Goal: Communication & Community: Share content

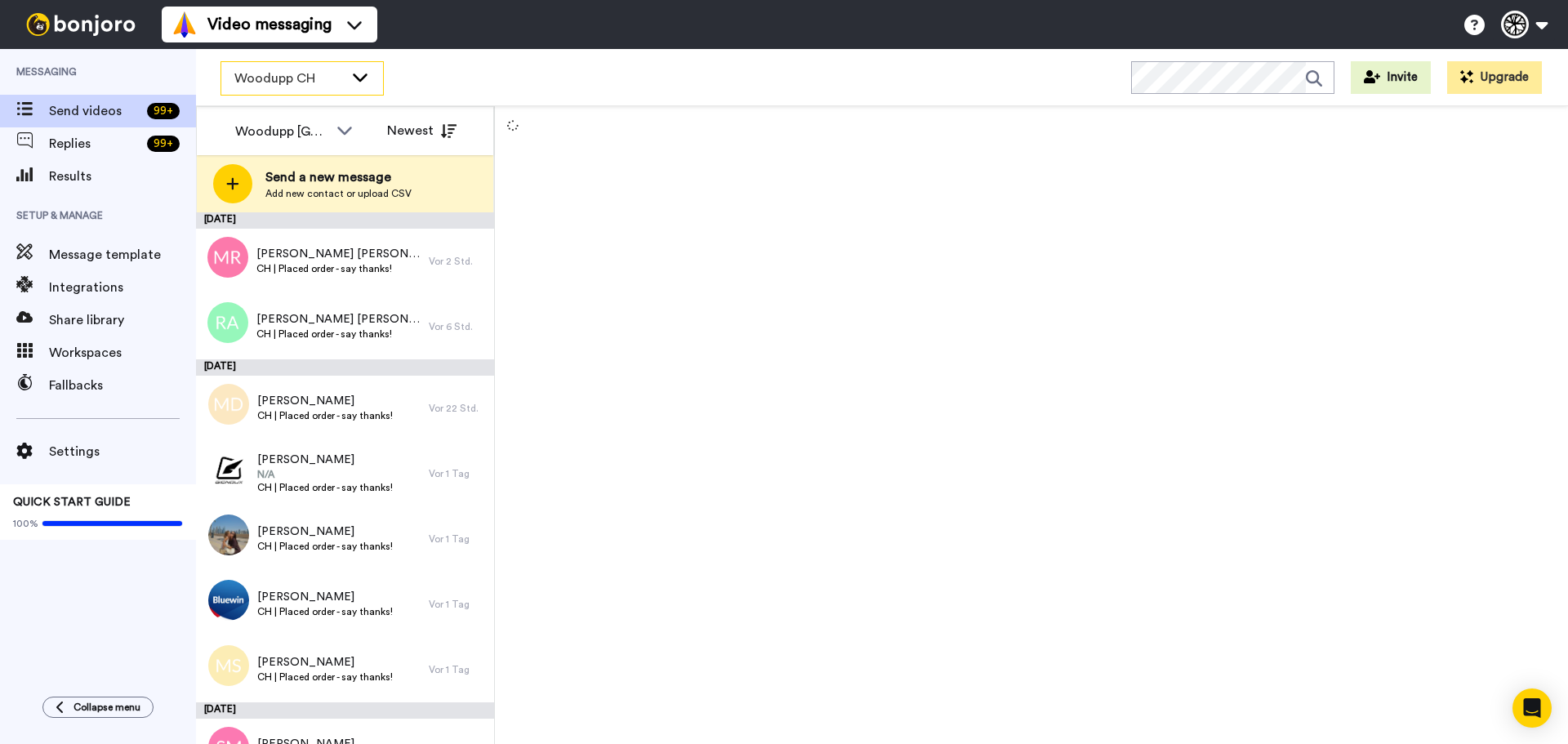
click at [269, 71] on span "Woodupp CH" at bounding box center [289, 78] width 109 height 20
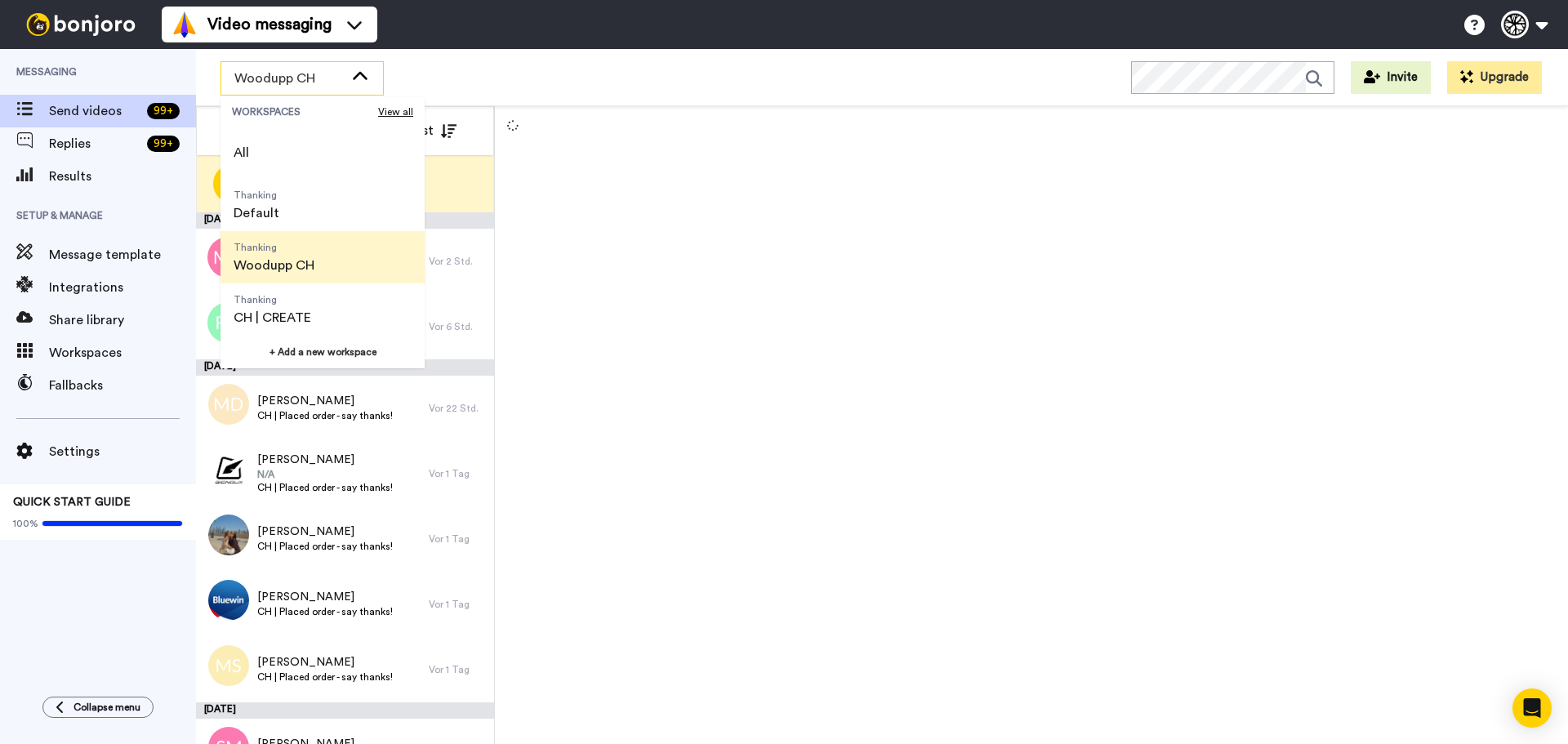
scroll to position [52, 0]
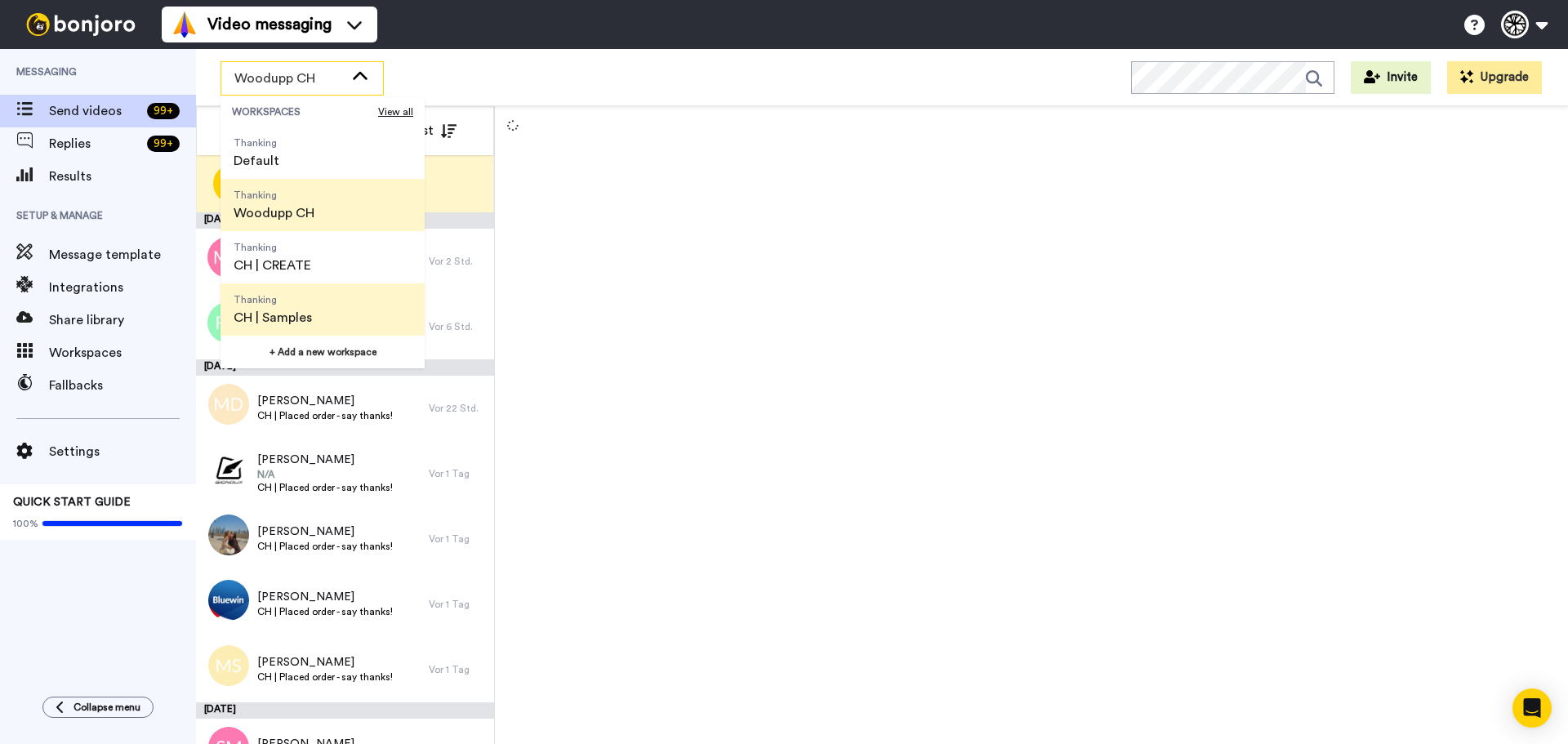
click at [305, 313] on span "CH | Samples" at bounding box center [272, 318] width 78 height 20
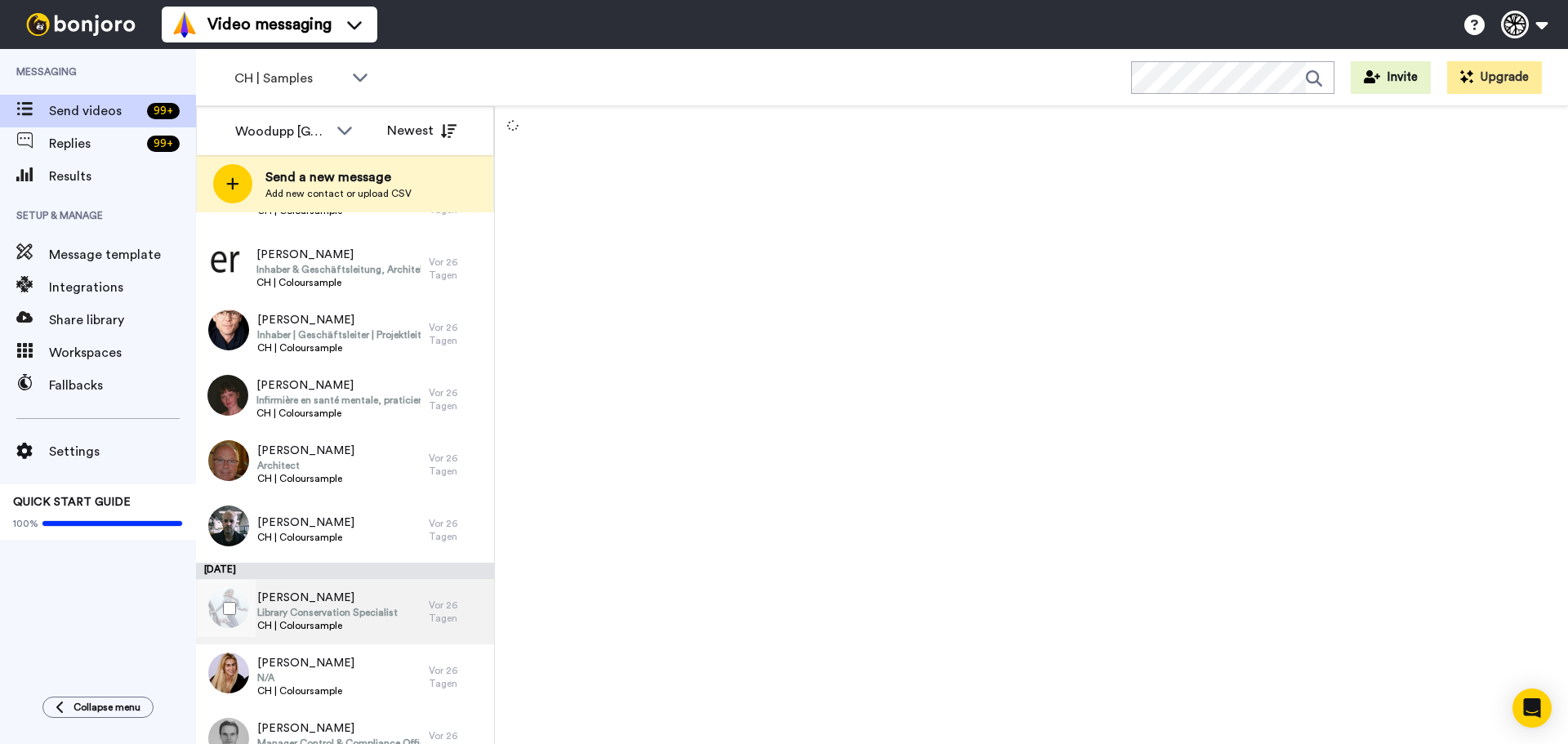
scroll to position [6457, 0]
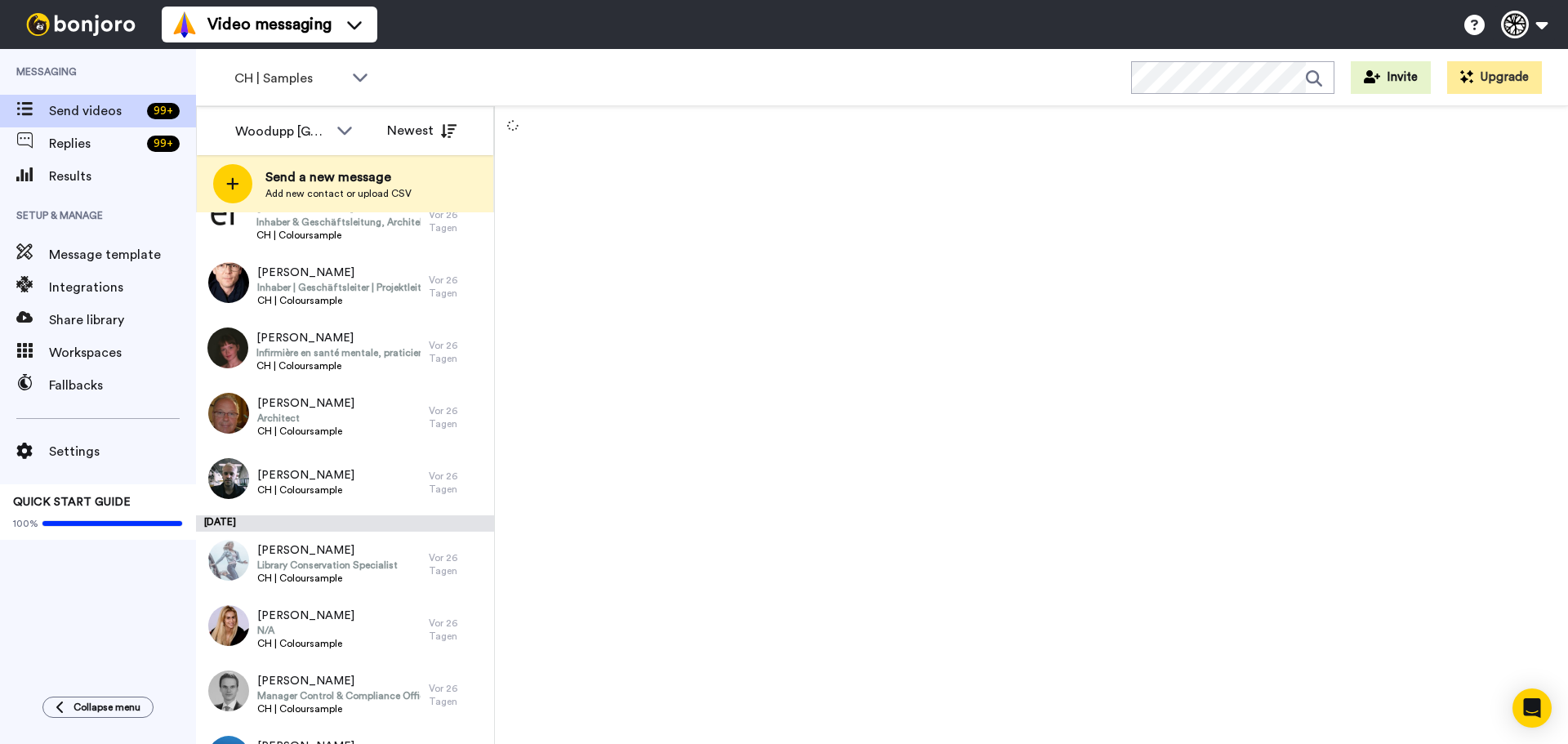
click at [954, 311] on div at bounding box center [1030, 425] width 1073 height 638
click at [267, 66] on div "CH | Samples" at bounding box center [302, 78] width 162 height 32
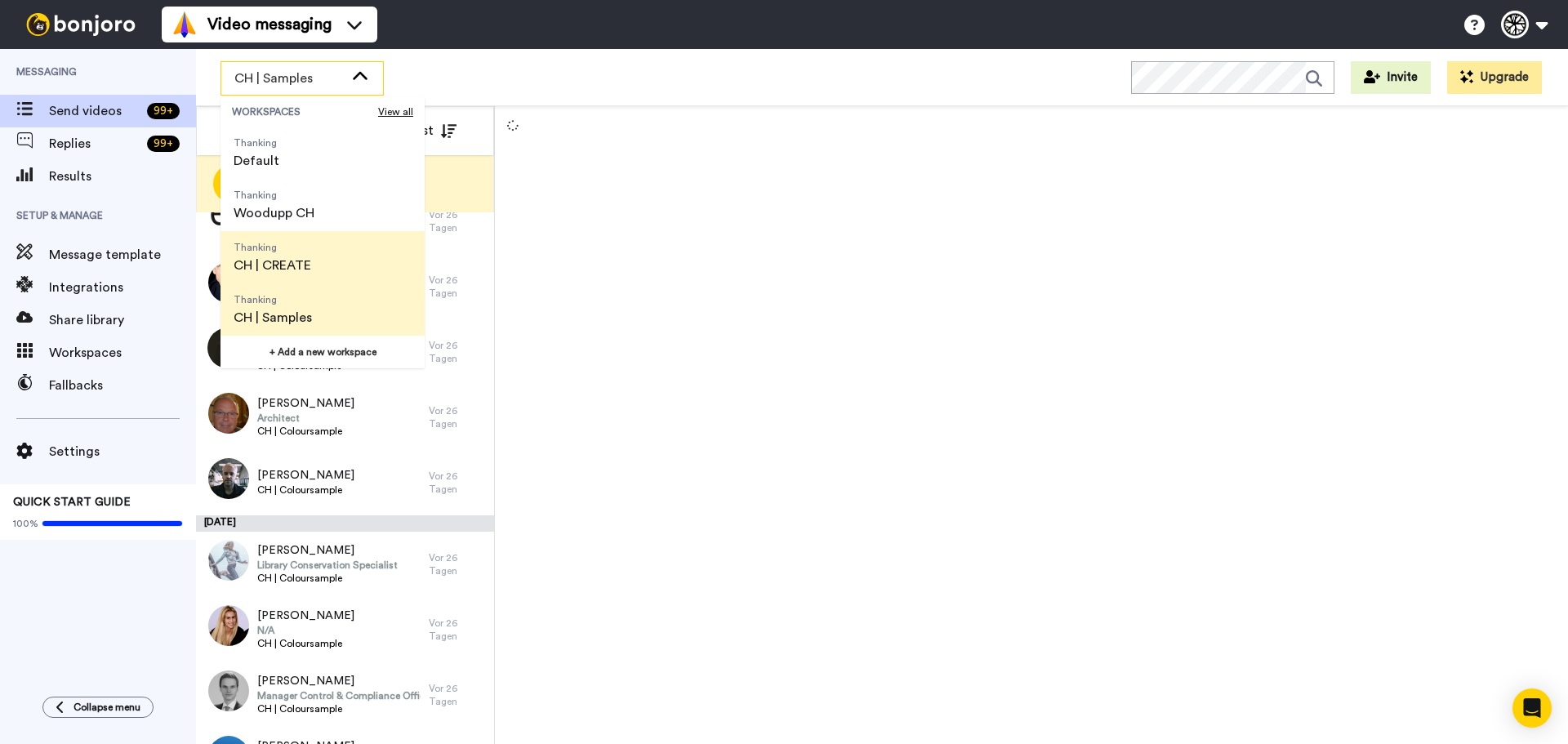
click at [315, 259] on span "Thanking CH | CREATE" at bounding box center [273, 257] width 104 height 52
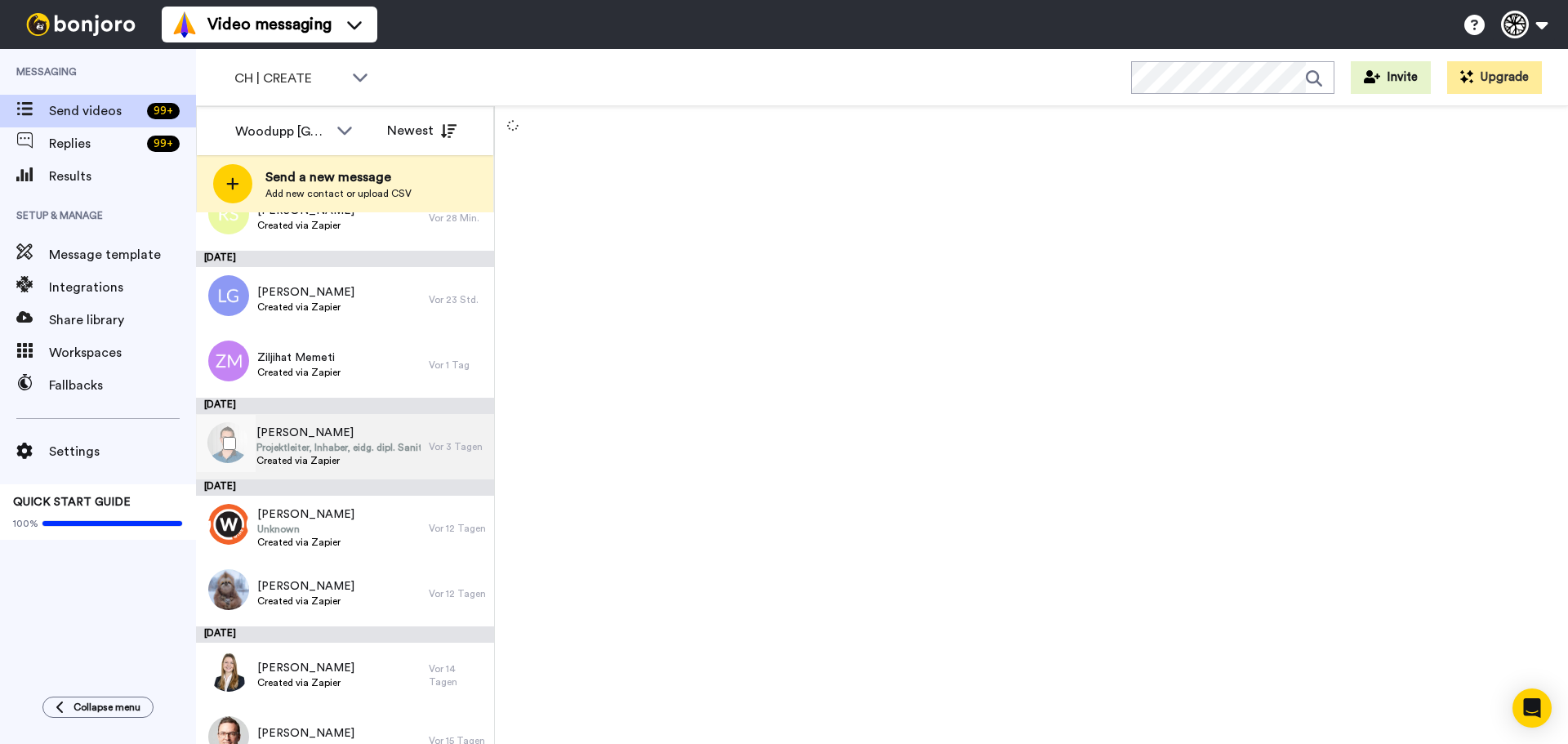
scroll to position [0, 0]
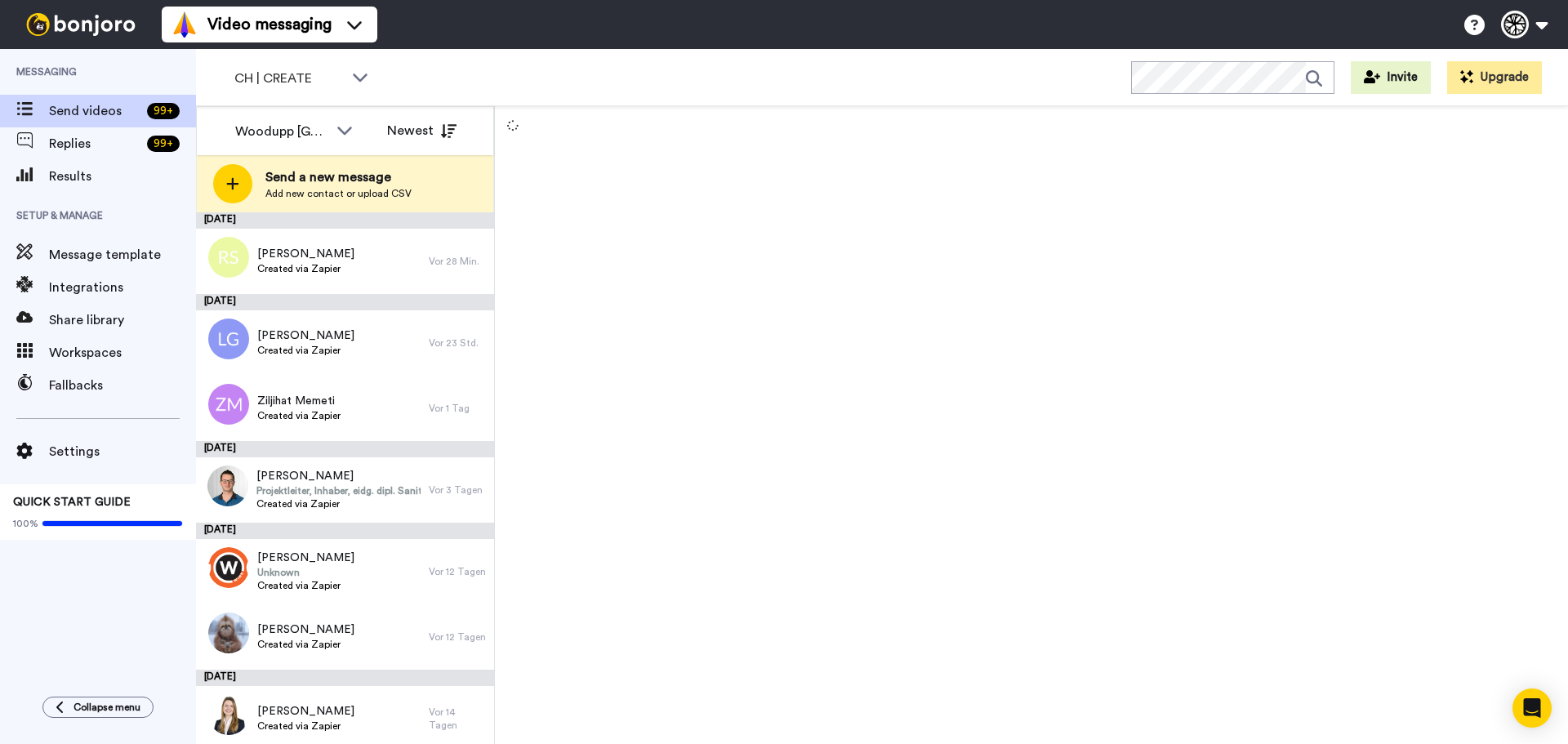
click at [838, 508] on div at bounding box center [1030, 425] width 1073 height 638
click at [240, 489] on div at bounding box center [226, 486] width 59 height 57
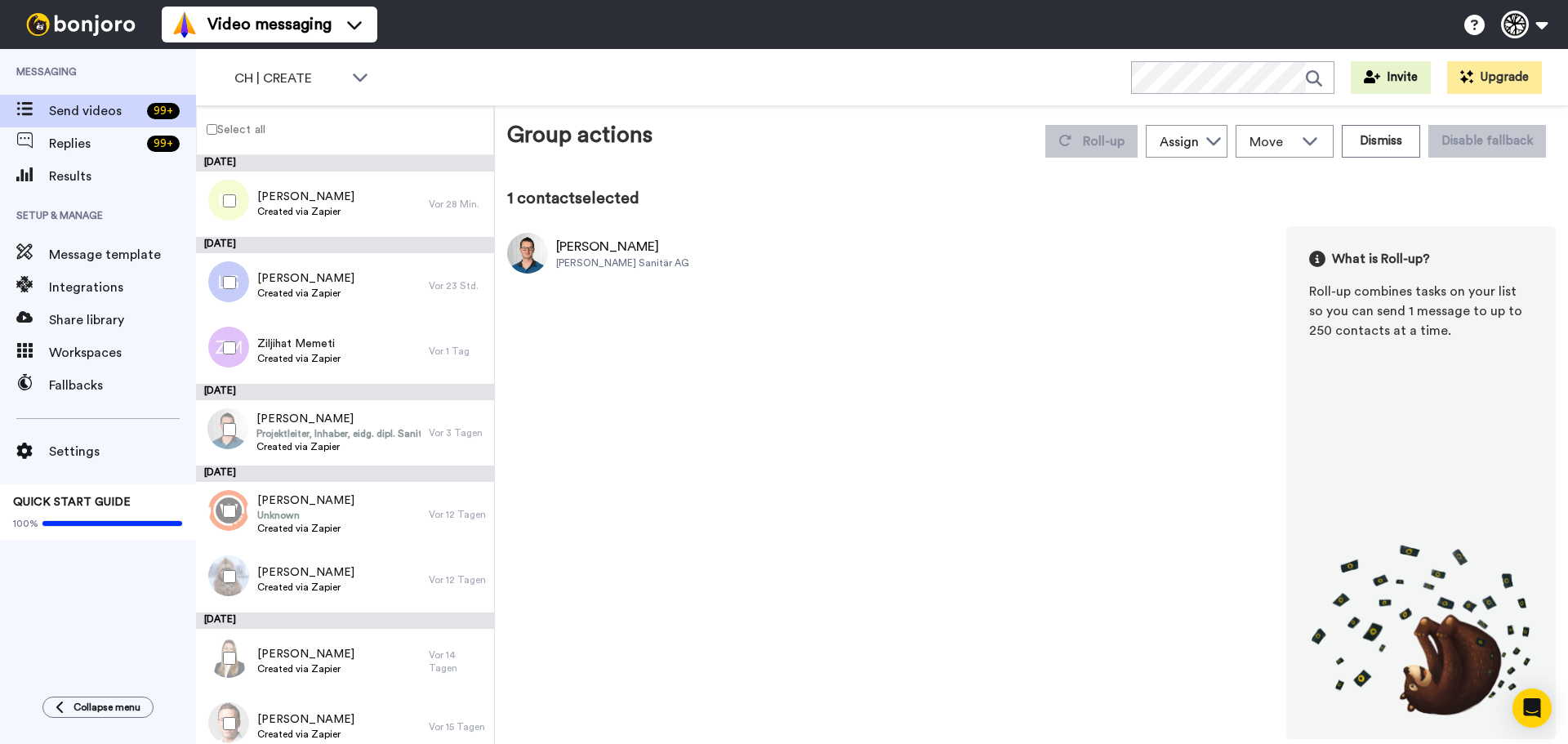
click at [973, 317] on div "Matthias Fankhauser Aeschlimann Sanitär AG What is Roll-up? Roll-up combines ta…" at bounding box center [1031, 482] width 1048 height 512
click at [728, 329] on div "Matthias Fankhauser Aeschlimann Sanitär AG What is Roll-up? Roll-up combines ta…" at bounding box center [1031, 482] width 1048 height 512
click at [242, 451] on div at bounding box center [226, 430] width 59 height 57
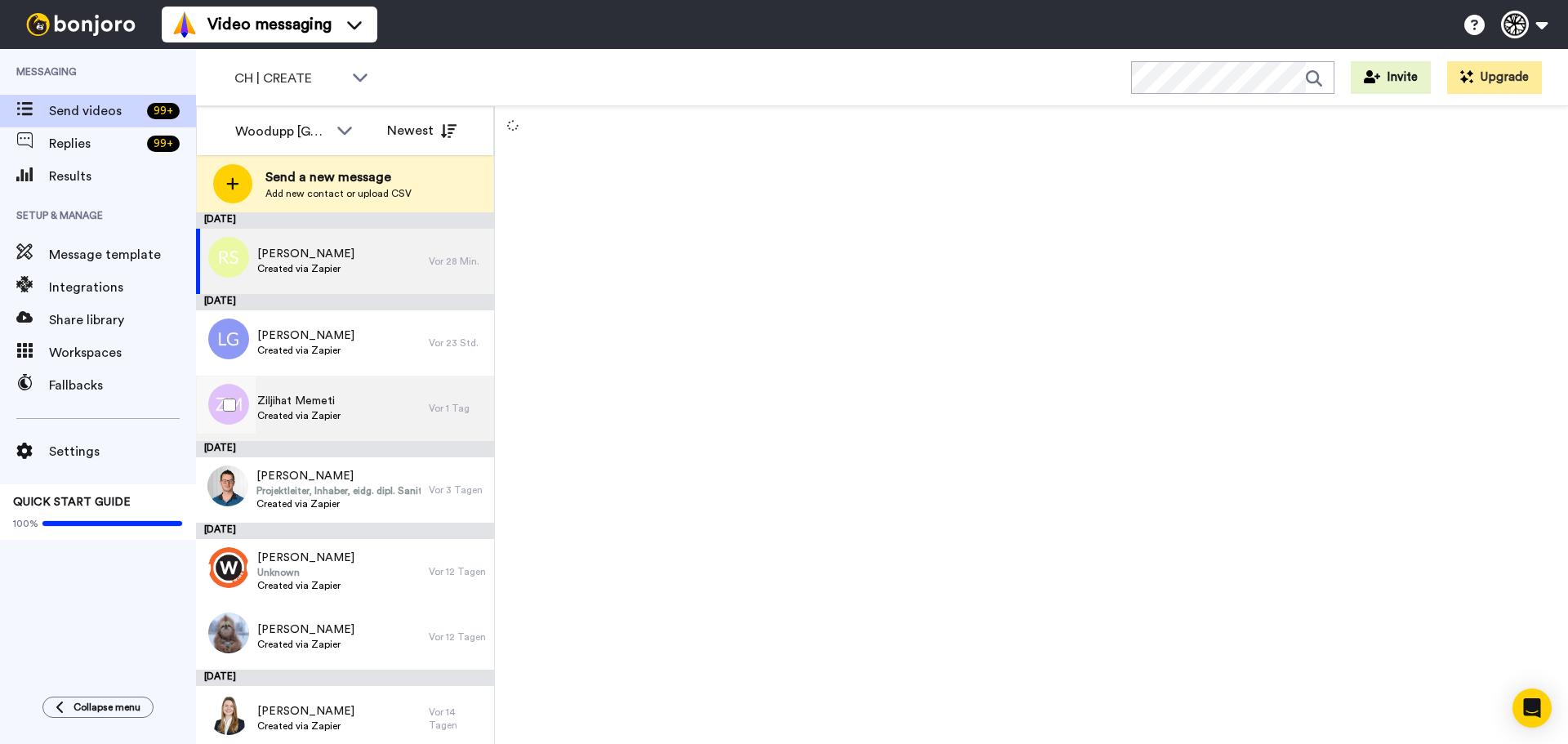
click at [299, 436] on div "Ziljihat Memeti Created via Zapier" at bounding box center [311, 407] width 232 height 66
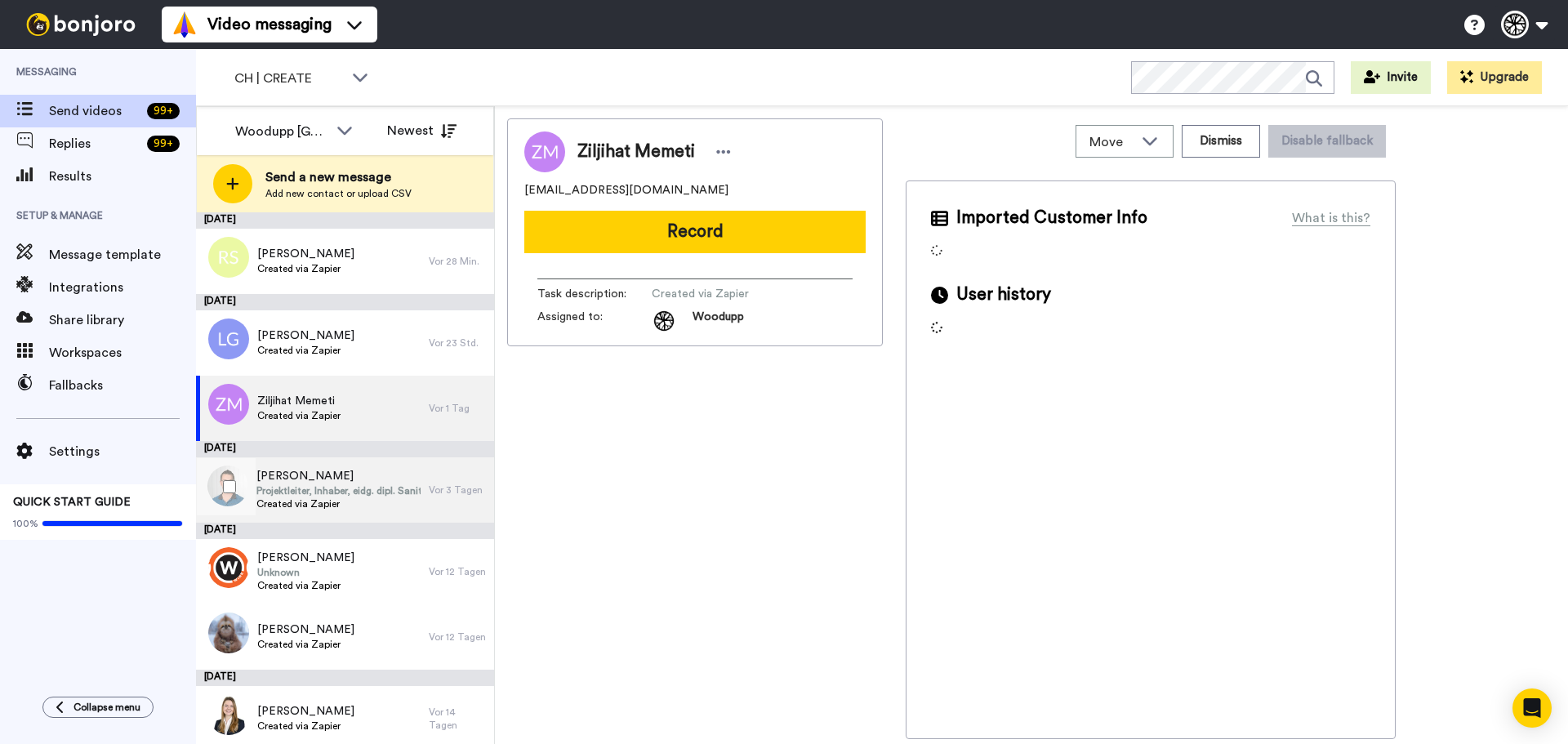
click at [321, 494] on span "Projektleiter, Inhaber, eidg. dipl. Sanitärplaner" at bounding box center [338, 490] width 164 height 13
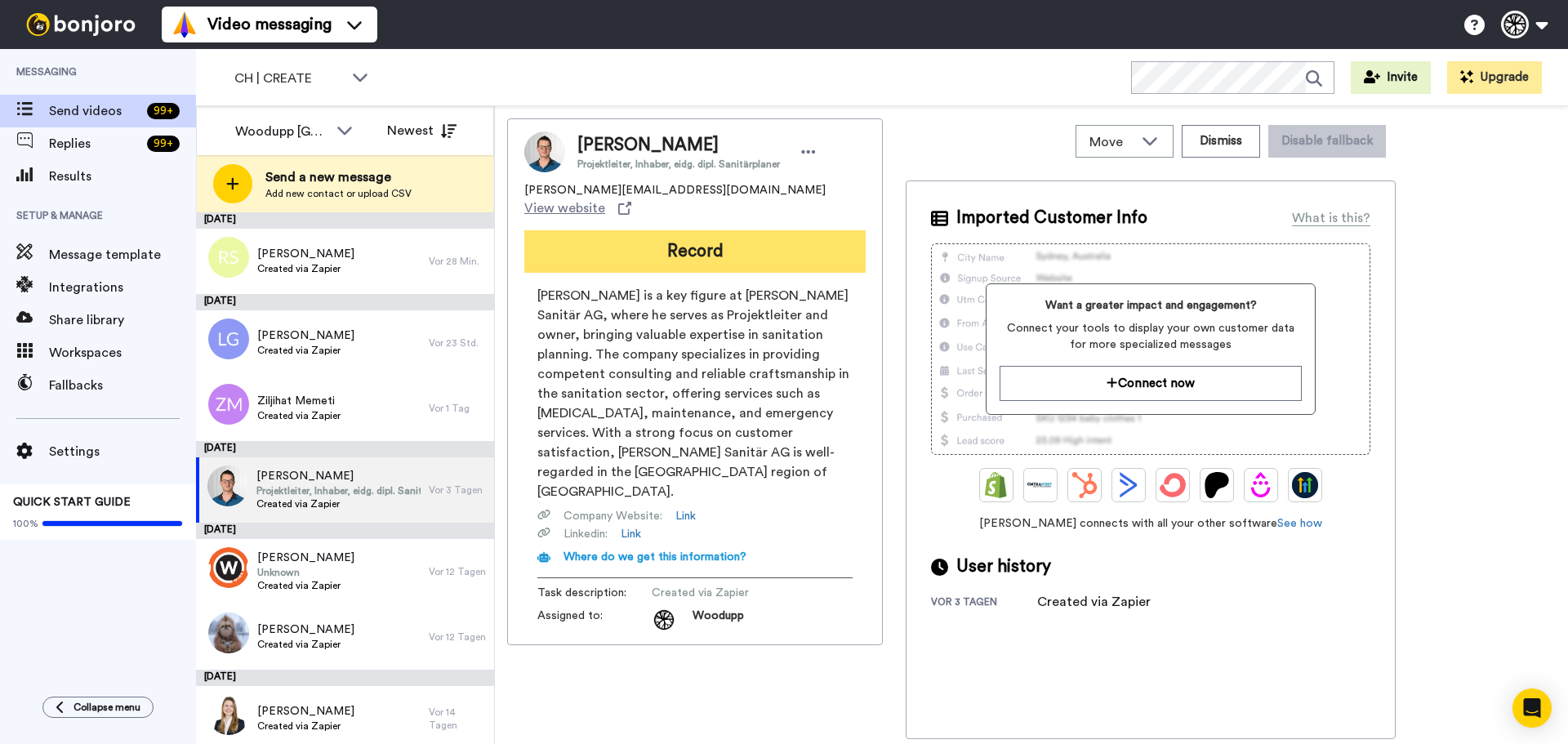
click at [756, 240] on button "Record" at bounding box center [695, 251] width 341 height 42
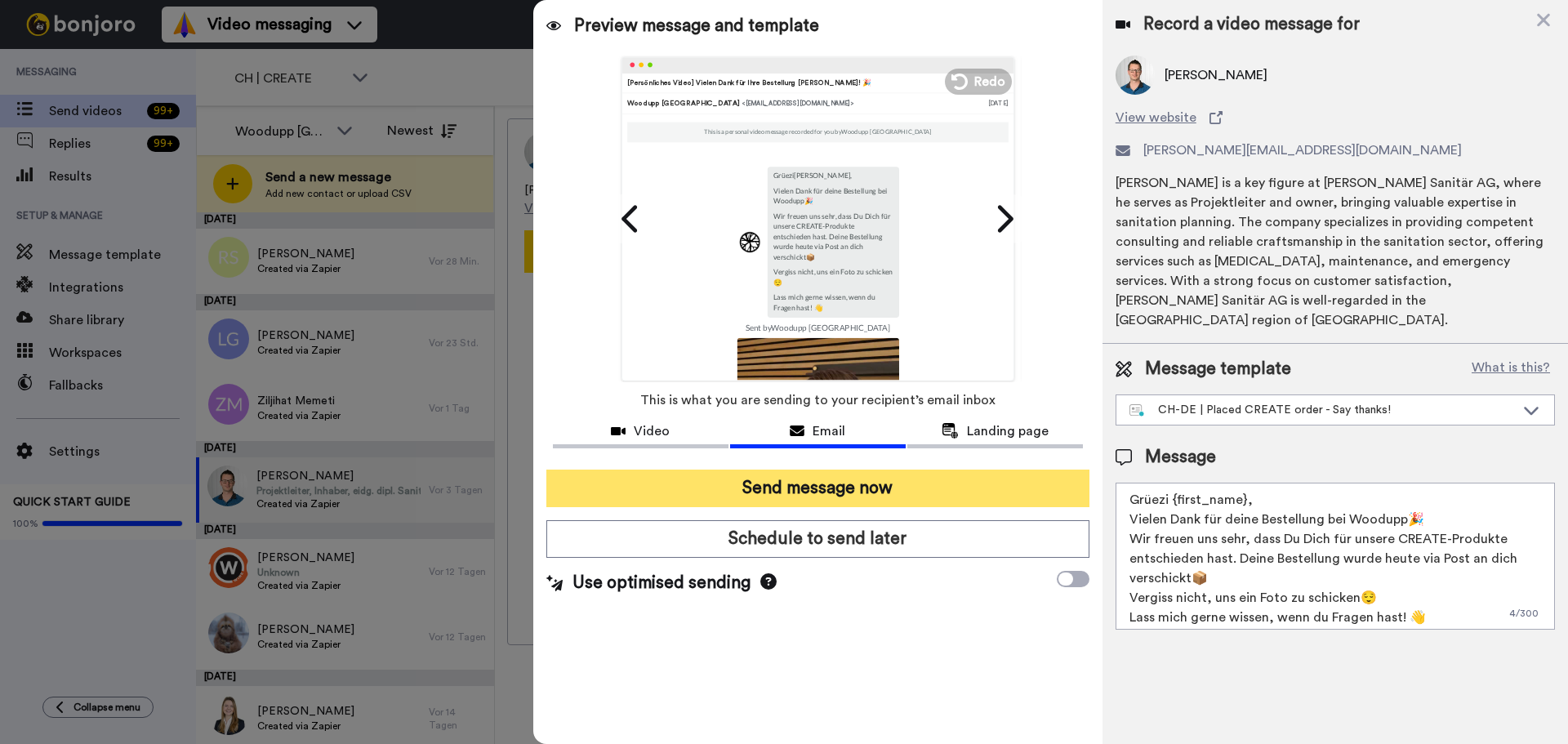
click at [793, 496] on button "Send message now" at bounding box center [818, 488] width 543 height 38
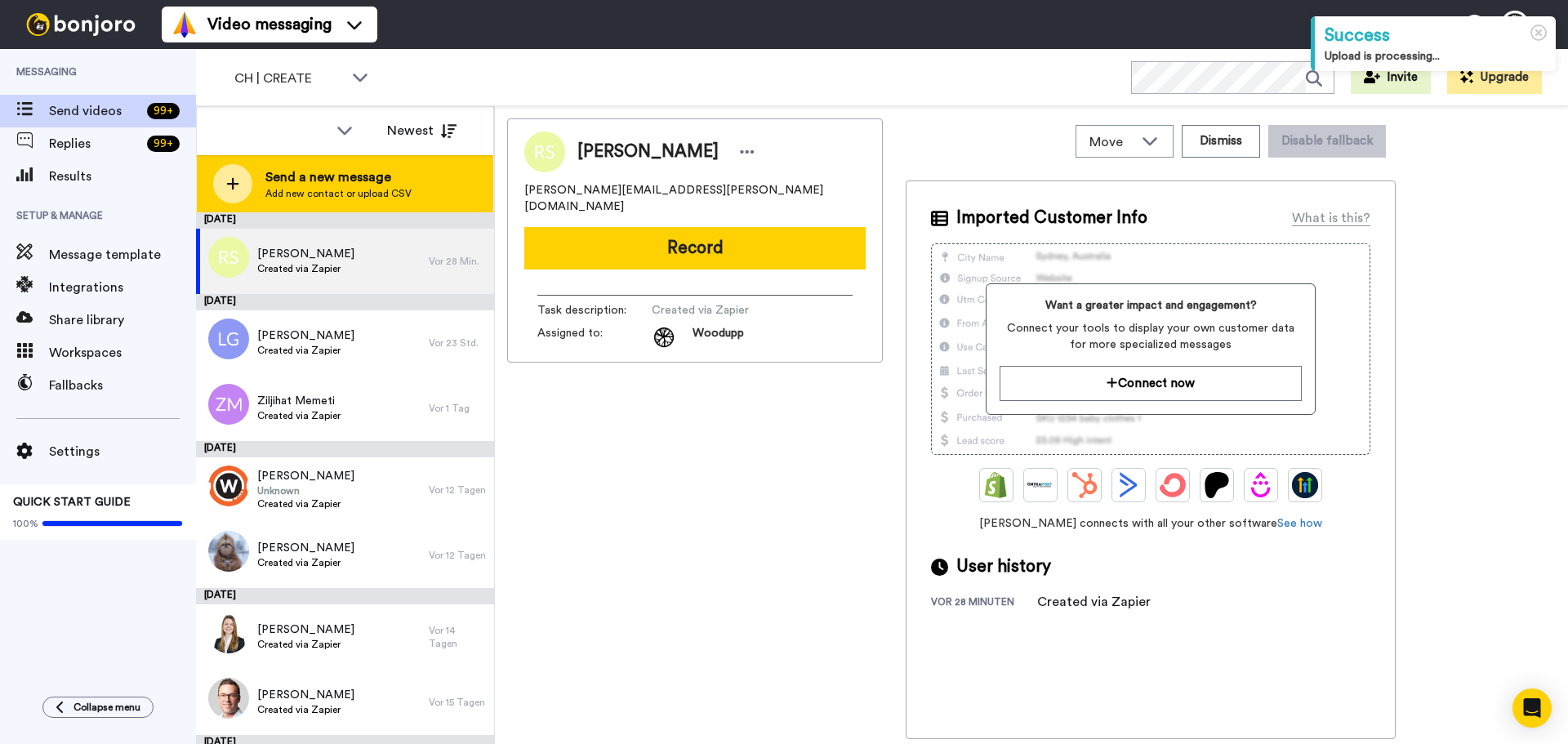
click at [321, 178] on span "Send a new message" at bounding box center [338, 177] width 146 height 20
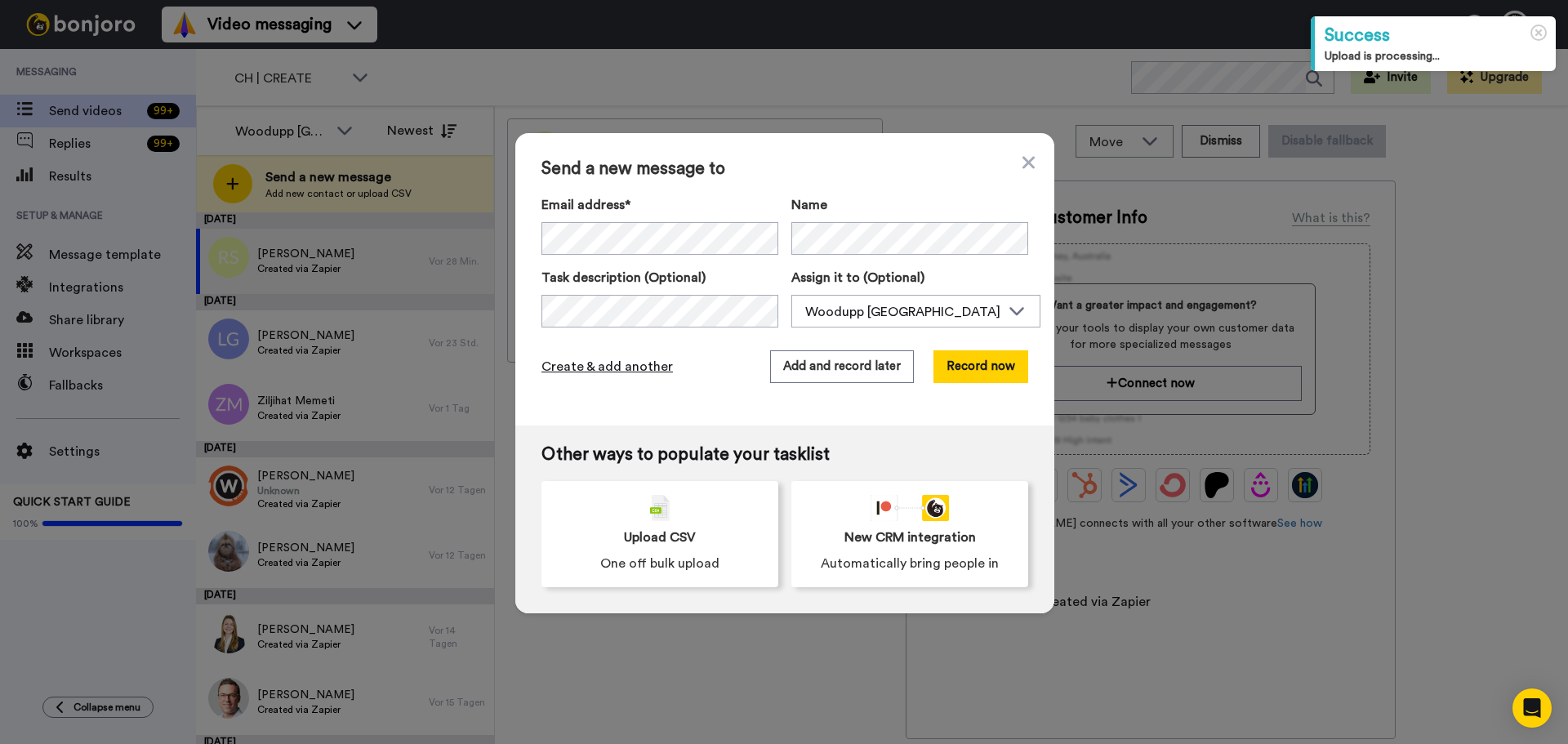
click at [573, 360] on span "Create & add another" at bounding box center [607, 367] width 131 height 20
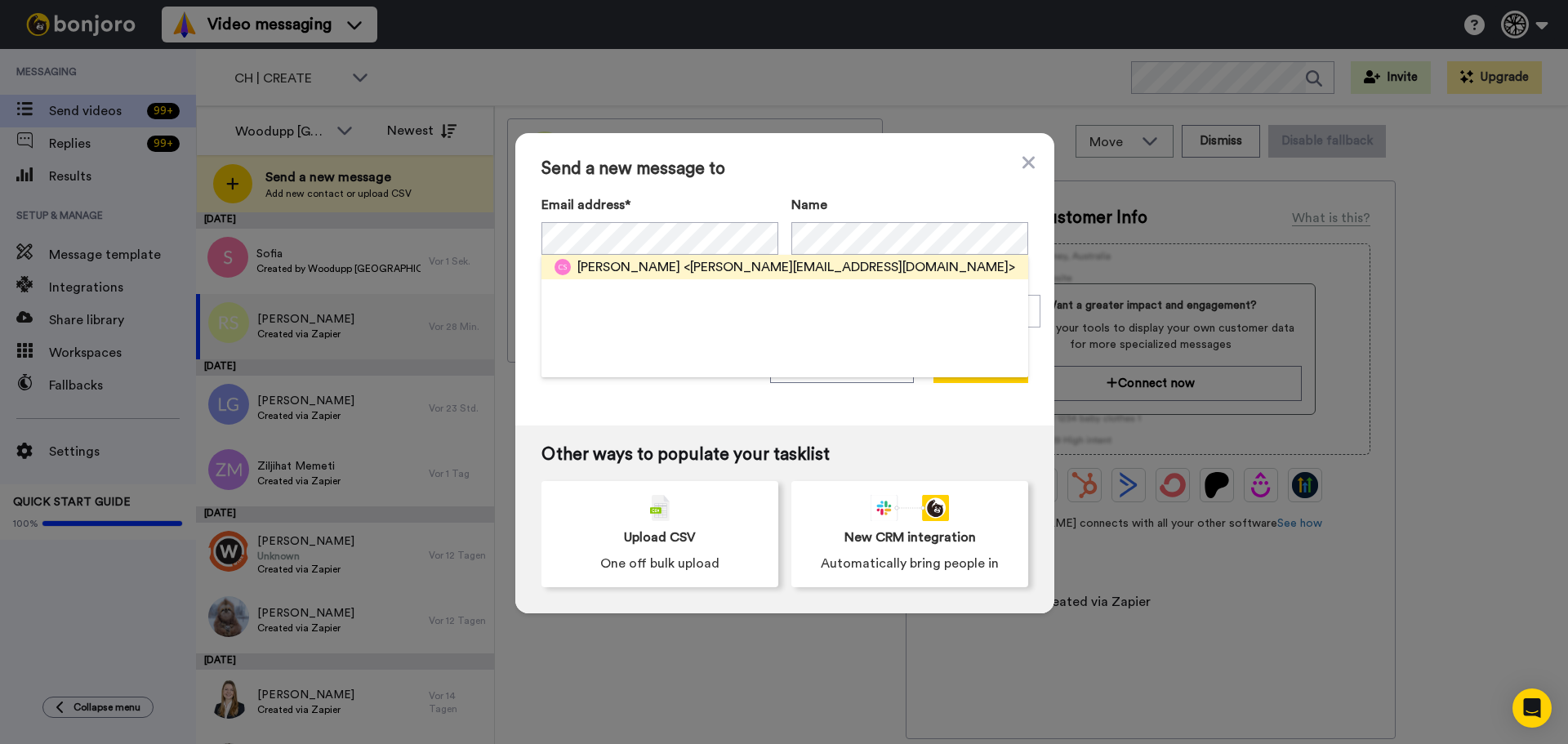
click at [631, 273] on span "Corinne Stauffiger" at bounding box center [628, 267] width 103 height 20
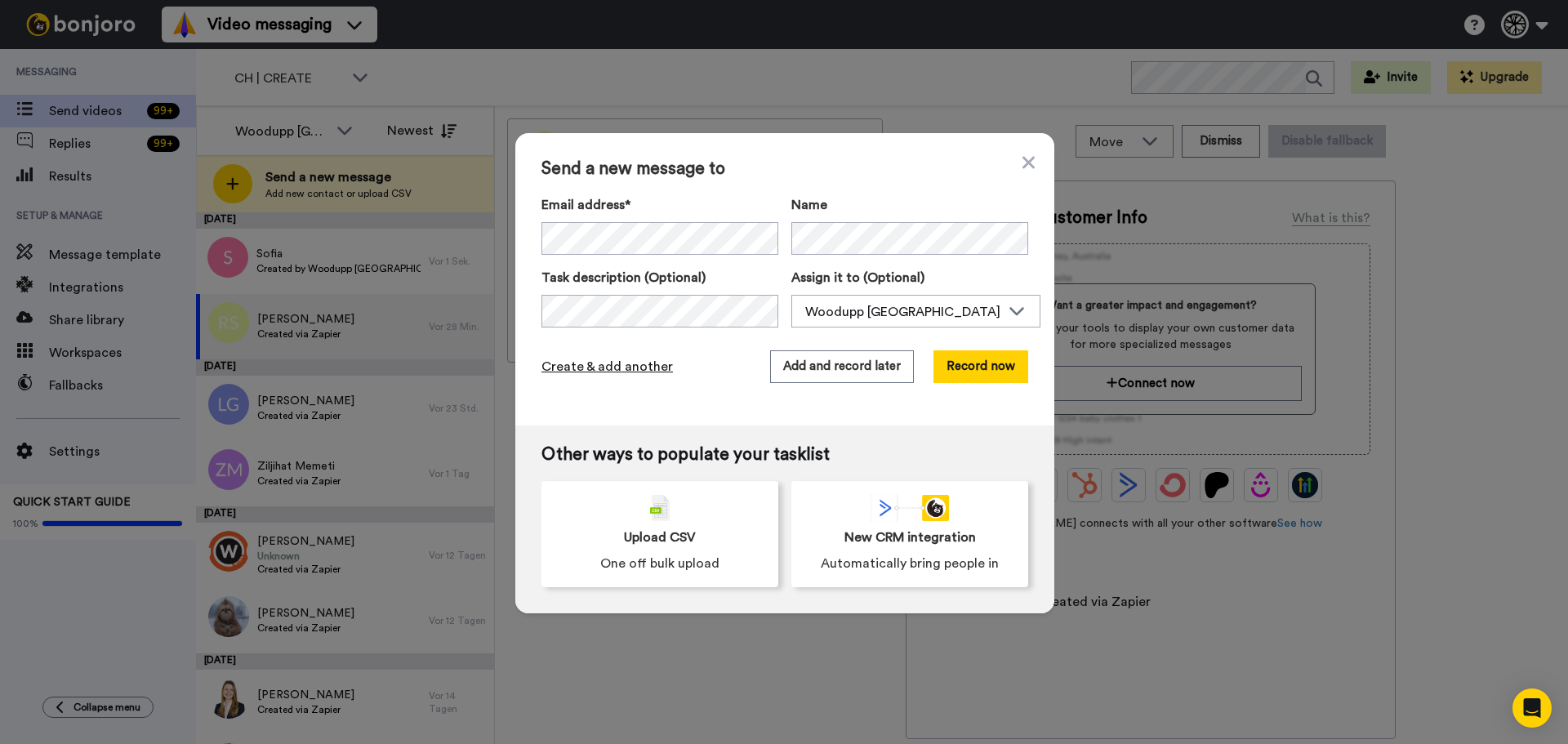
click at [618, 361] on span "Create & add another" at bounding box center [607, 367] width 131 height 20
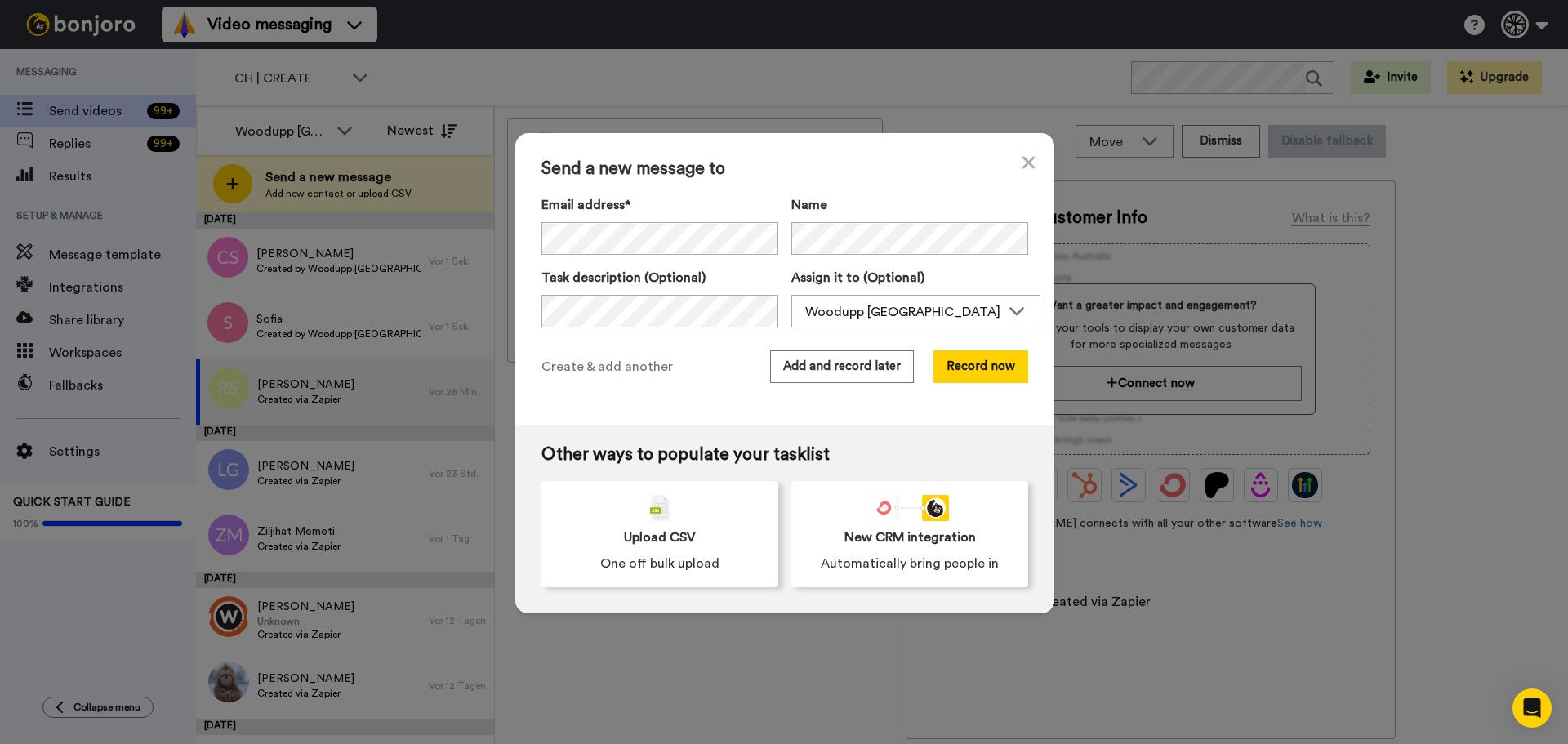
click at [578, 211] on label "Email address*" at bounding box center [660, 205] width 237 height 20
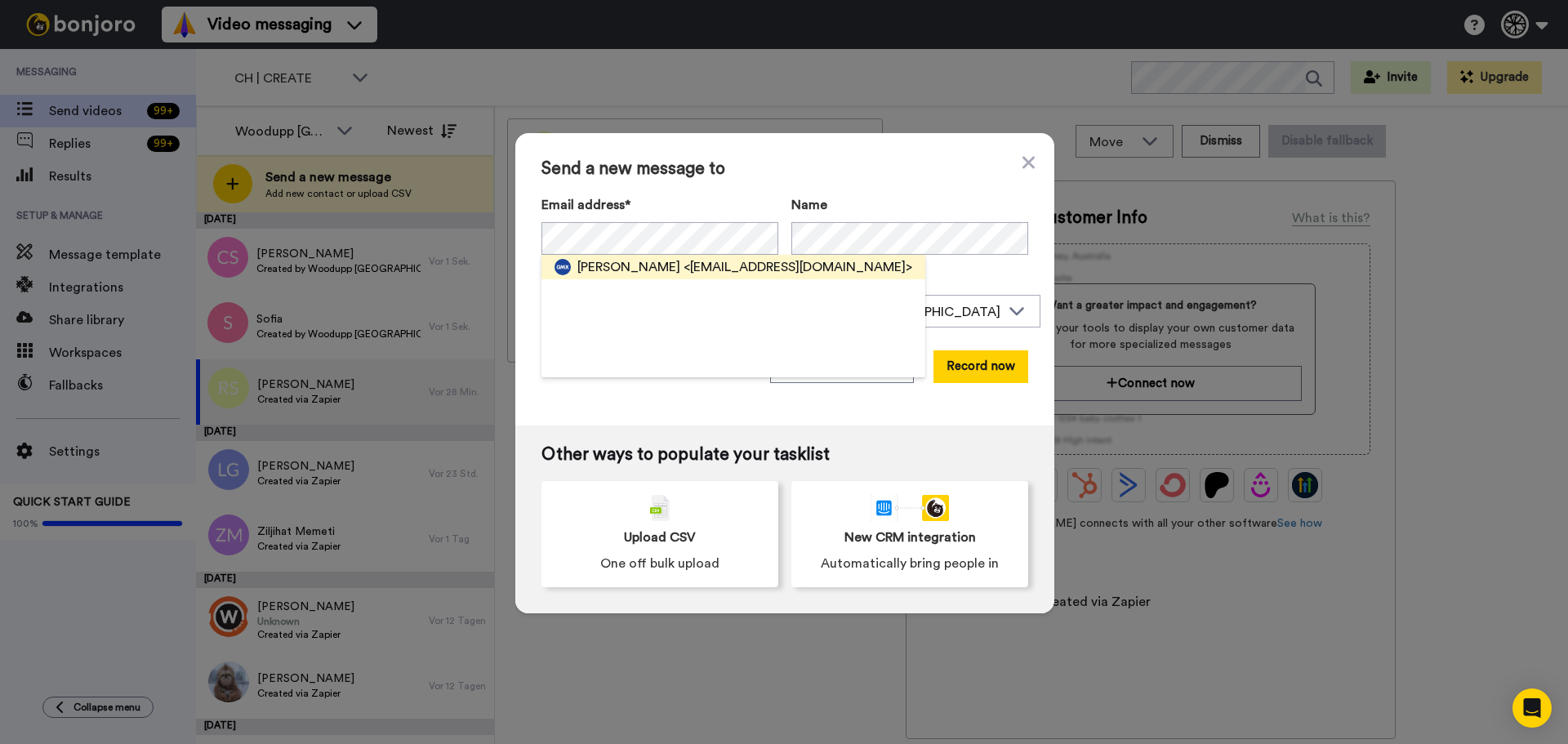
click at [683, 260] on span "<raphaelbaettig@gmx.ch>" at bounding box center [797, 267] width 229 height 20
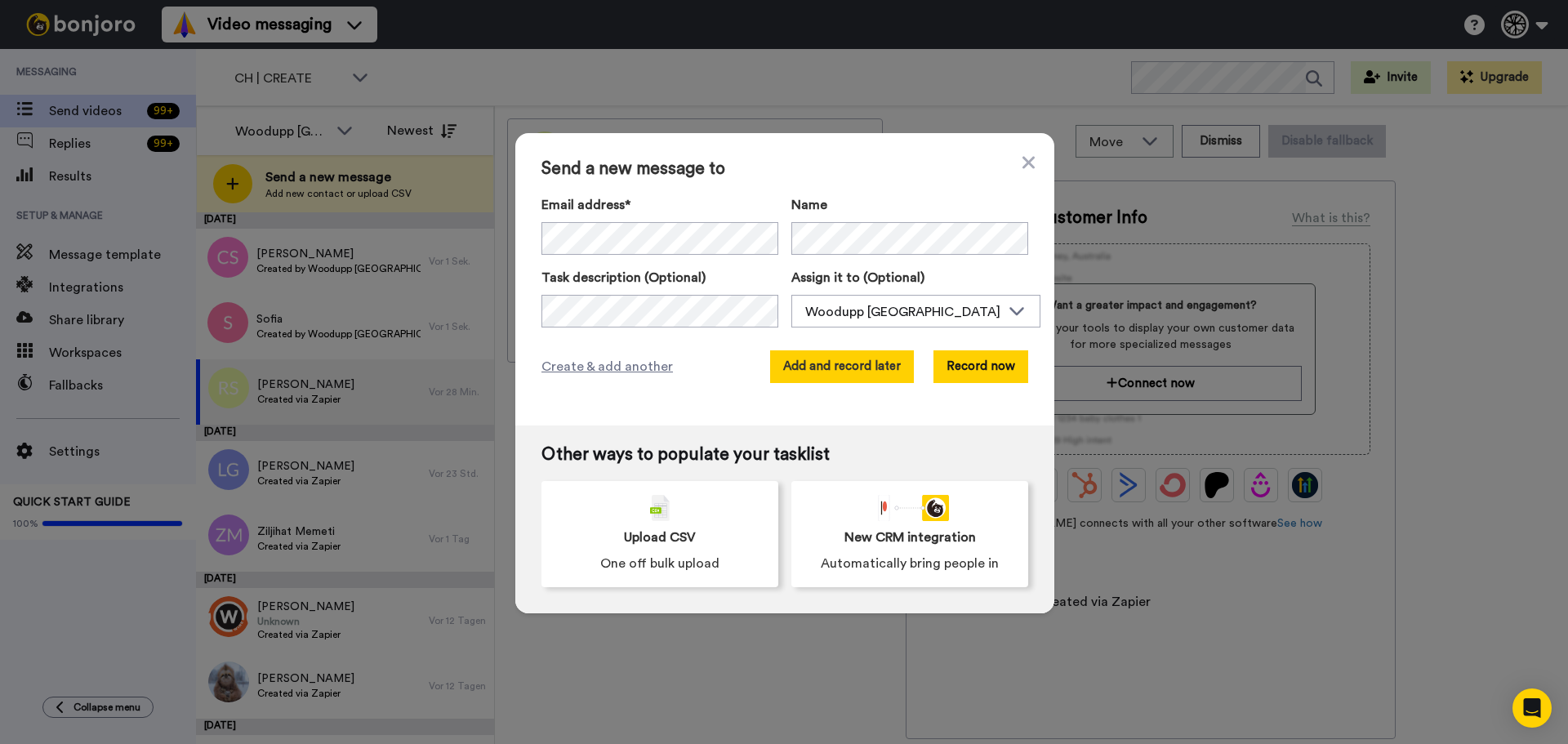
click at [856, 375] on button "Add and record later" at bounding box center [842, 366] width 144 height 32
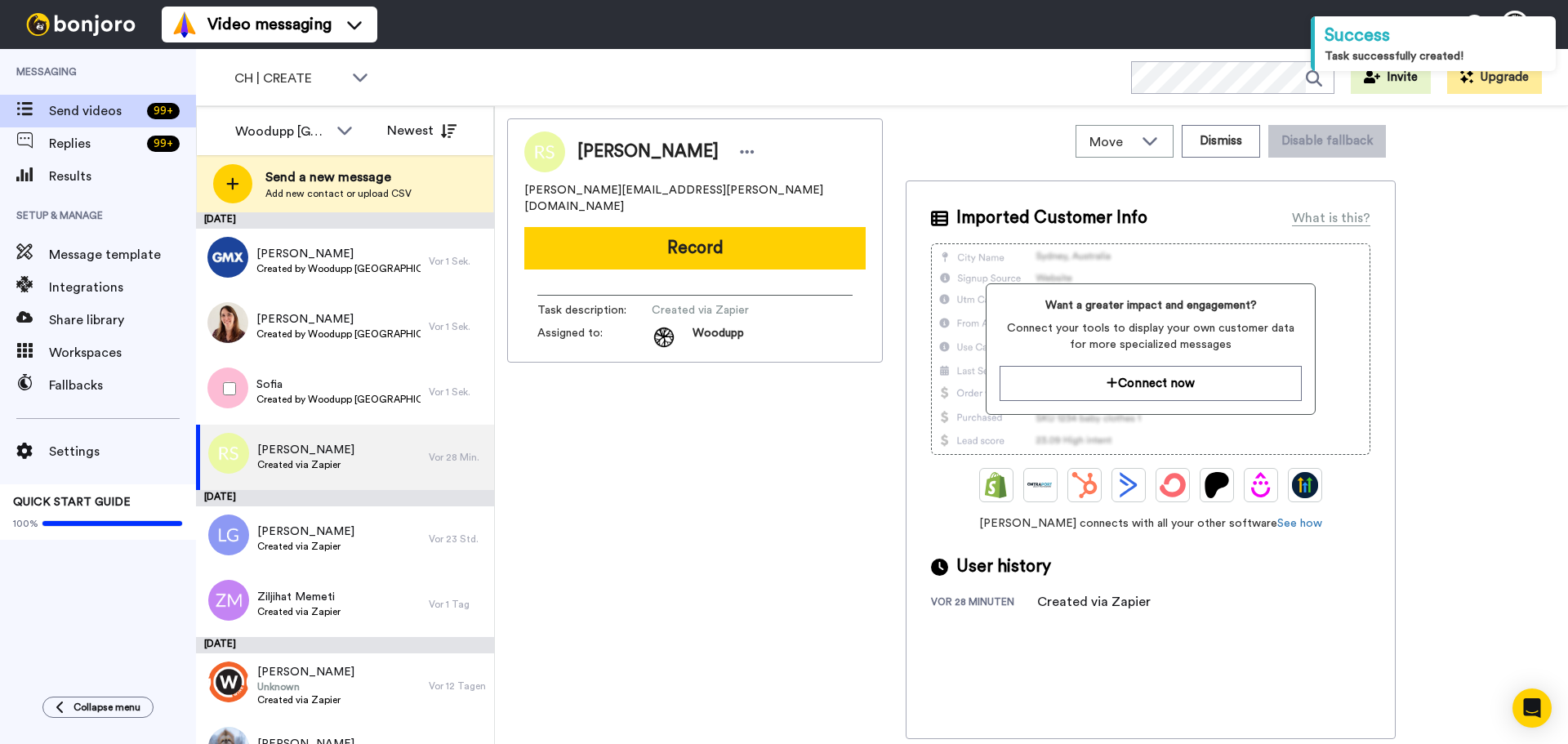
click at [225, 396] on div at bounding box center [226, 389] width 59 height 57
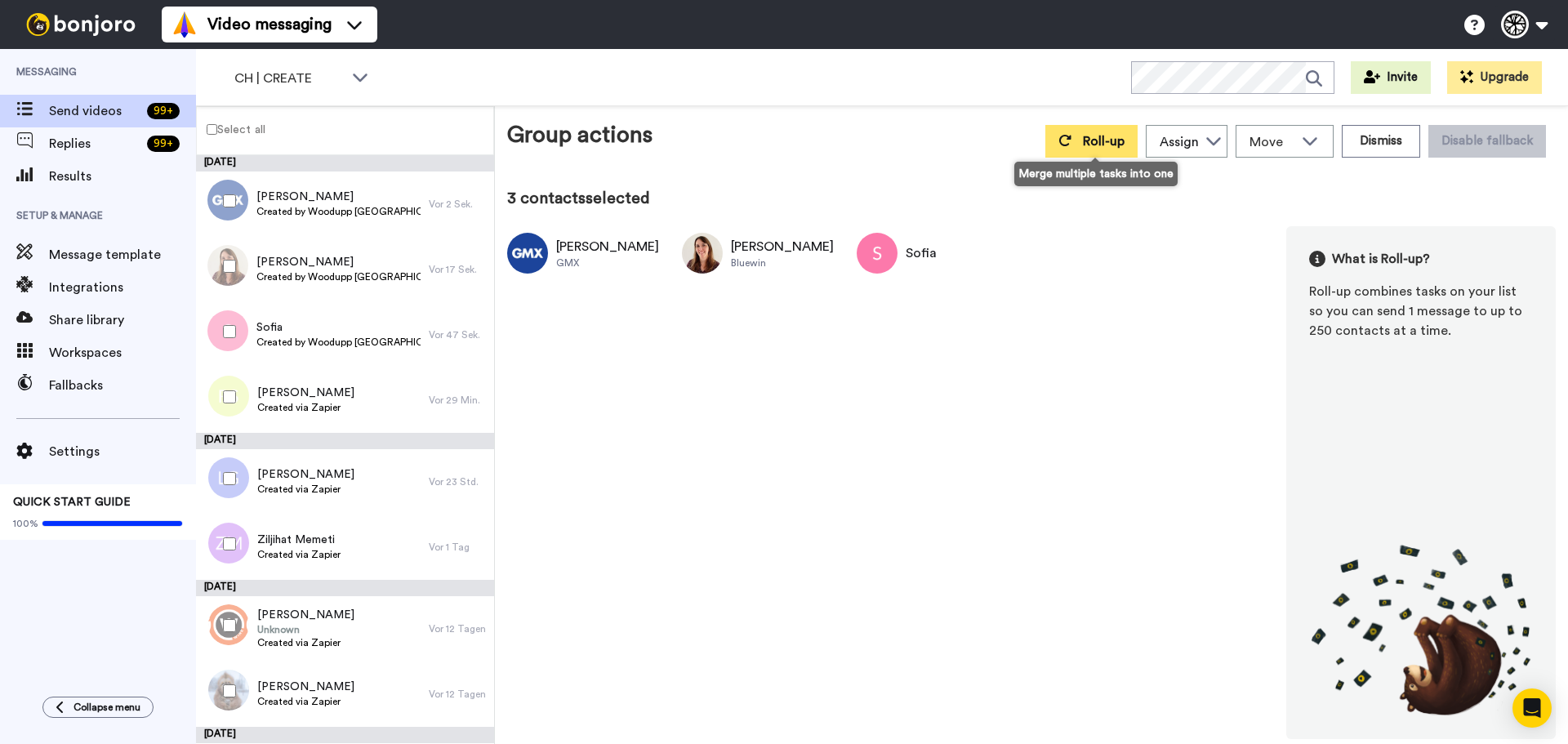
click at [1073, 150] on button "Roll-up" at bounding box center [1091, 141] width 92 height 32
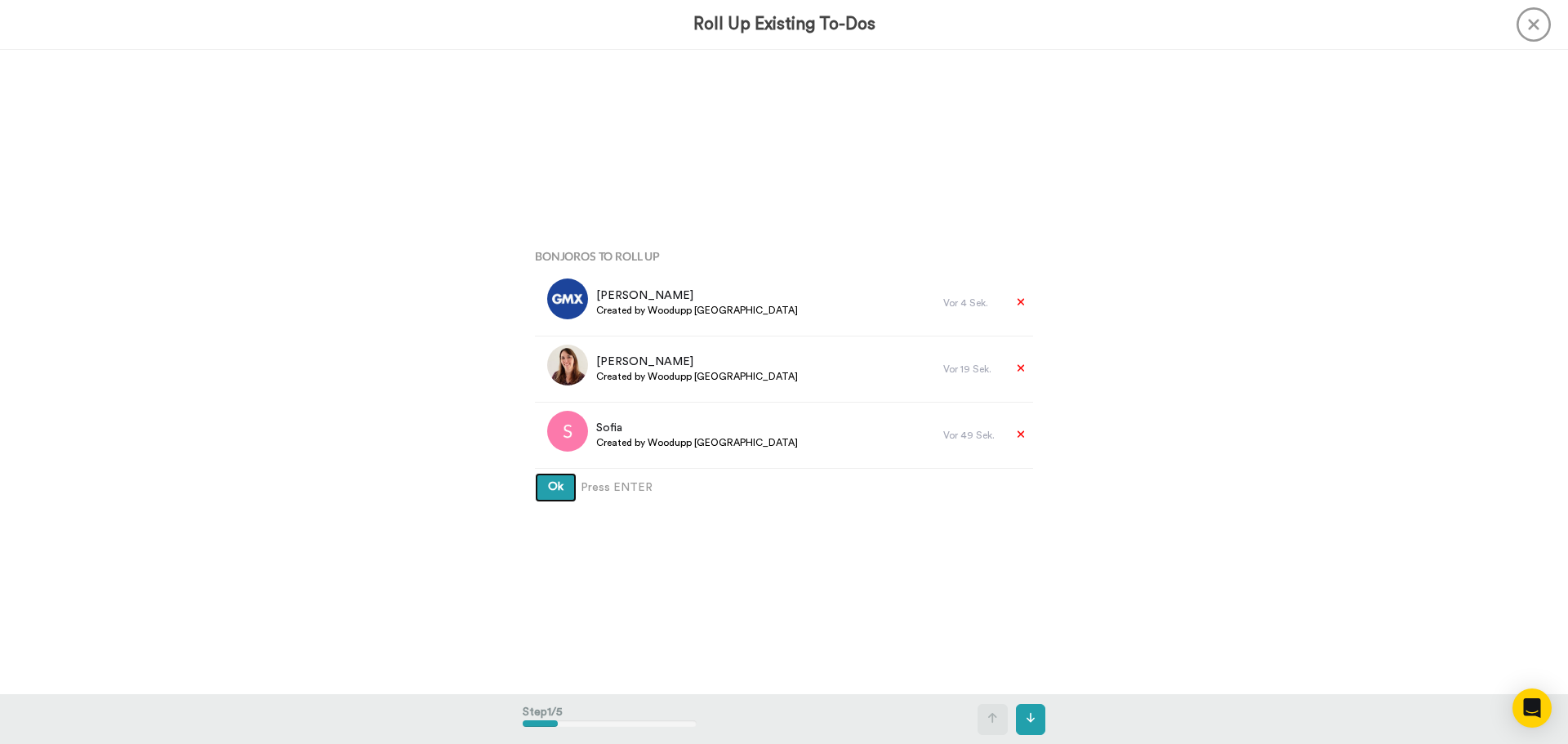
click at [535, 473] on button "Ok" at bounding box center [556, 487] width 41 height 30
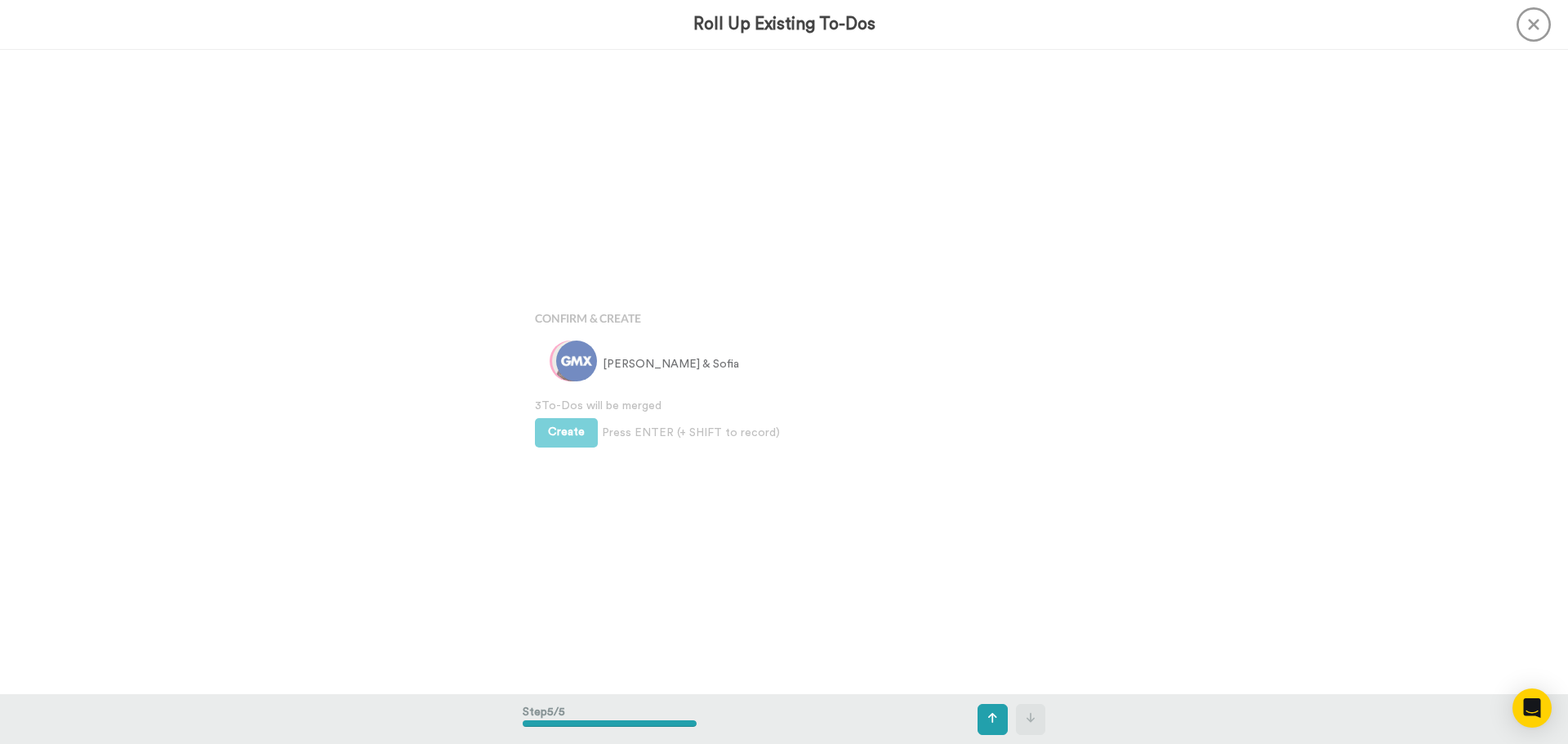
scroll to position [2578, 0]
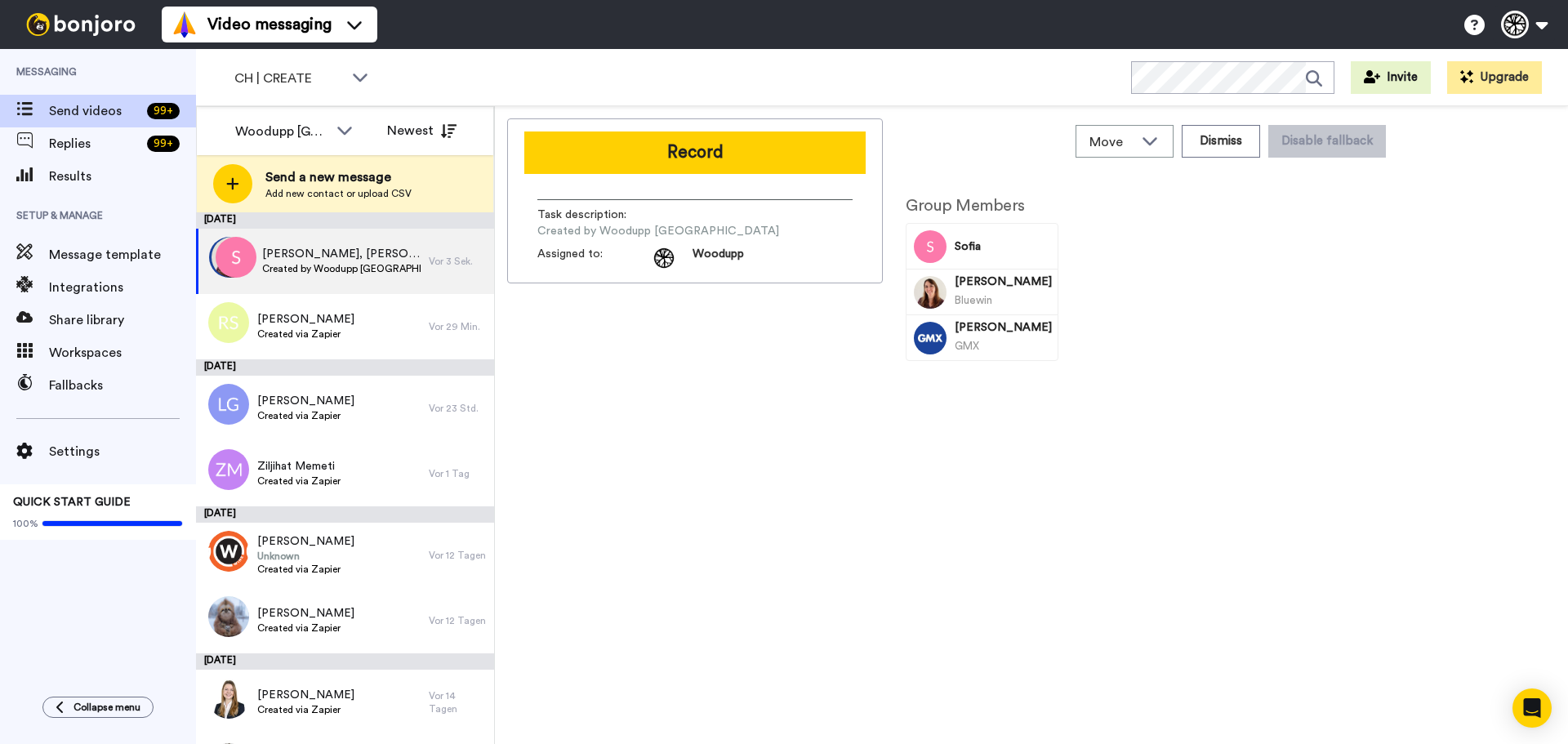
click at [703, 148] on button "Record" at bounding box center [695, 152] width 341 height 42
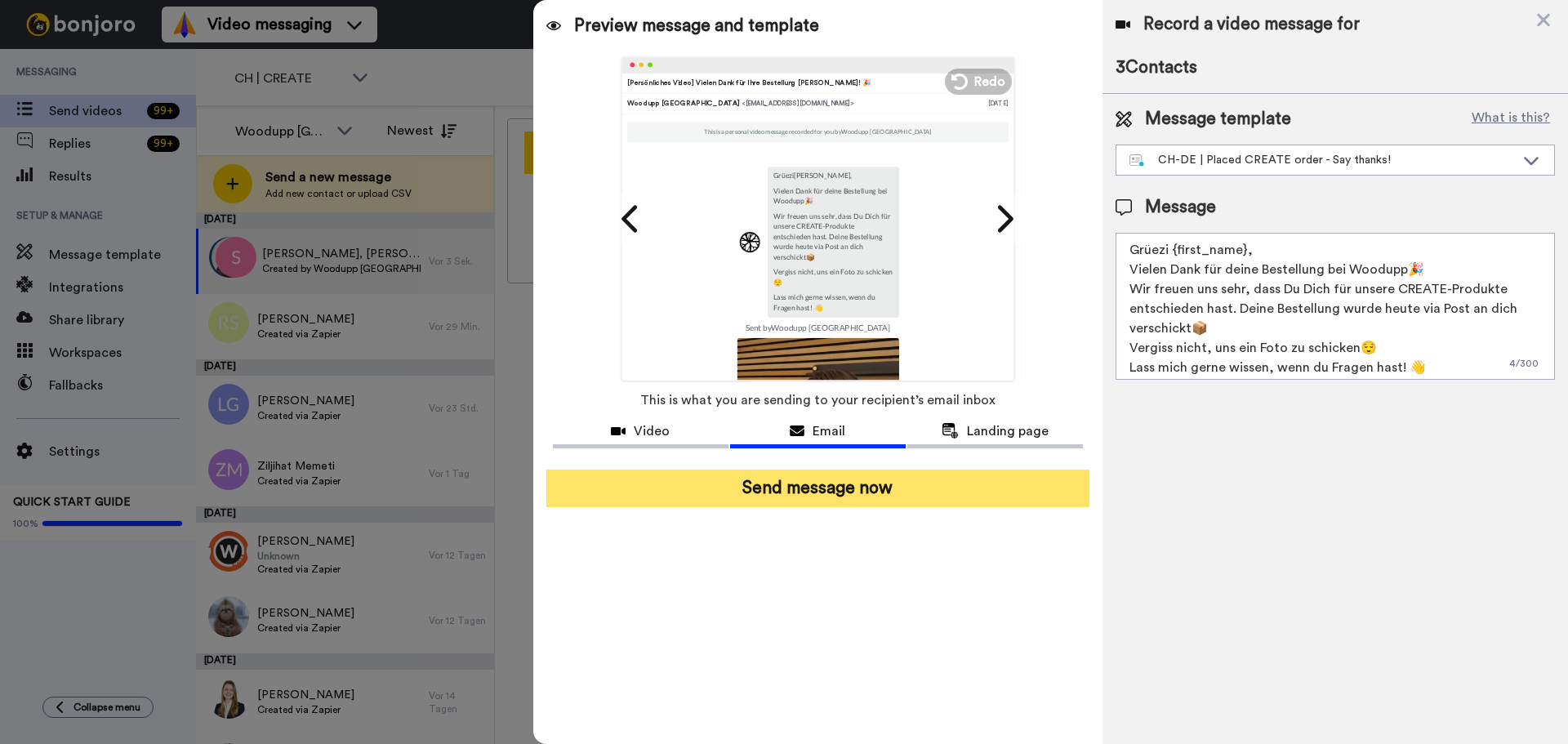
click at [837, 471] on button "Send message now" at bounding box center [818, 488] width 543 height 38
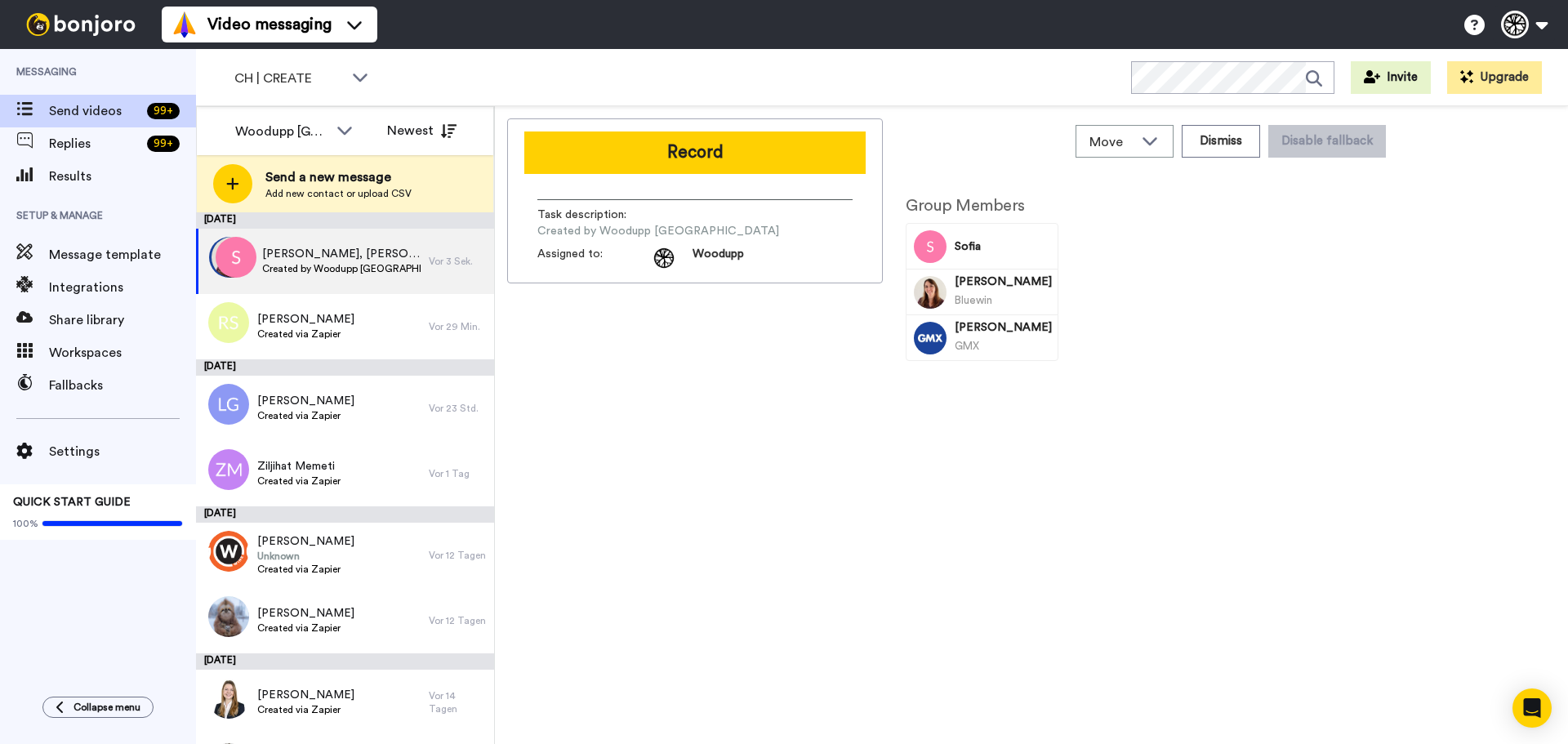
click at [835, 468] on div "Record Task description : Created by Woodupp Switzerland Assigned to: Woodupp" at bounding box center [695, 428] width 375 height 620
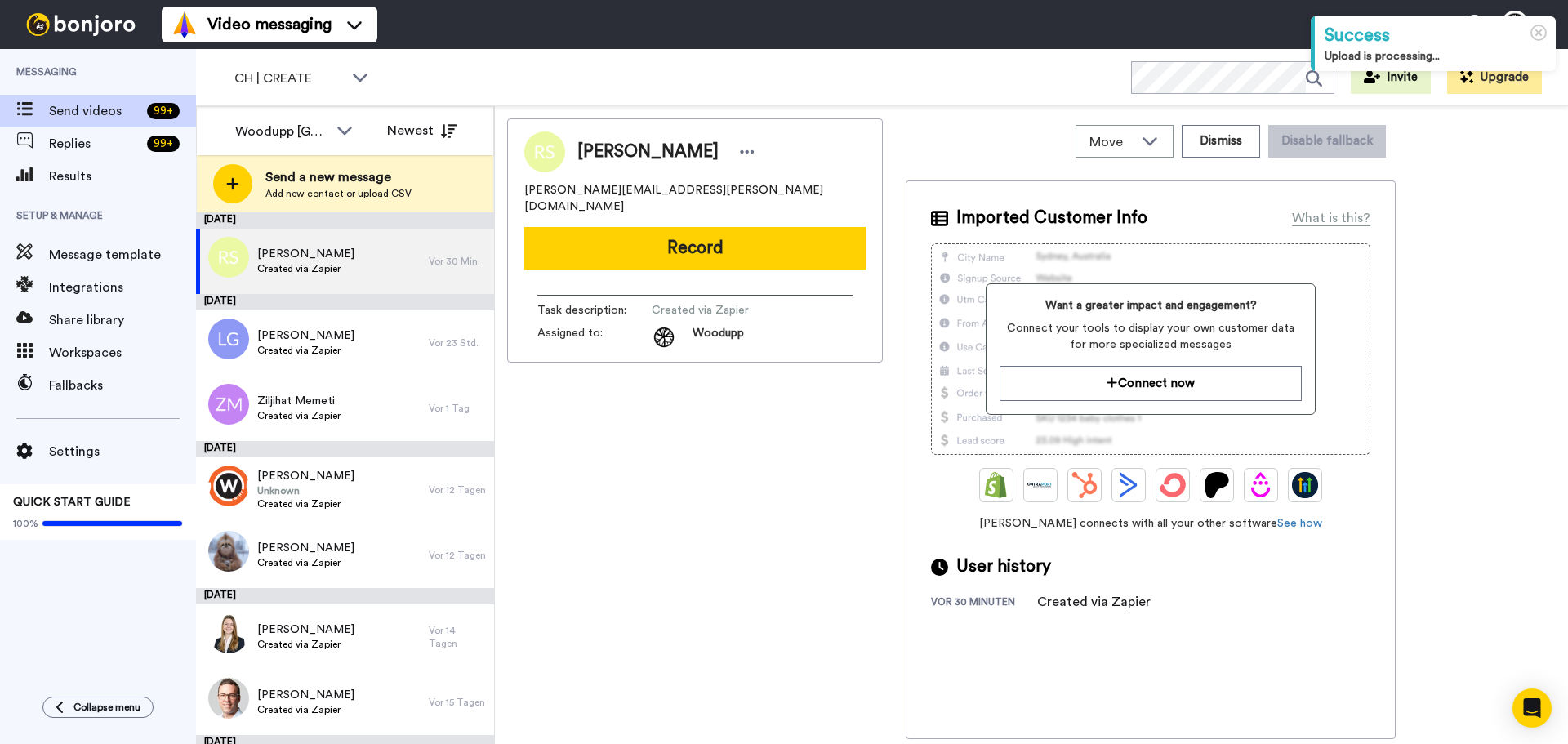
click at [326, 97] on div "CH | CREATE WORKSPACES View all All Thanking Default Thanking Woodupp CH Thanki…" at bounding box center [881, 78] width 1371 height 57
click at [325, 87] on span "CH | CREATE" at bounding box center [289, 78] width 109 height 20
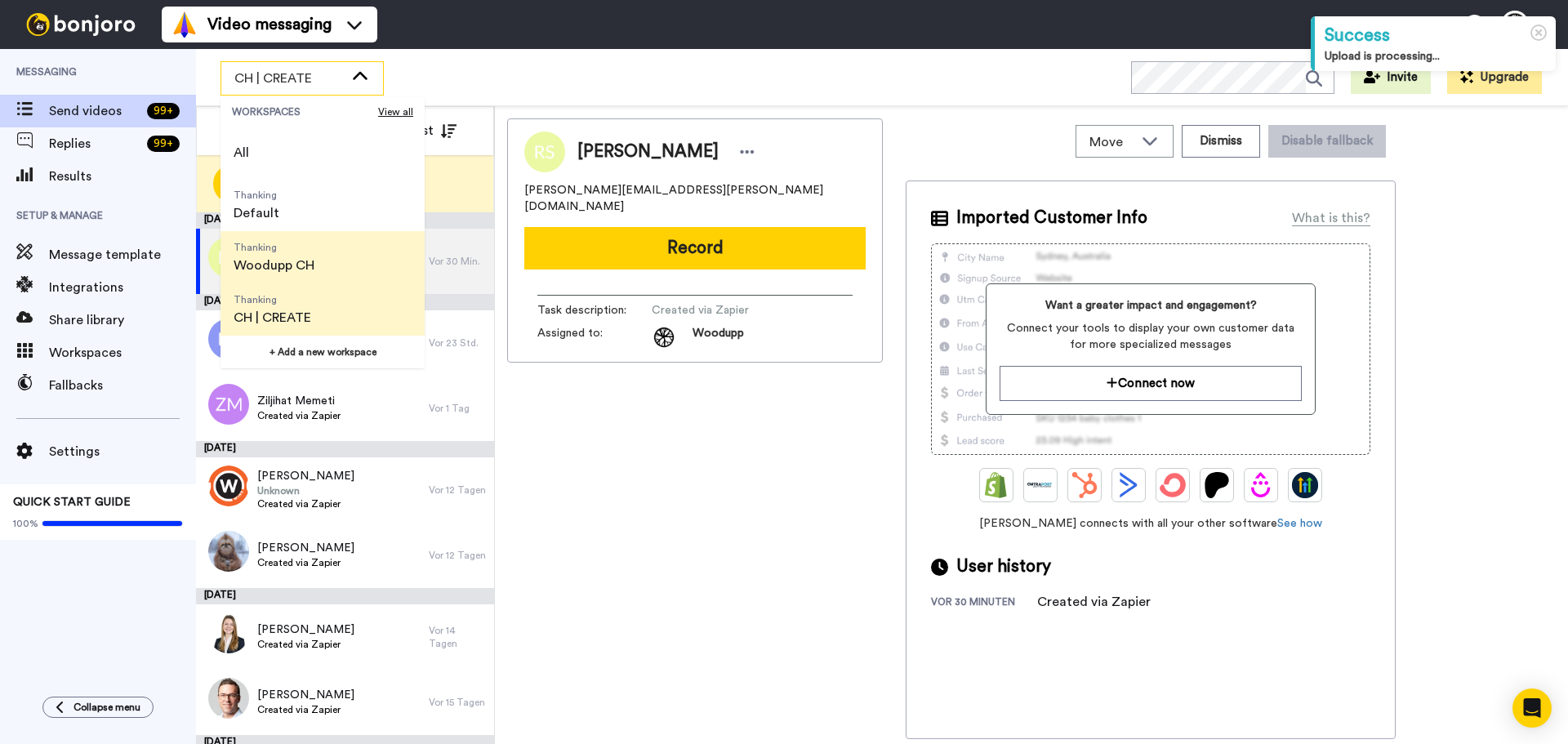
click at [305, 268] on span "Woodupp CH" at bounding box center [274, 266] width 81 height 20
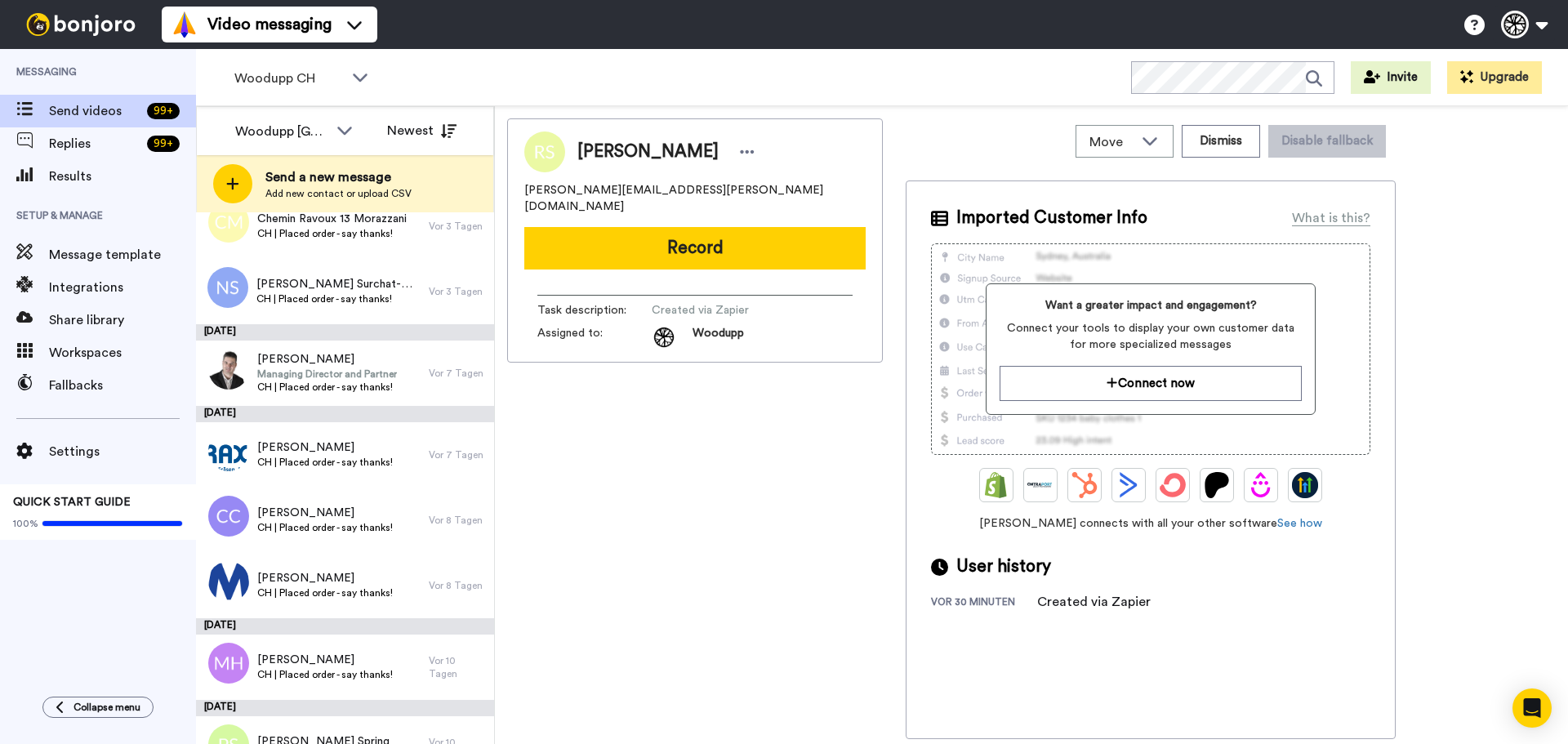
scroll to position [377, 0]
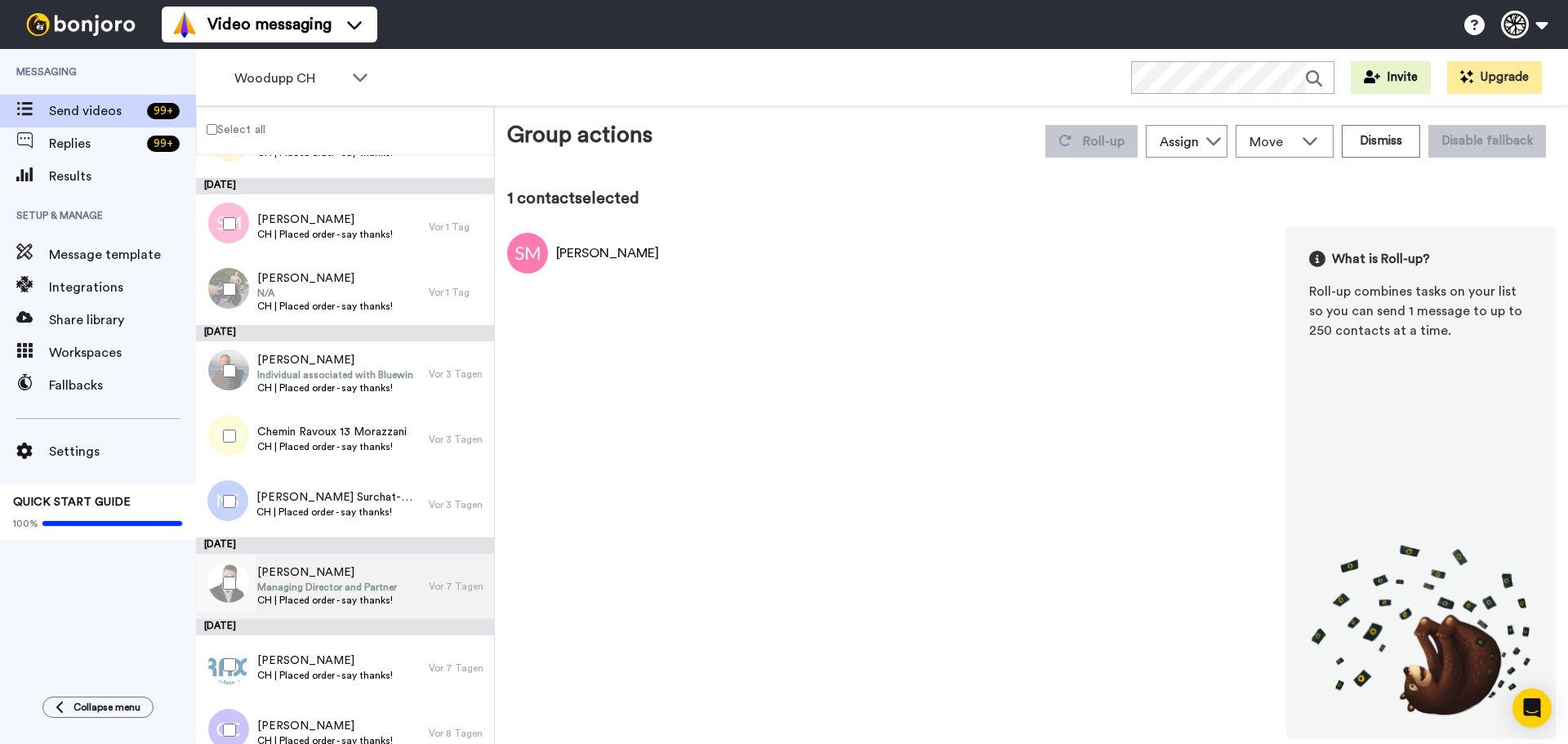
scroll to position [218, 0]
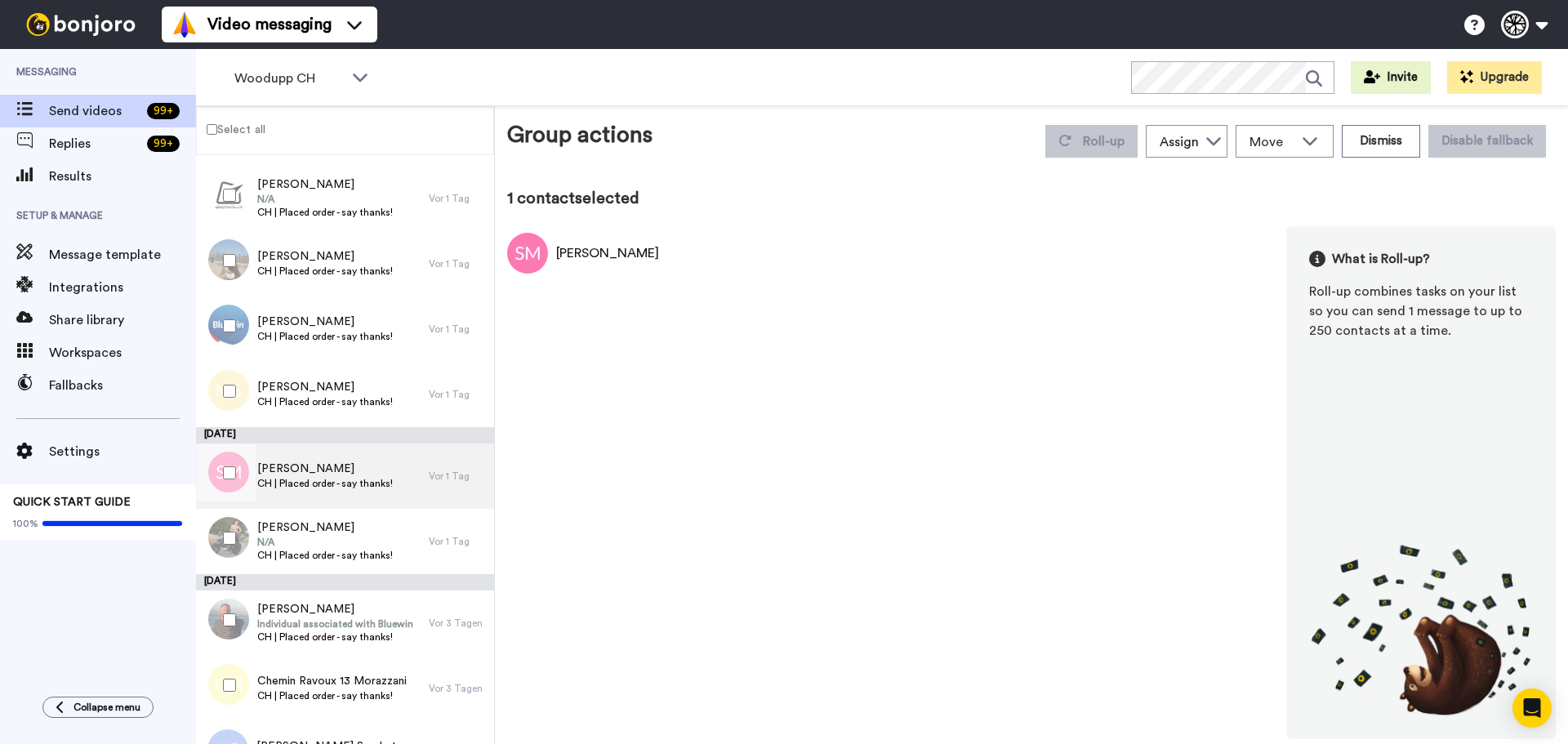
click at [293, 473] on span "[PERSON_NAME]" at bounding box center [325, 468] width 136 height 16
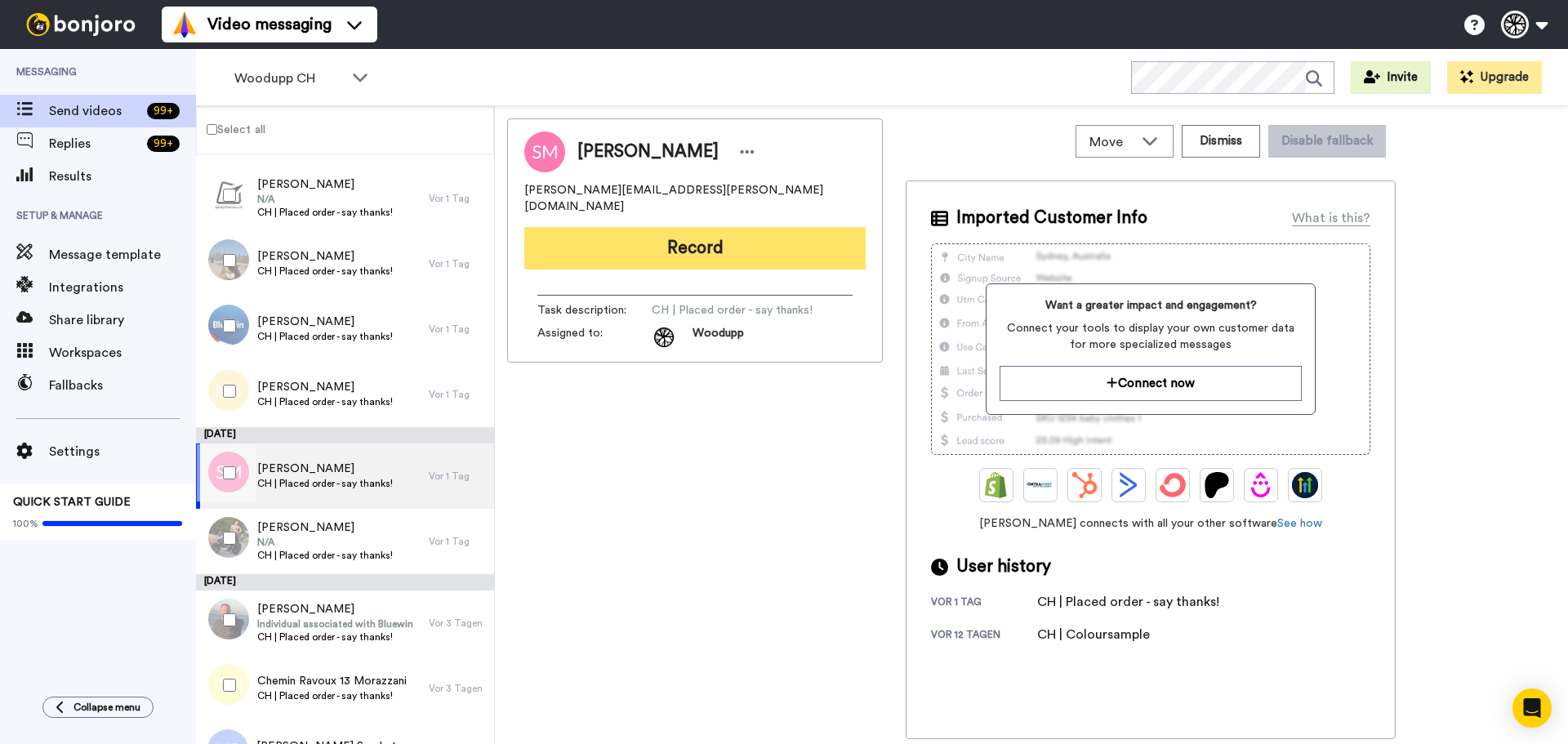
click at [699, 236] on button "Record" at bounding box center [695, 248] width 341 height 42
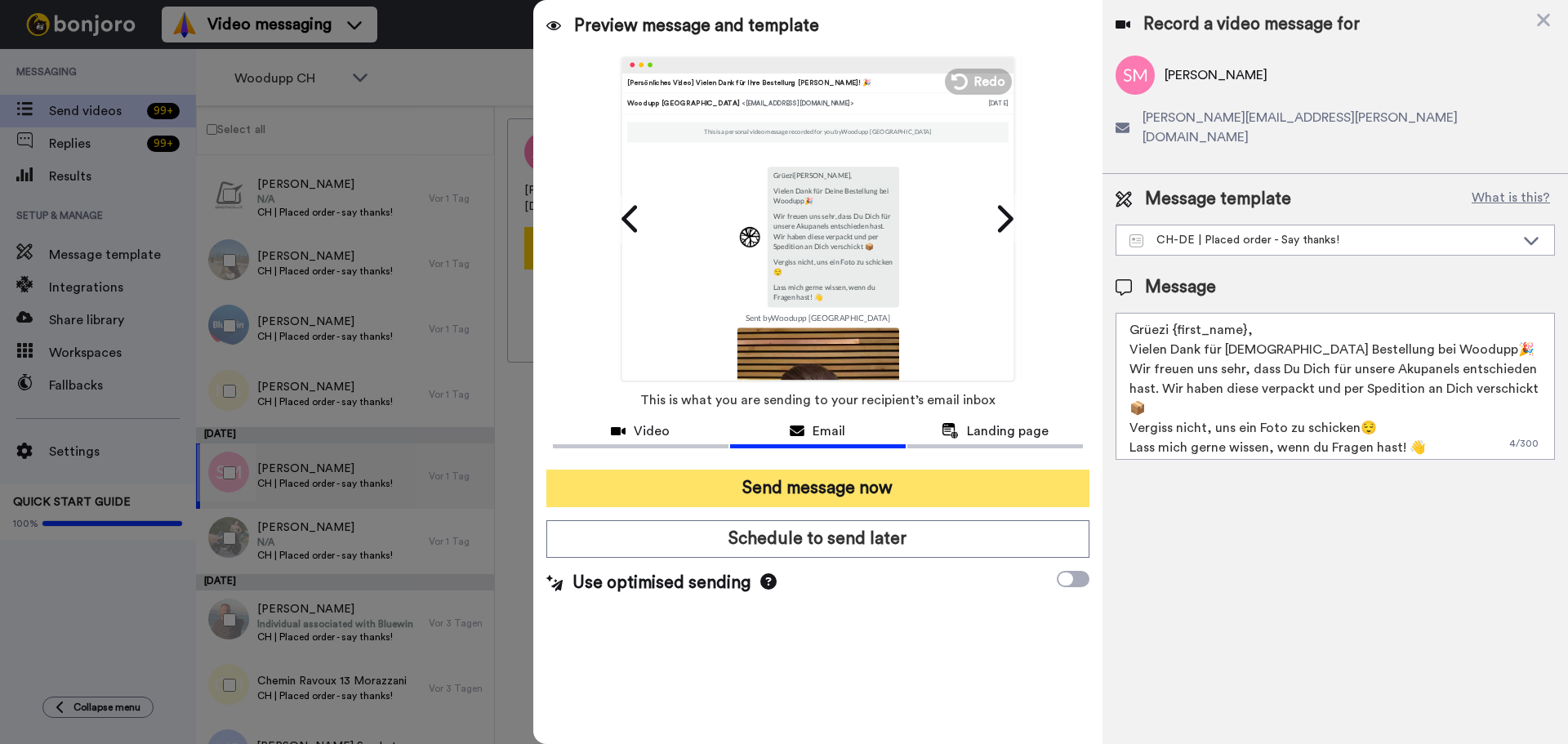
click at [810, 492] on button "Send message now" at bounding box center [818, 488] width 543 height 38
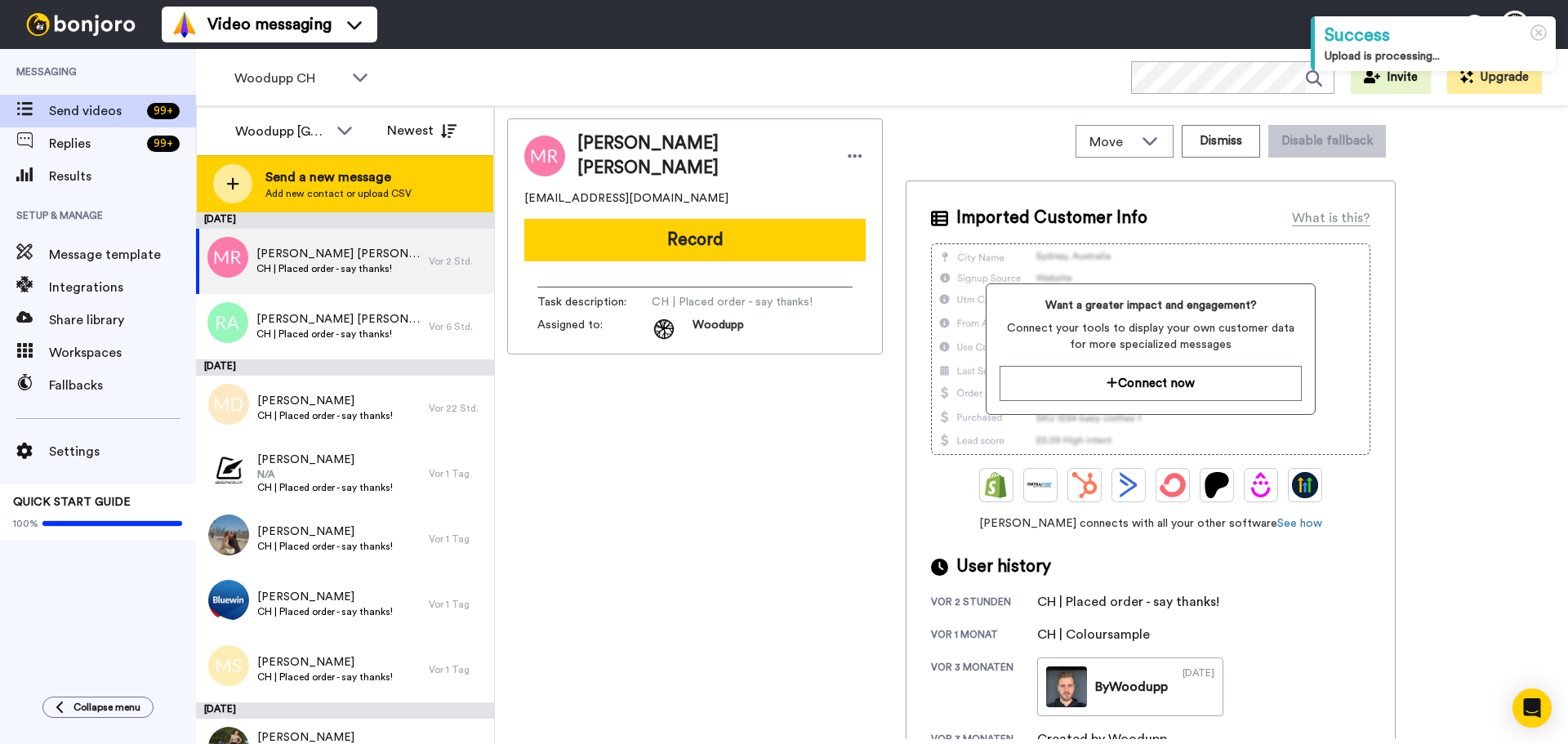
click at [390, 187] on span "Add new contact or upload CSV" at bounding box center [338, 193] width 146 height 13
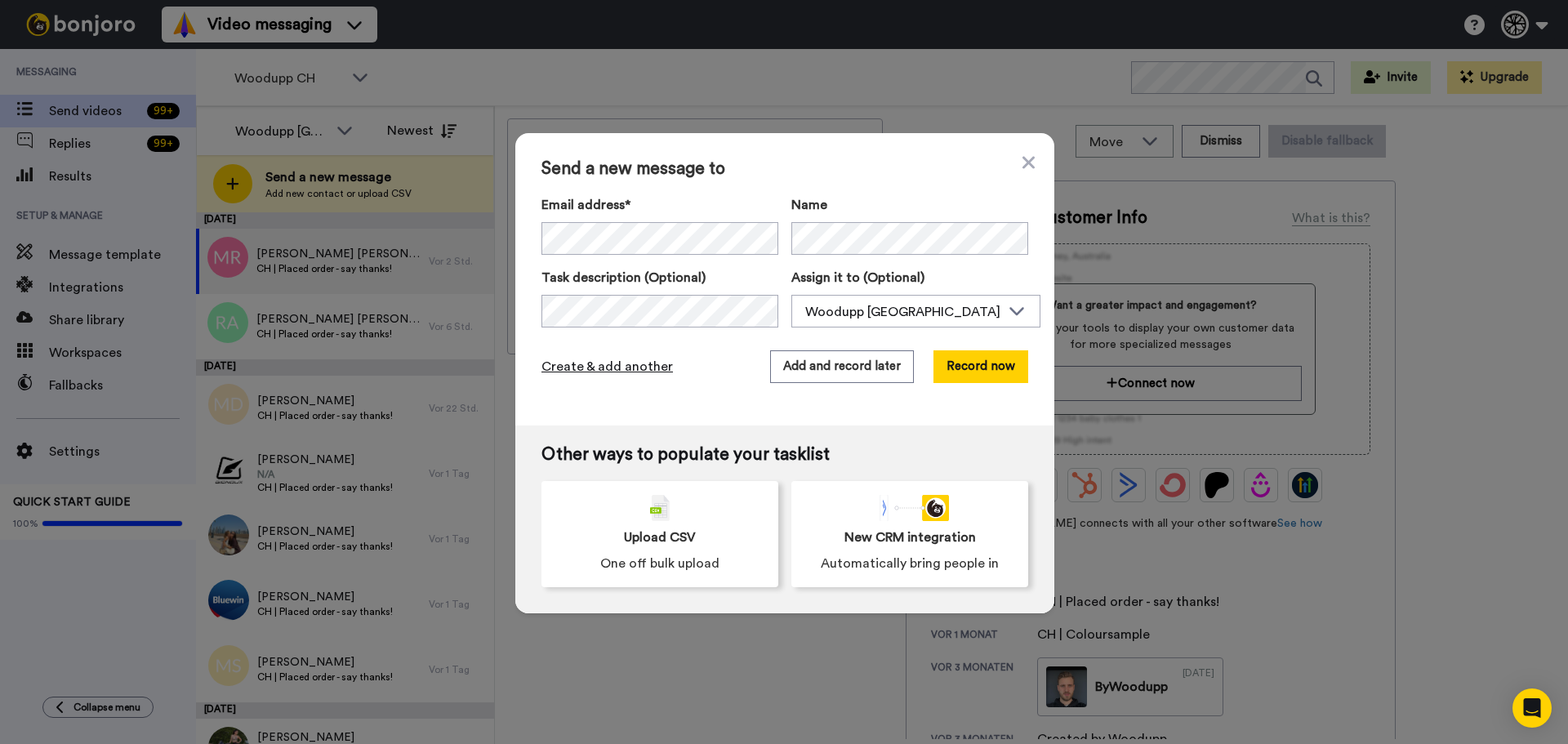
click at [637, 363] on span "Create & add another" at bounding box center [607, 367] width 131 height 20
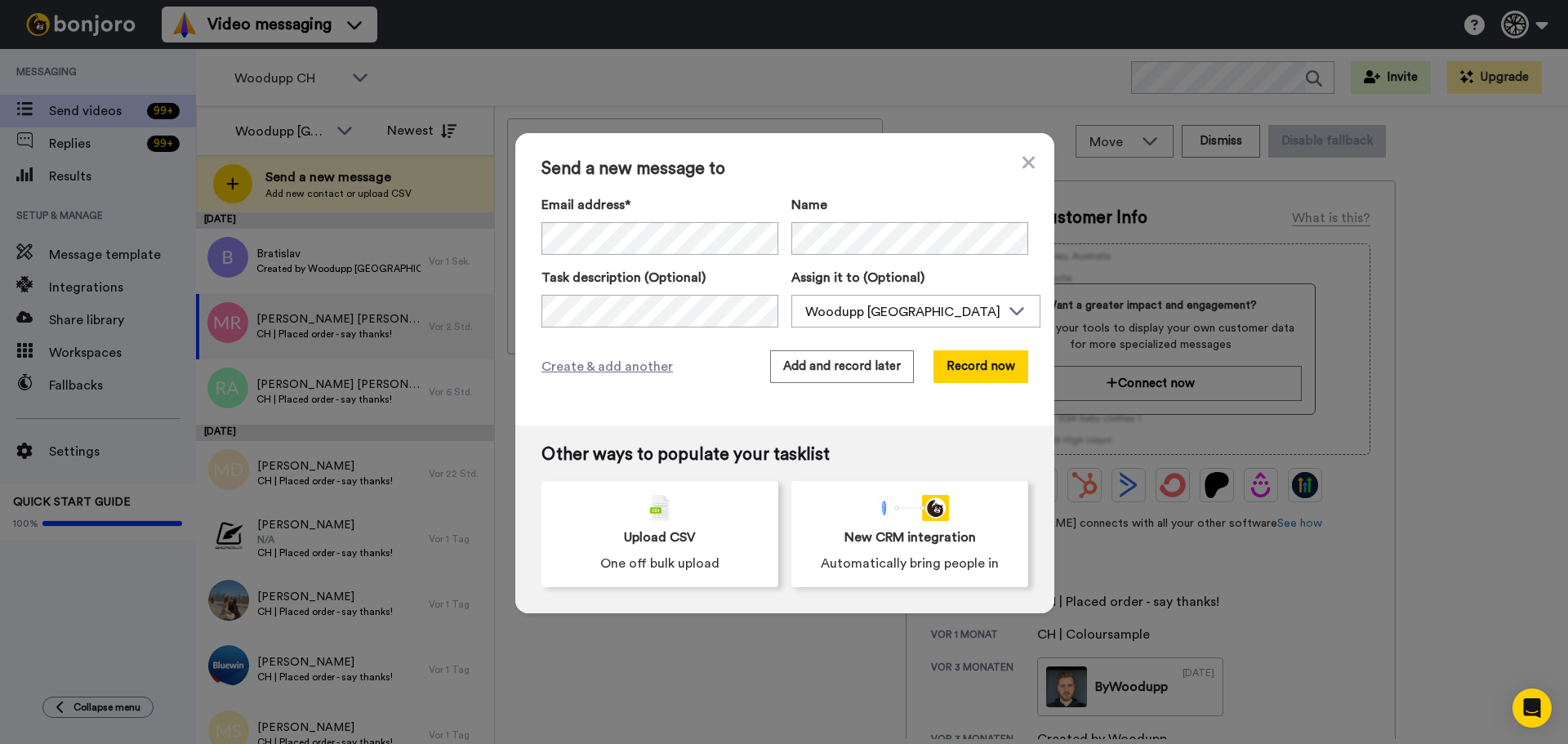
click at [619, 354] on div "Create & add another Add and record later Record now" at bounding box center [784, 366] width 486 height 32
click at [618, 361] on span "Create & add another" at bounding box center [607, 367] width 131 height 20
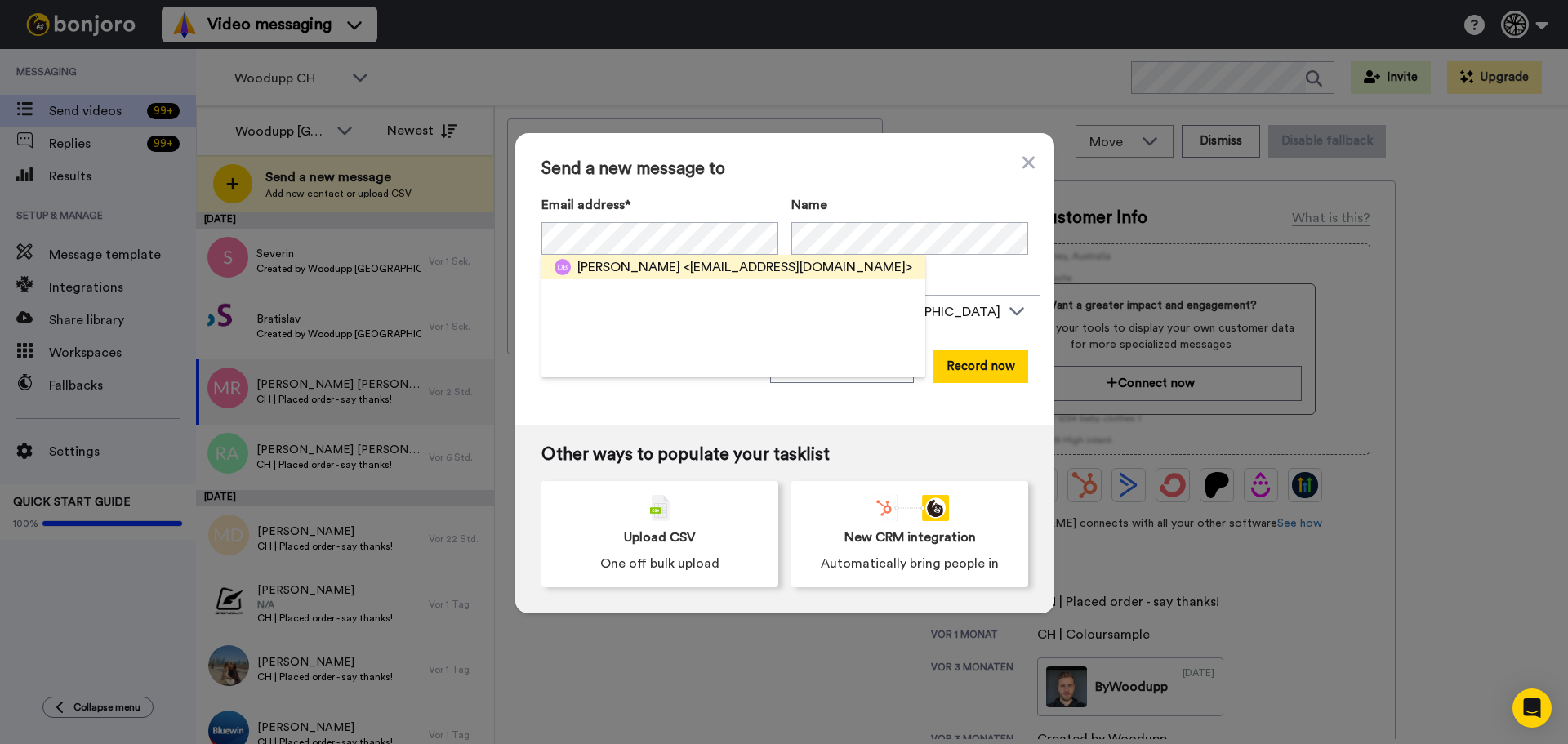
click at [623, 275] on span "Daniel Baumgartner" at bounding box center [628, 267] width 103 height 20
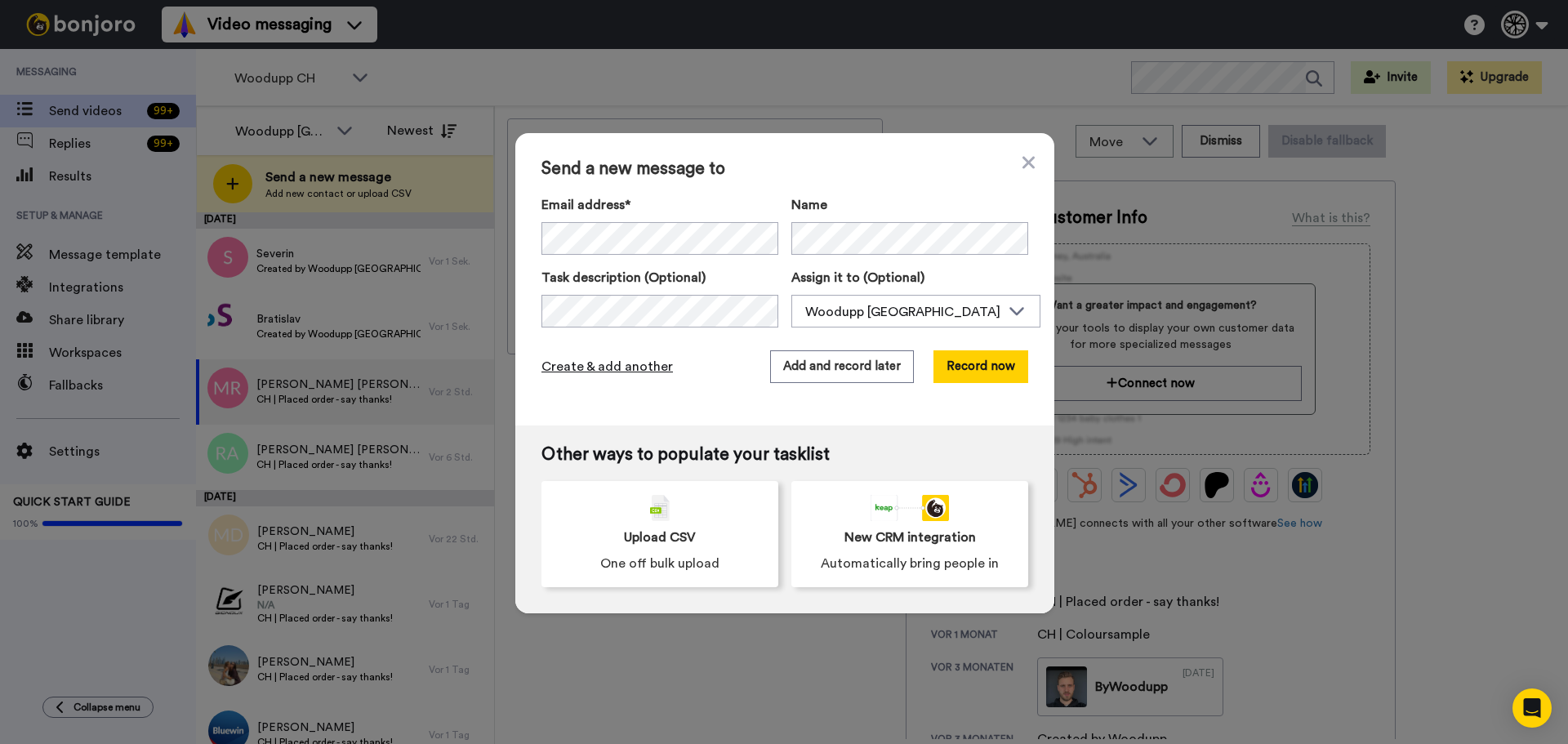
click at [619, 364] on span "Create & add another" at bounding box center [607, 367] width 131 height 20
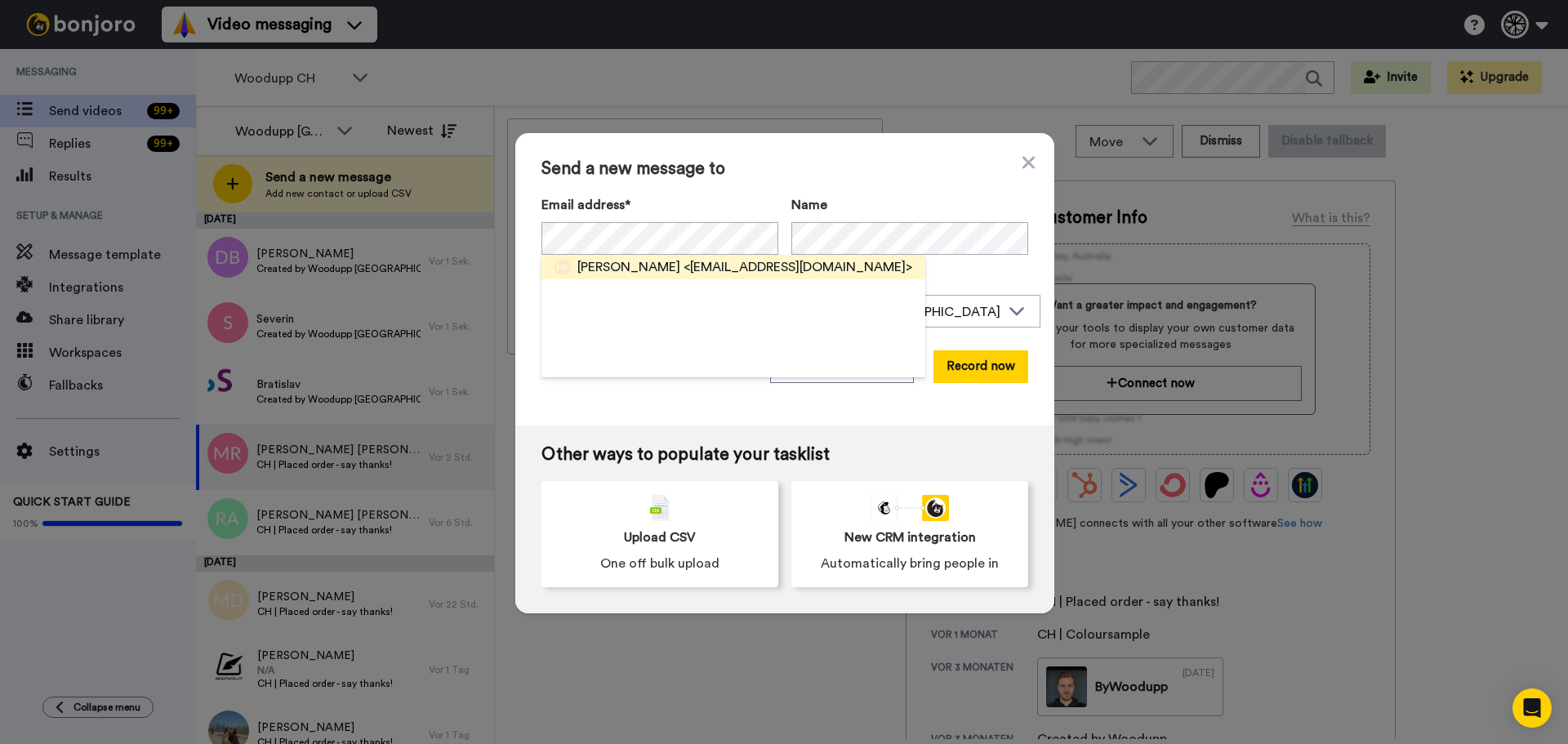
click at [635, 269] on span "Minh Duong" at bounding box center [628, 267] width 103 height 20
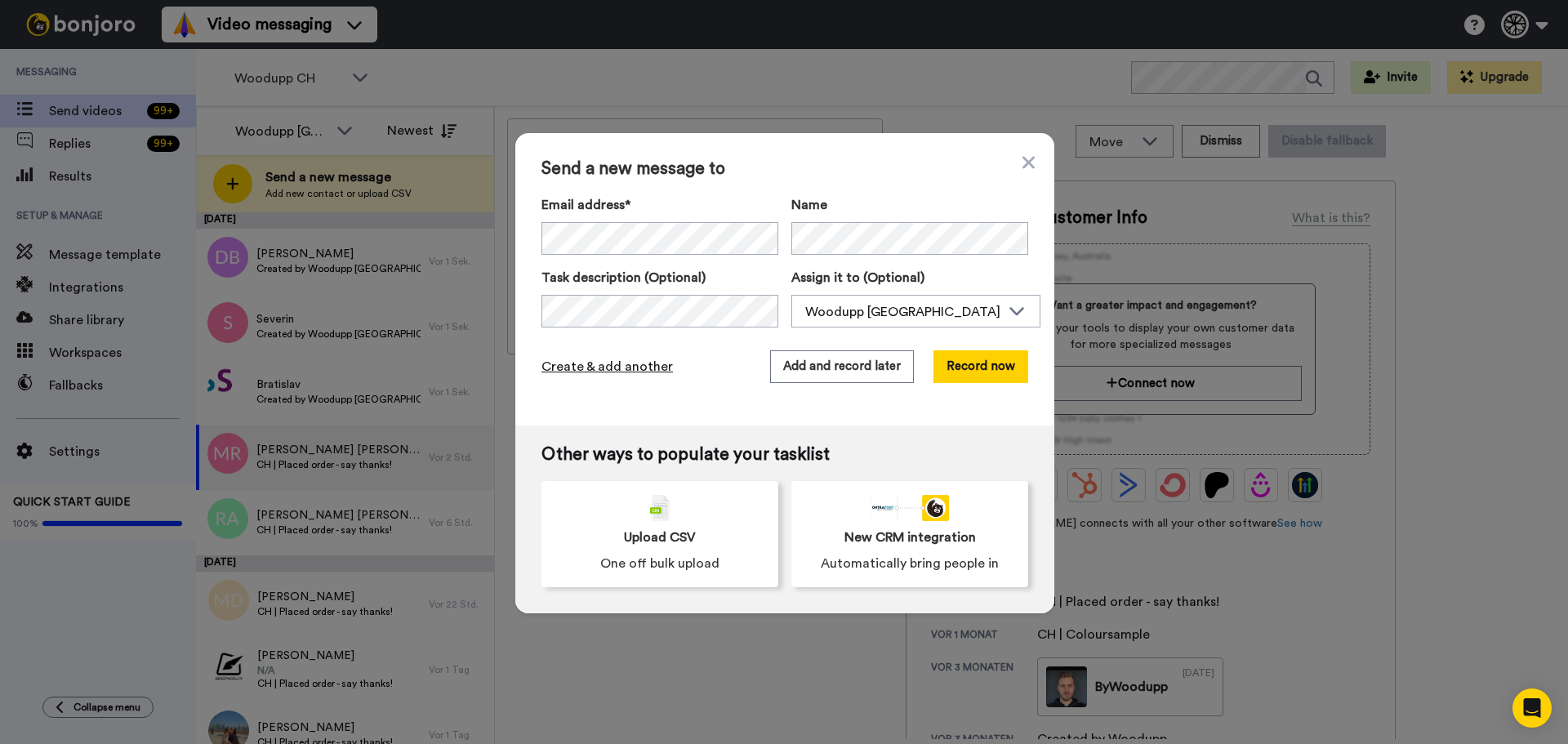
click at [619, 370] on span "Create & add another" at bounding box center [607, 367] width 131 height 20
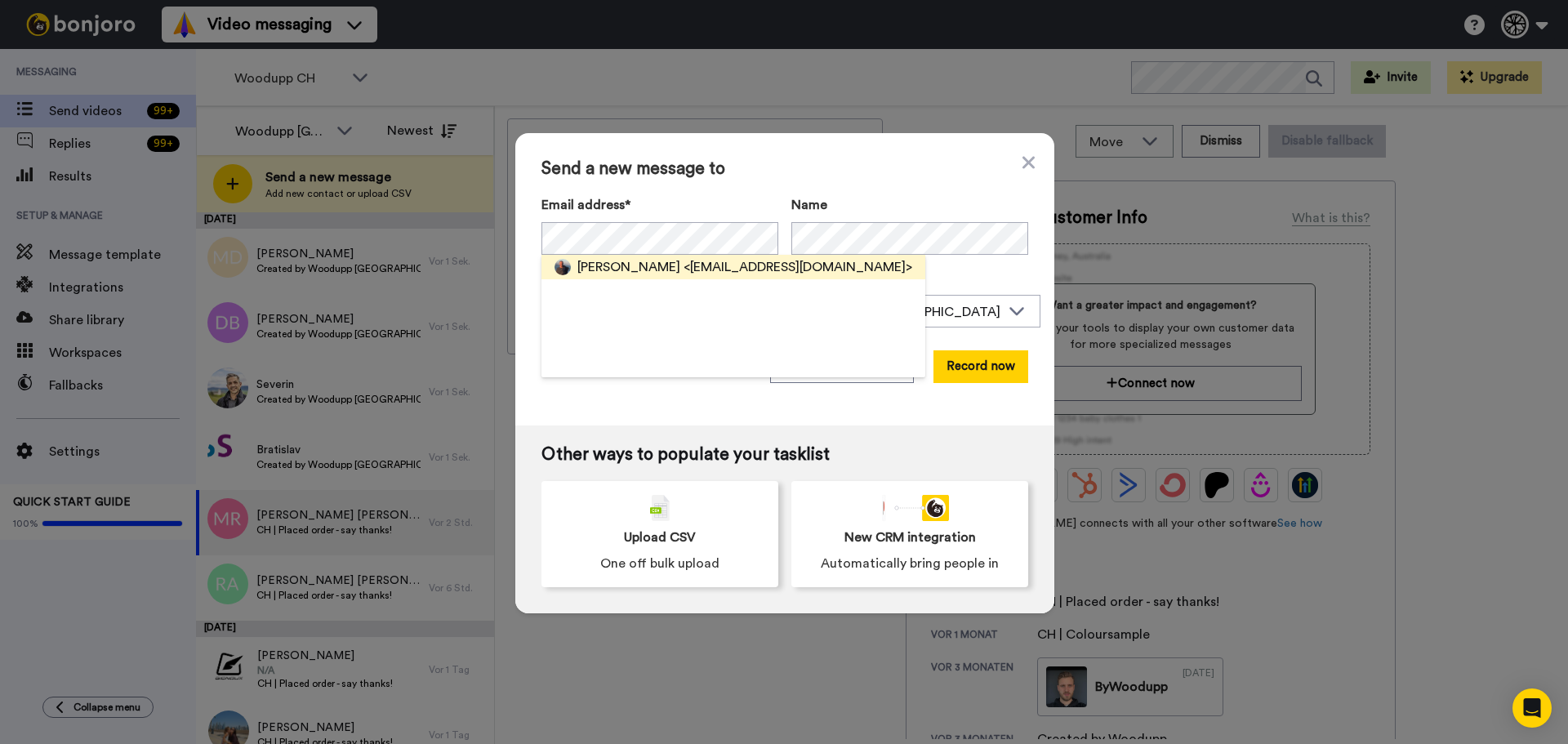
click at [634, 273] on span "Dino Bollardini" at bounding box center [628, 267] width 103 height 20
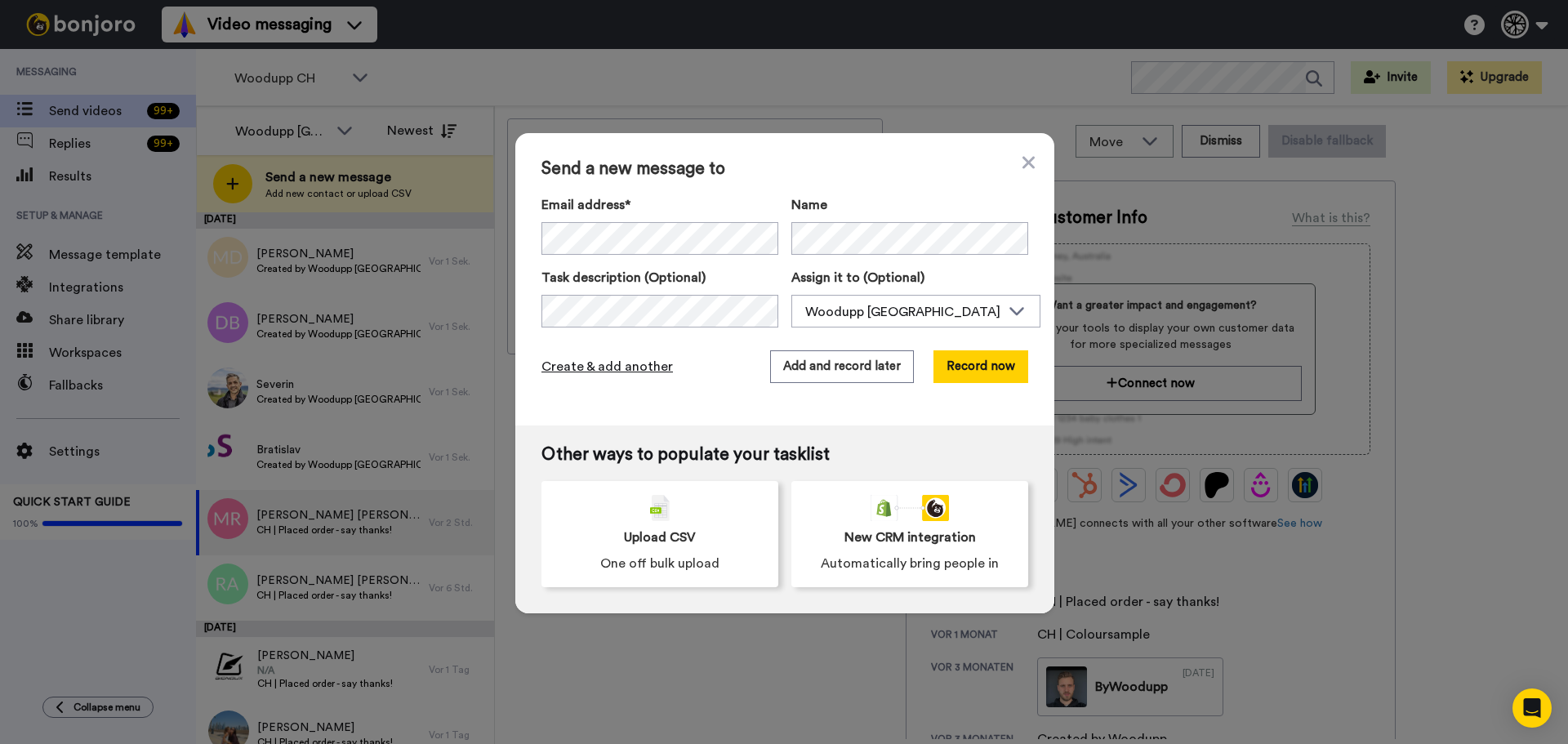
click at [623, 367] on span "Create & add another" at bounding box center [607, 367] width 131 height 20
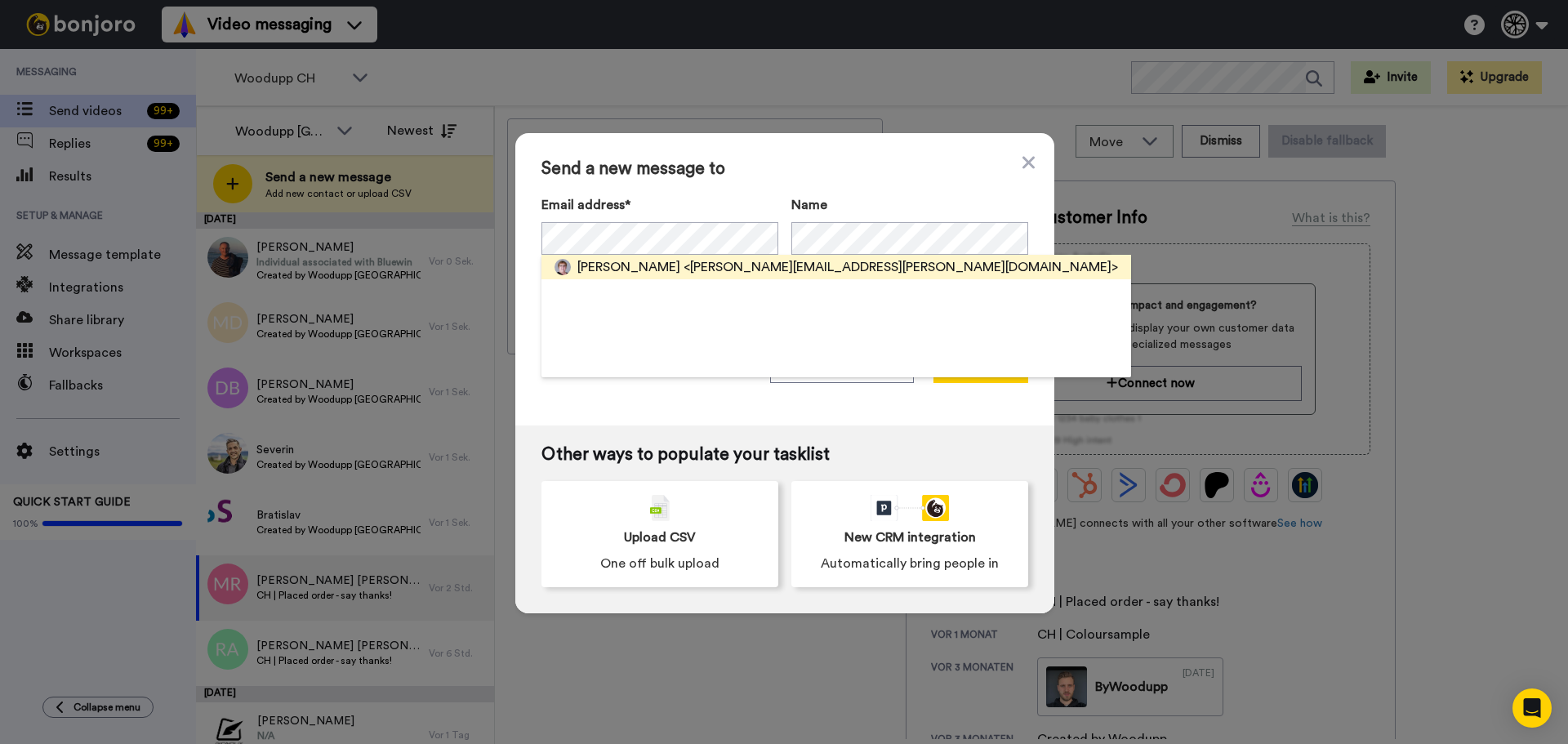
click at [620, 268] on span "Eva Rohrer" at bounding box center [628, 267] width 103 height 20
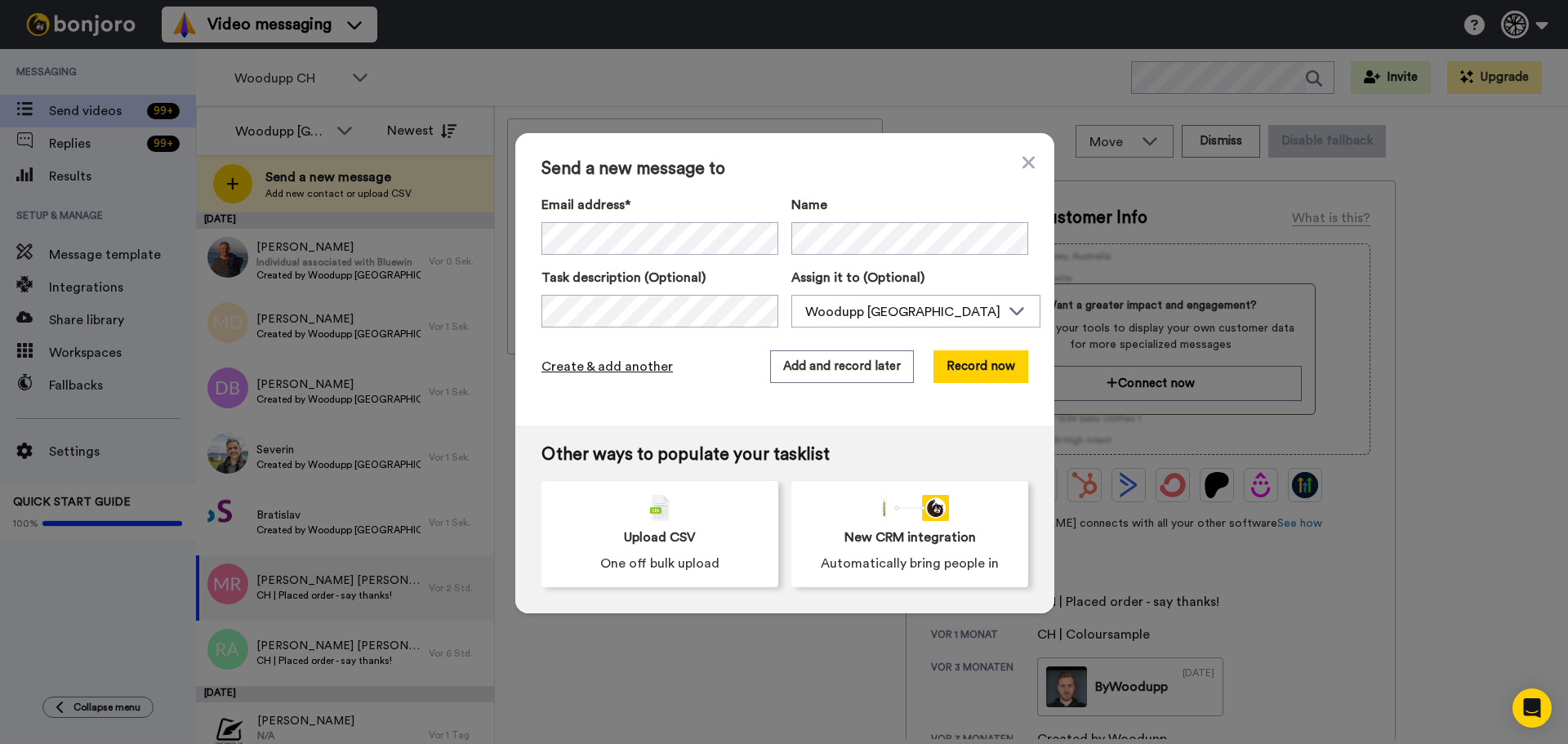
drag, startPoint x: 583, startPoint y: 398, endPoint x: 585, endPoint y: 369, distance: 29.1
click at [583, 390] on div "Send a new message to Email address* Eva Rohrer <rohrer.eva@gmail.com> Name Tas…" at bounding box center [784, 279] width 539 height 293
click at [585, 359] on span "Create & add another" at bounding box center [607, 367] width 131 height 20
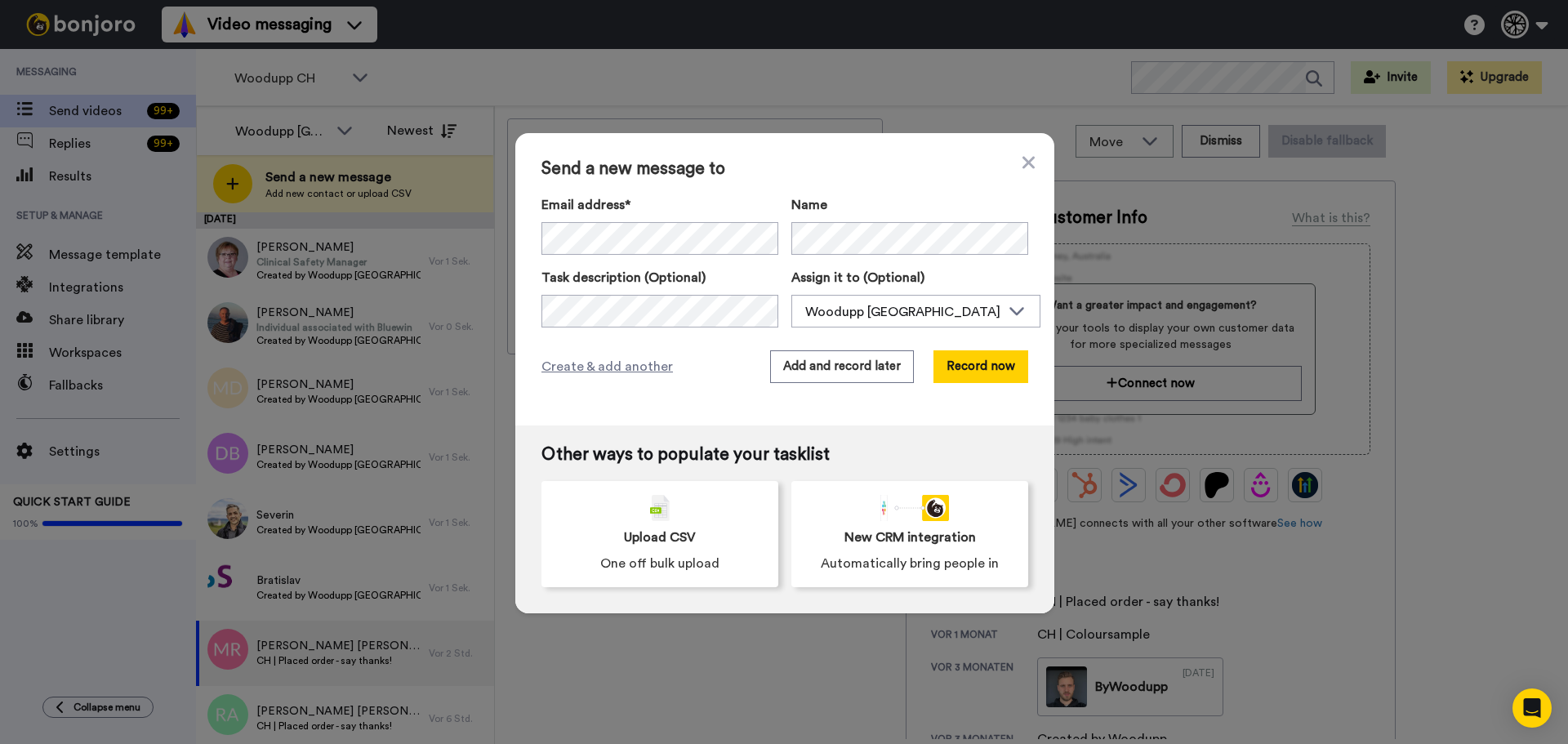
click at [777, 222] on div "Email address* Sofia <sofiacoiffure82@gmail.com> Søren Schjønning-Larsen <soren…" at bounding box center [784, 224] width 486 height 59
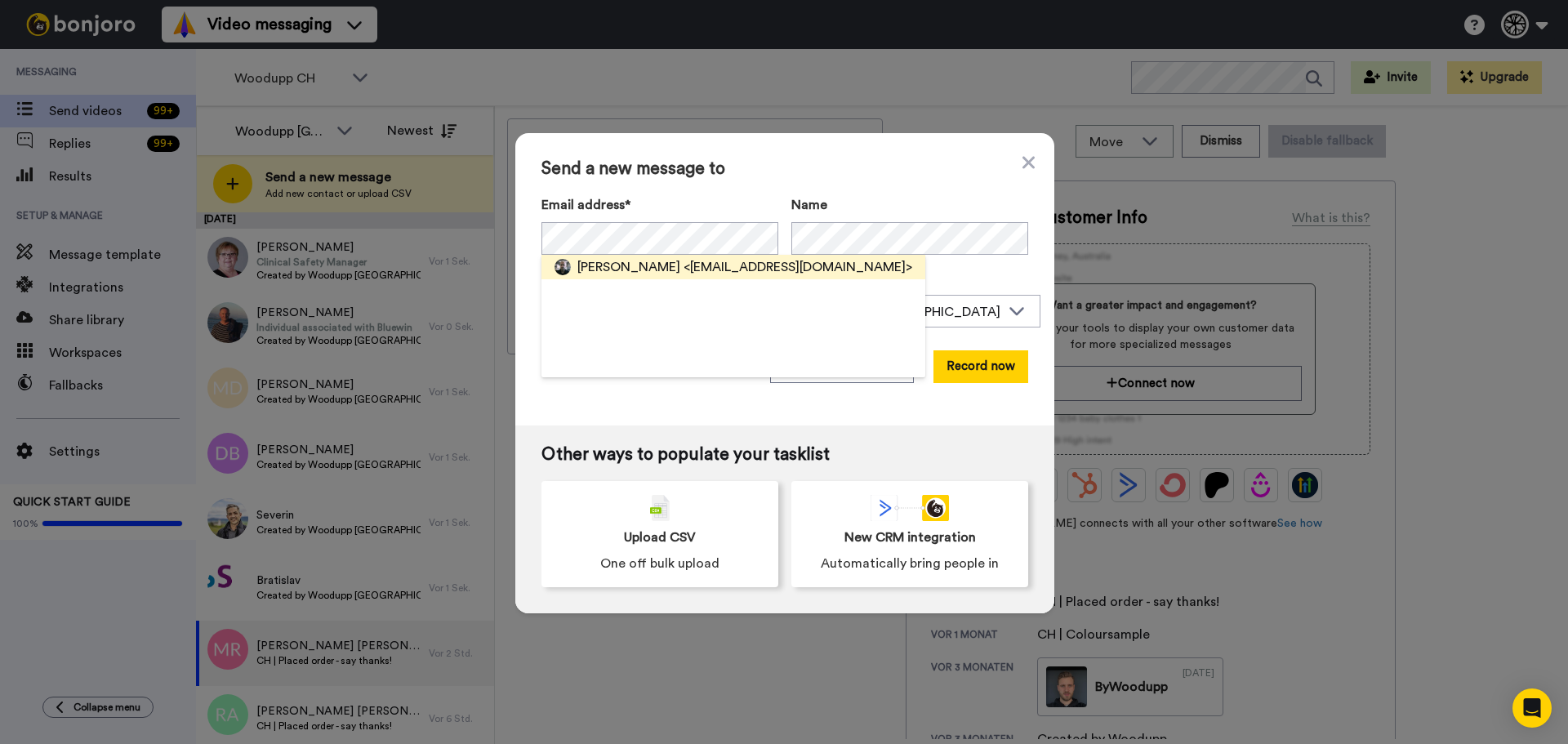
click at [683, 265] on span "<fabianreich@bluewin.ch>" at bounding box center [797, 267] width 229 height 20
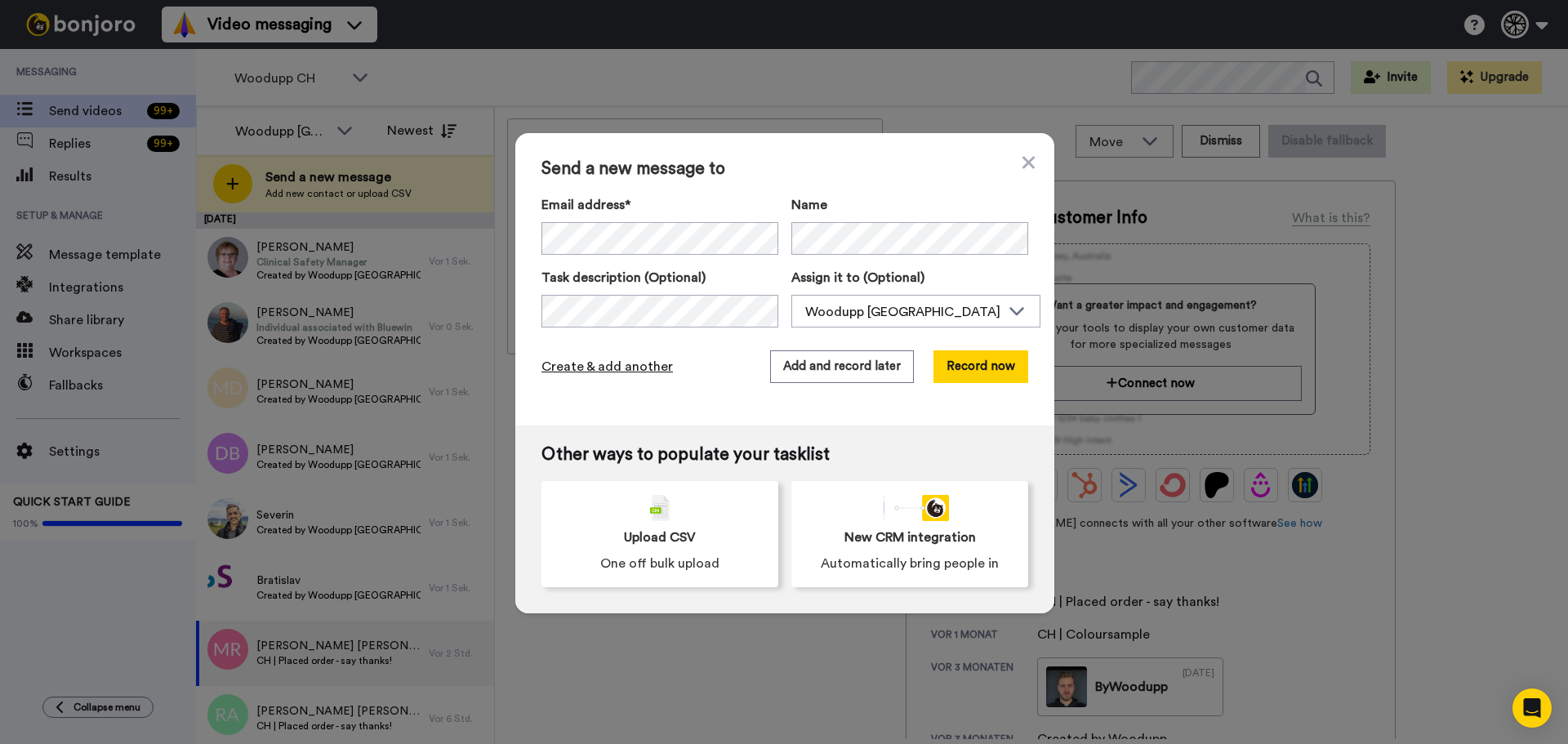
click at [619, 365] on span "Create & add another" at bounding box center [607, 367] width 131 height 20
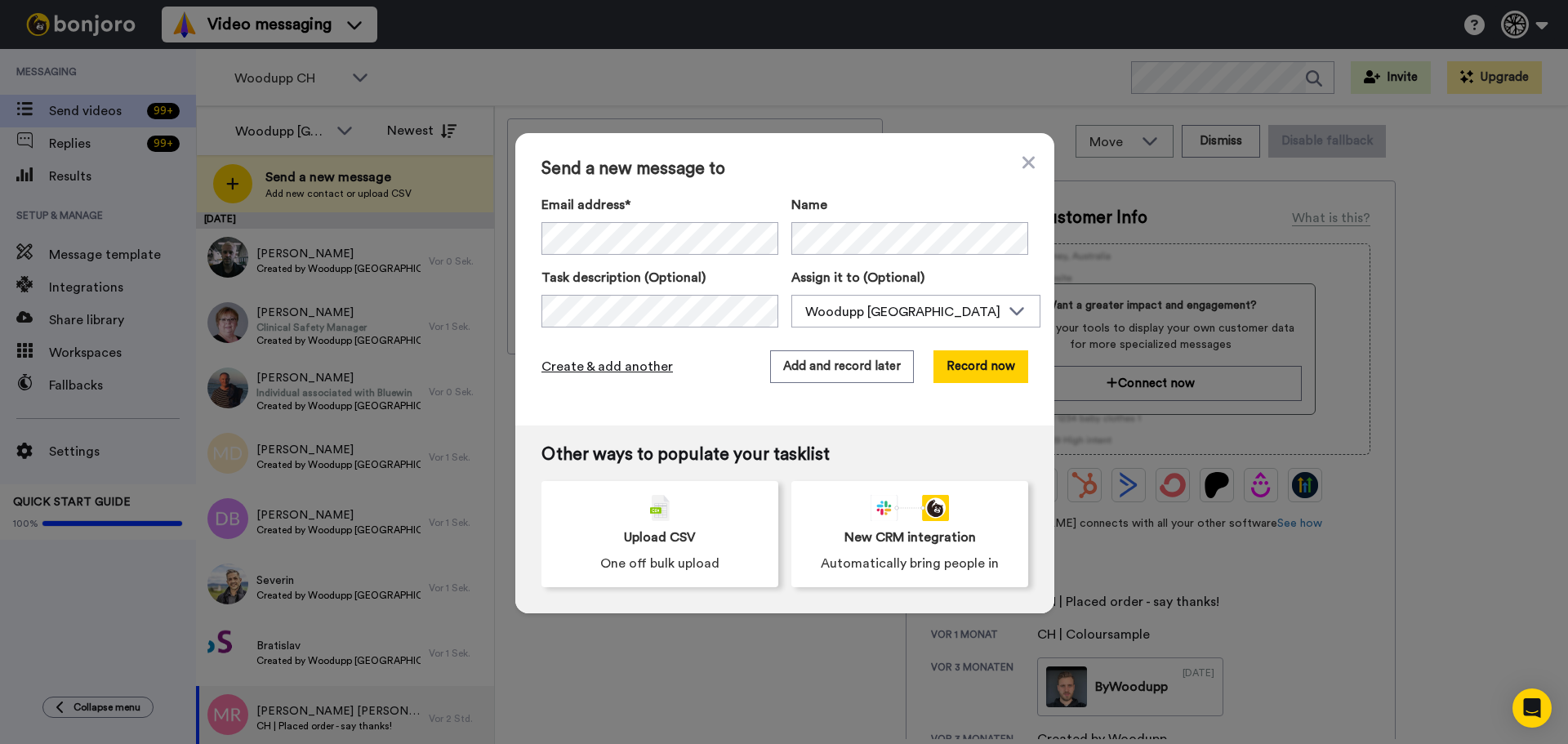
click at [628, 360] on span "Create & add another" at bounding box center [607, 367] width 131 height 20
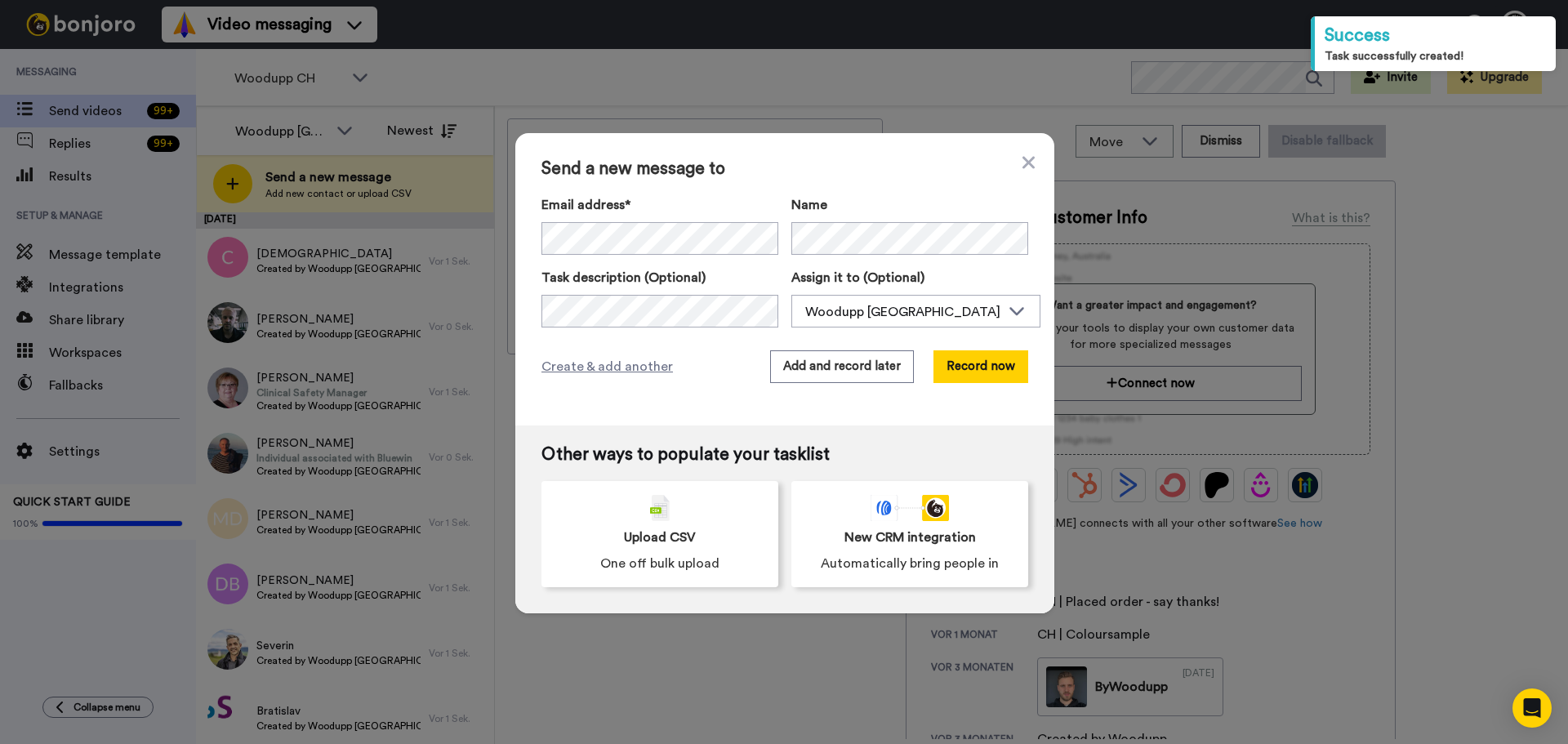
drag, startPoint x: 1333, startPoint y: 433, endPoint x: 1190, endPoint y: 420, distance: 143.6
click at [1335, 431] on div "Send a new message to Email address* Sofia <sofiacoiffure82@gmail.com> Søren Sc…" at bounding box center [784, 372] width 1568 height 744
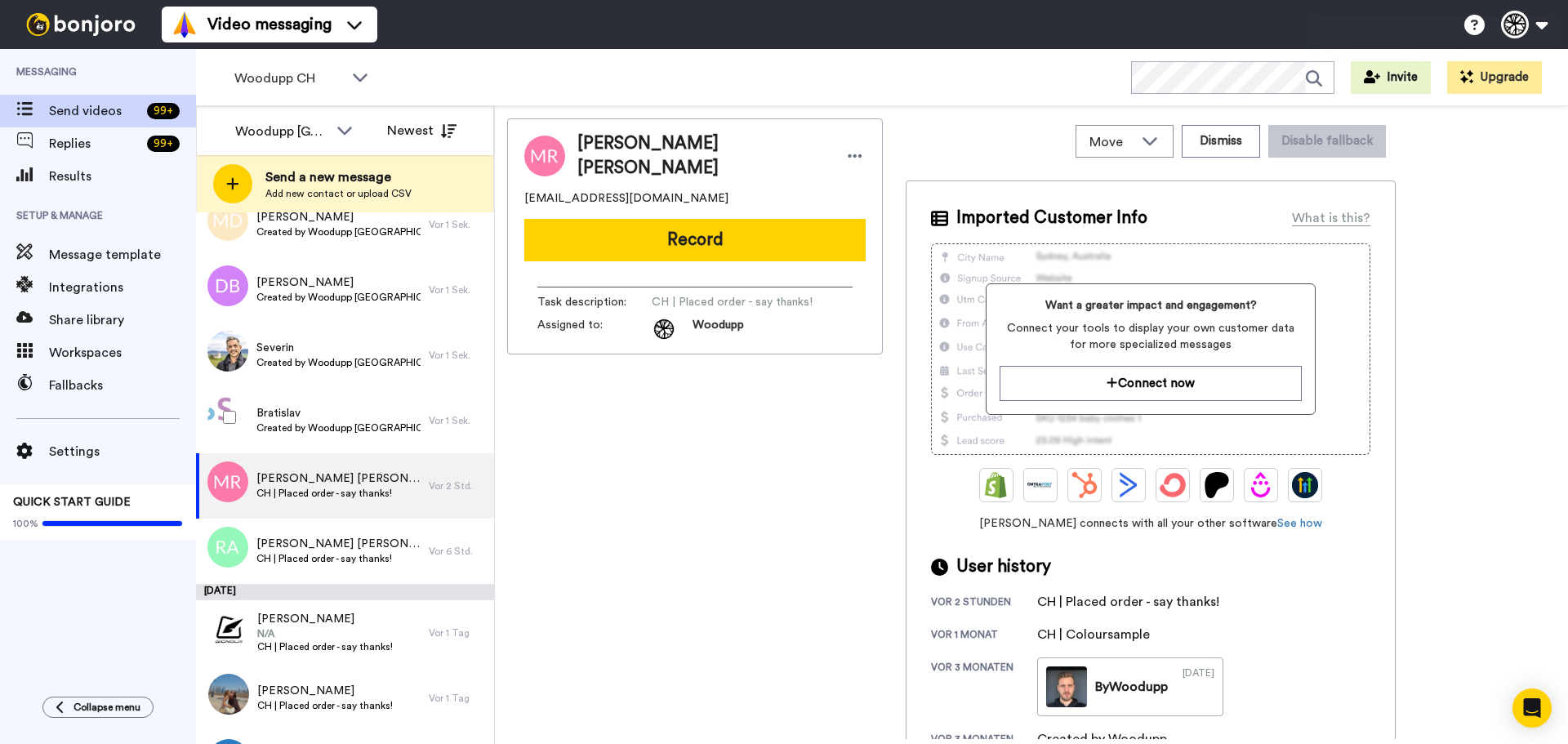
scroll to position [300, 0]
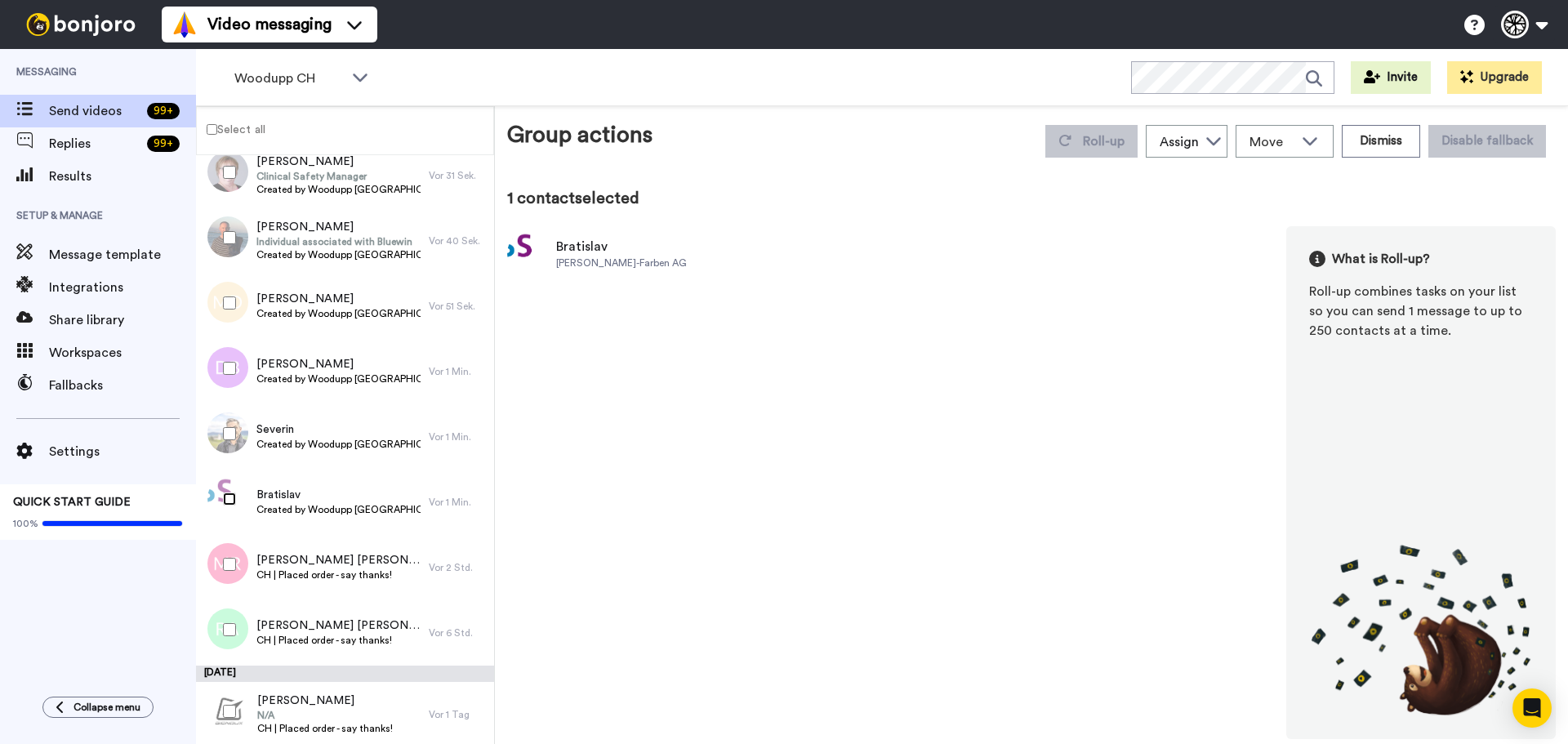
scroll to position [136, 0]
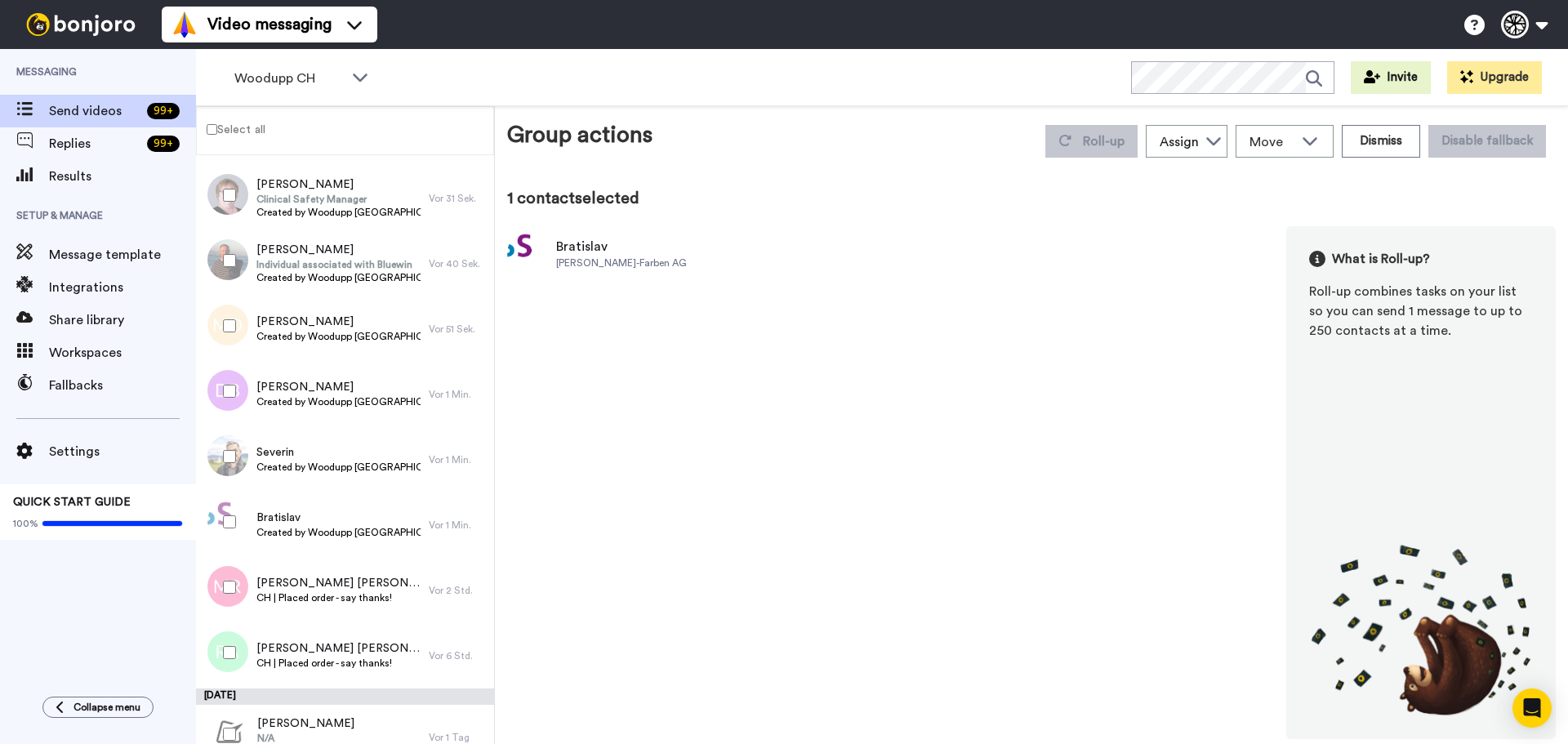
click at [223, 434] on div at bounding box center [226, 457] width 59 height 57
click at [226, 403] on div at bounding box center [226, 391] width 59 height 57
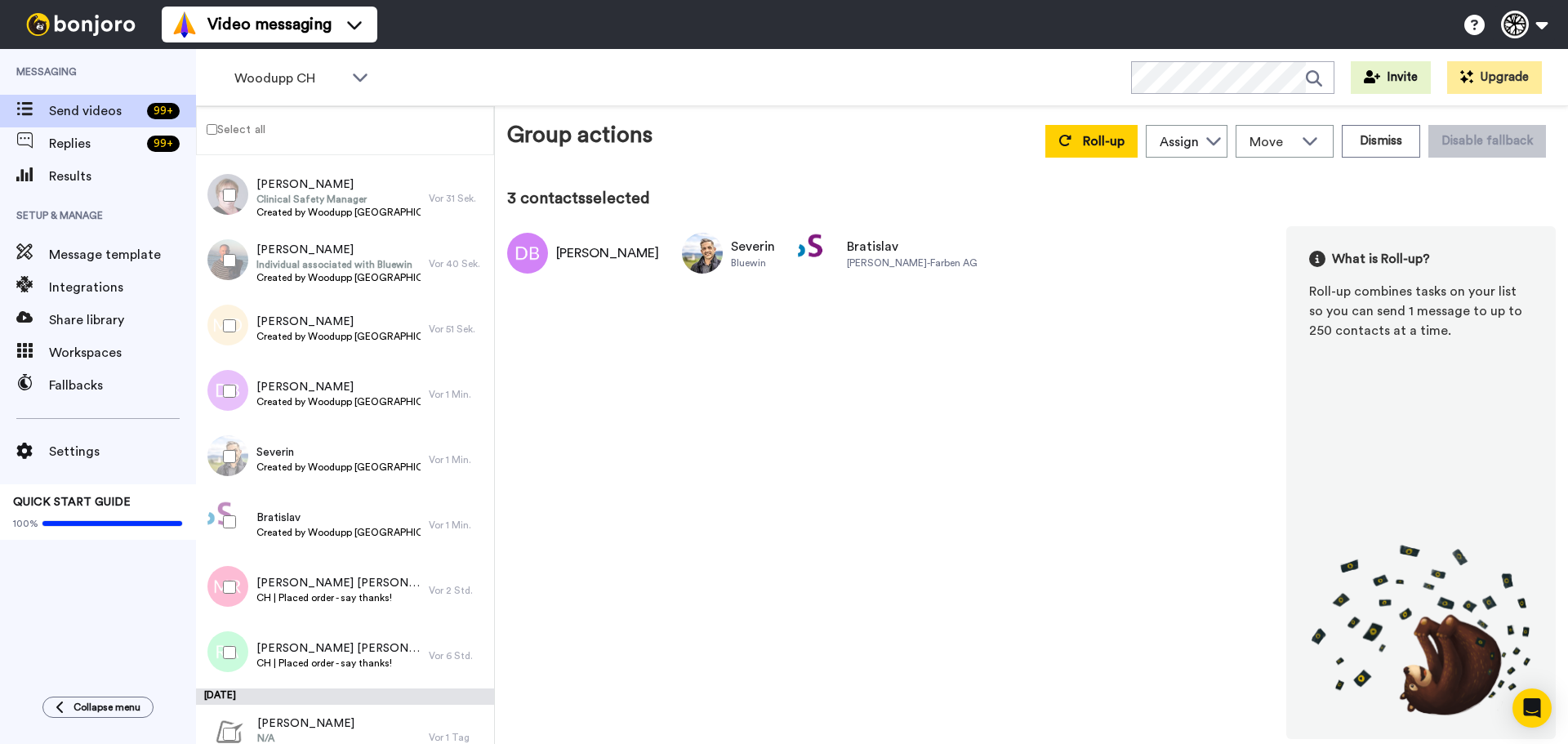
click at [231, 312] on div at bounding box center [226, 326] width 59 height 57
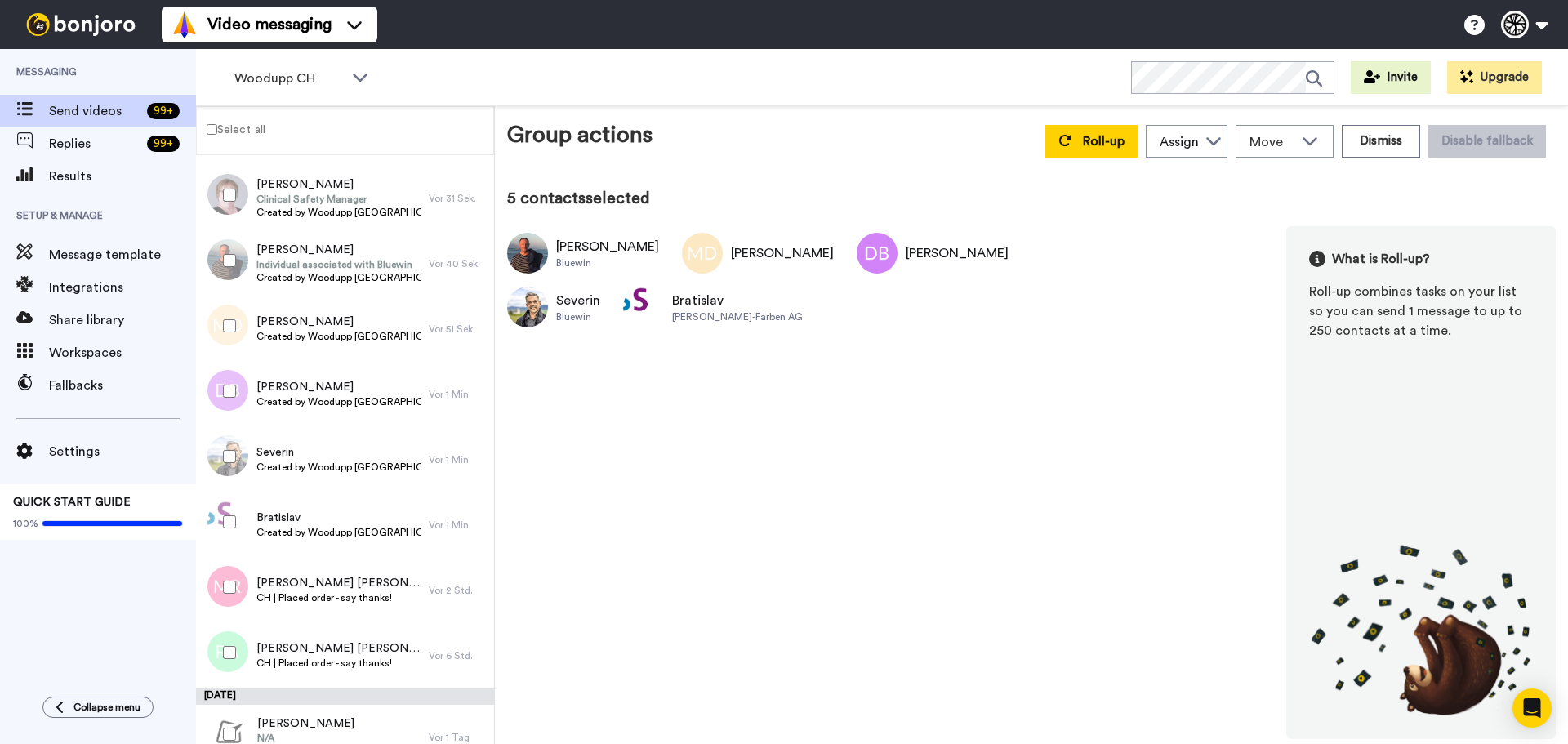
click at [232, 217] on div at bounding box center [226, 196] width 59 height 57
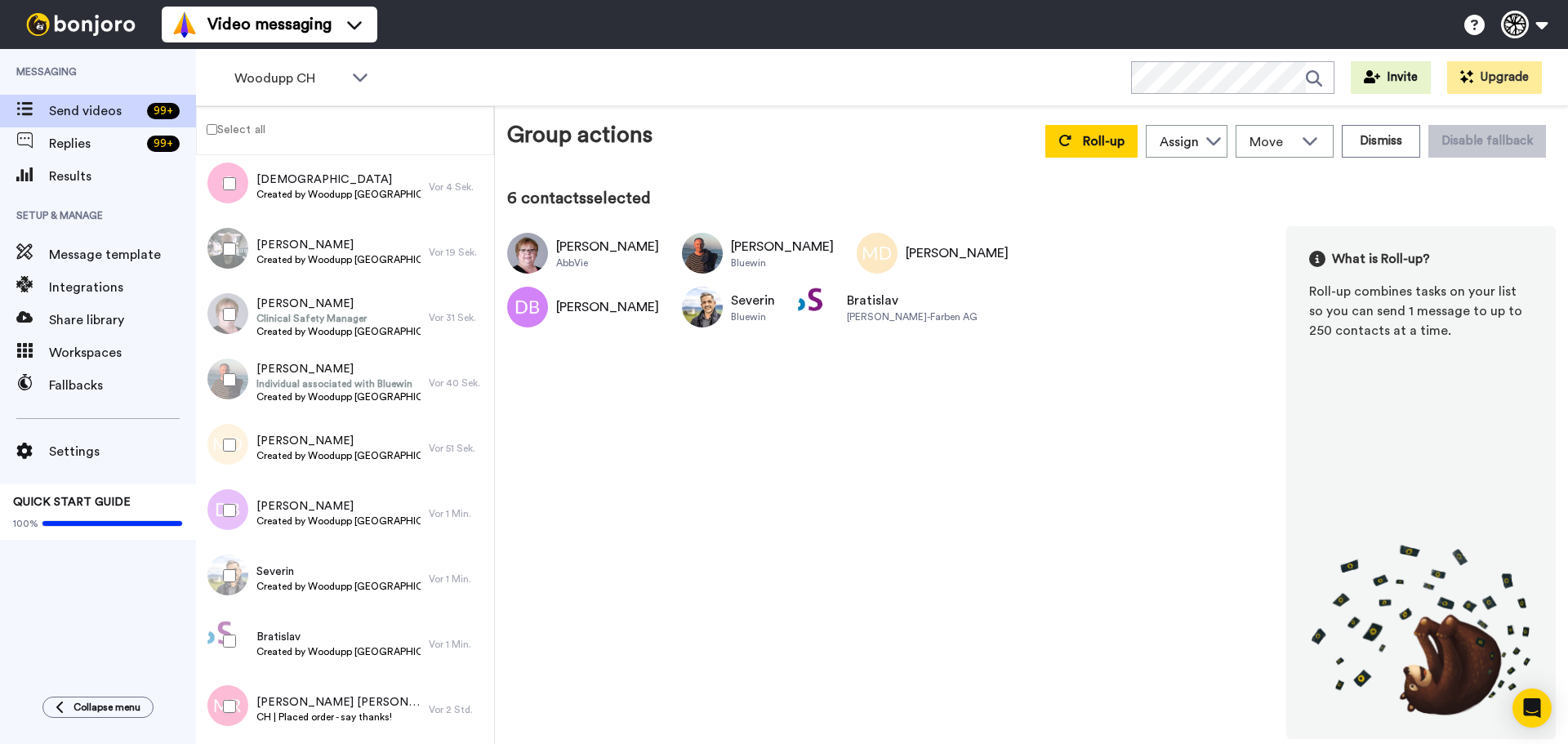
scroll to position [0, 0]
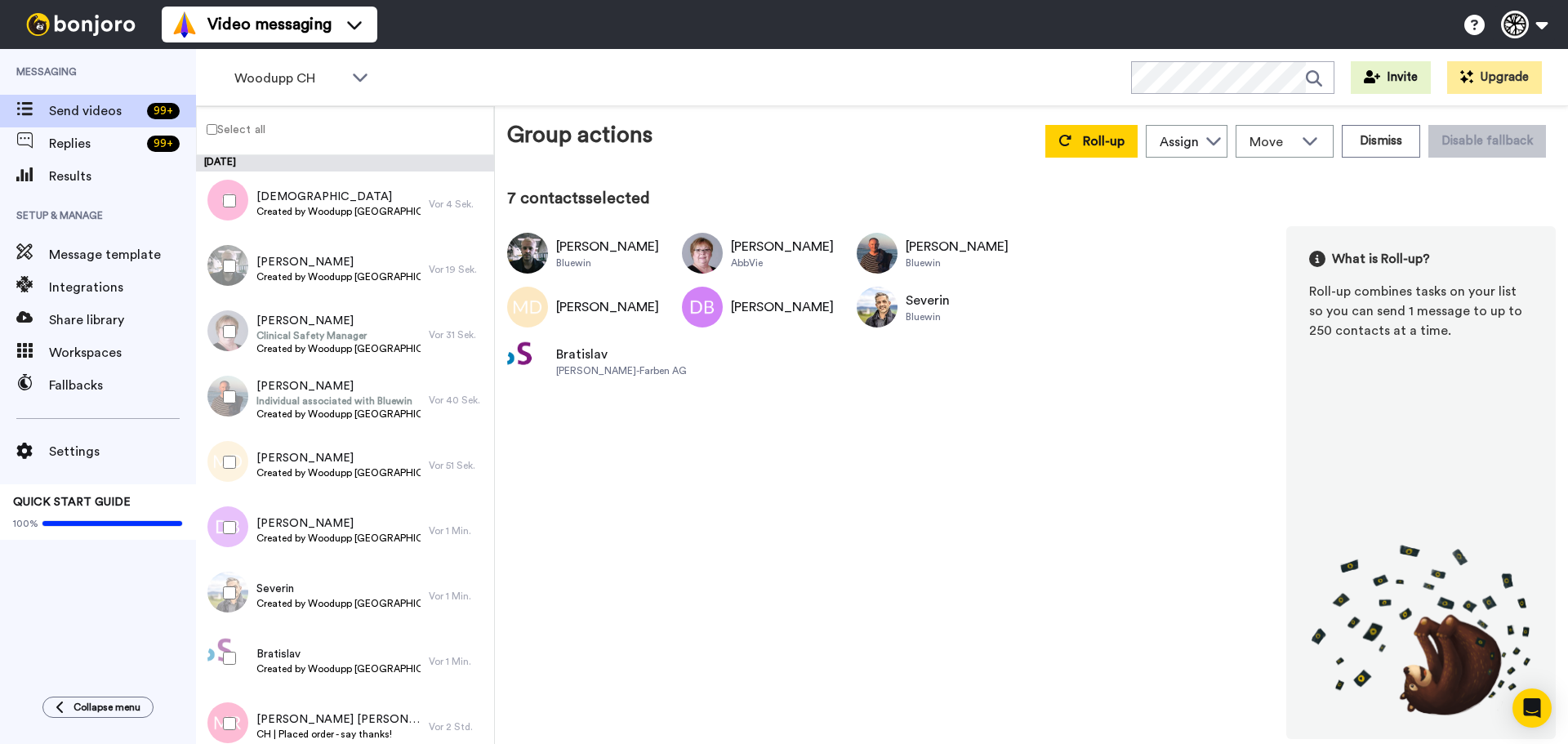
click at [227, 208] on div at bounding box center [226, 201] width 59 height 57
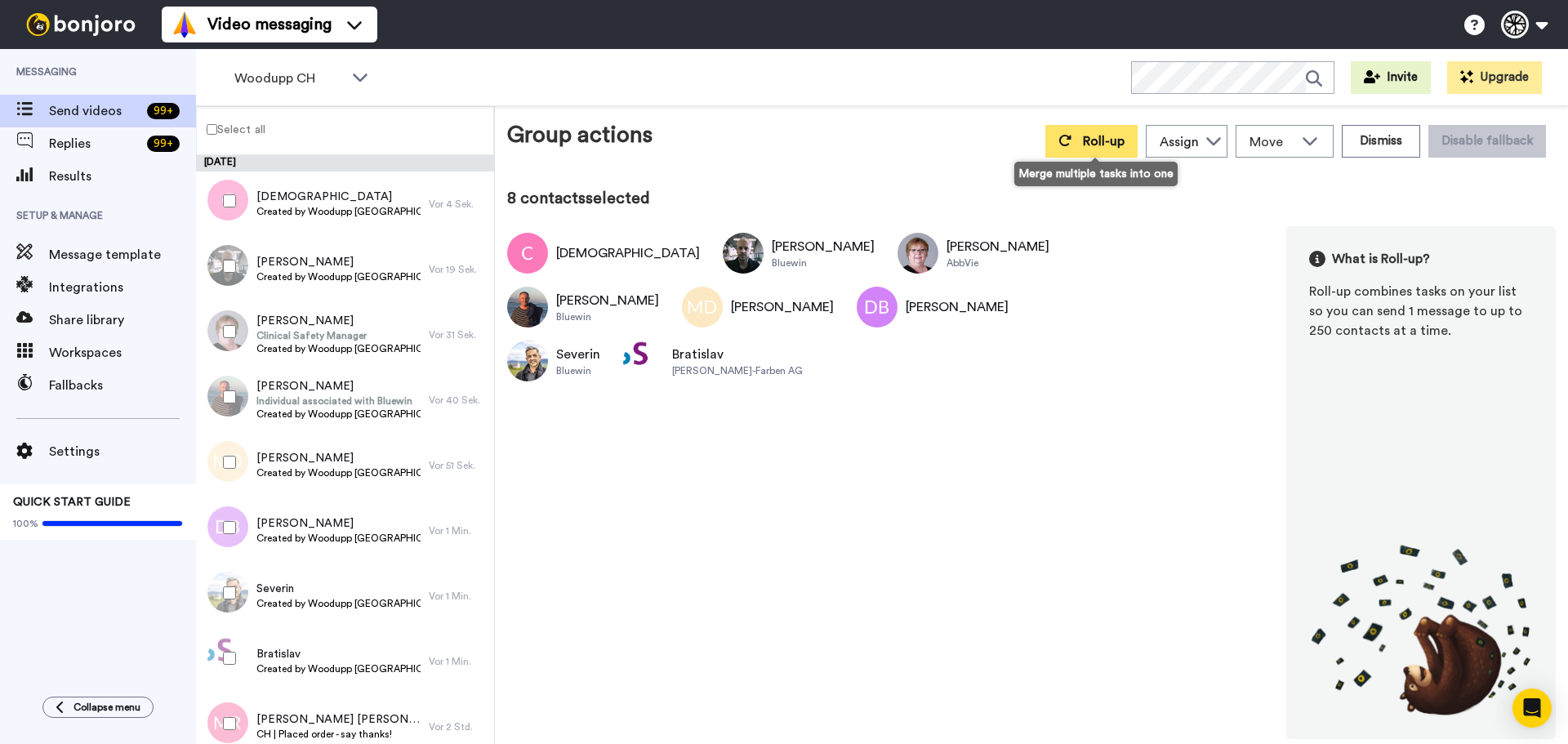
click at [1088, 140] on span "Roll-up" at bounding box center [1103, 141] width 41 height 13
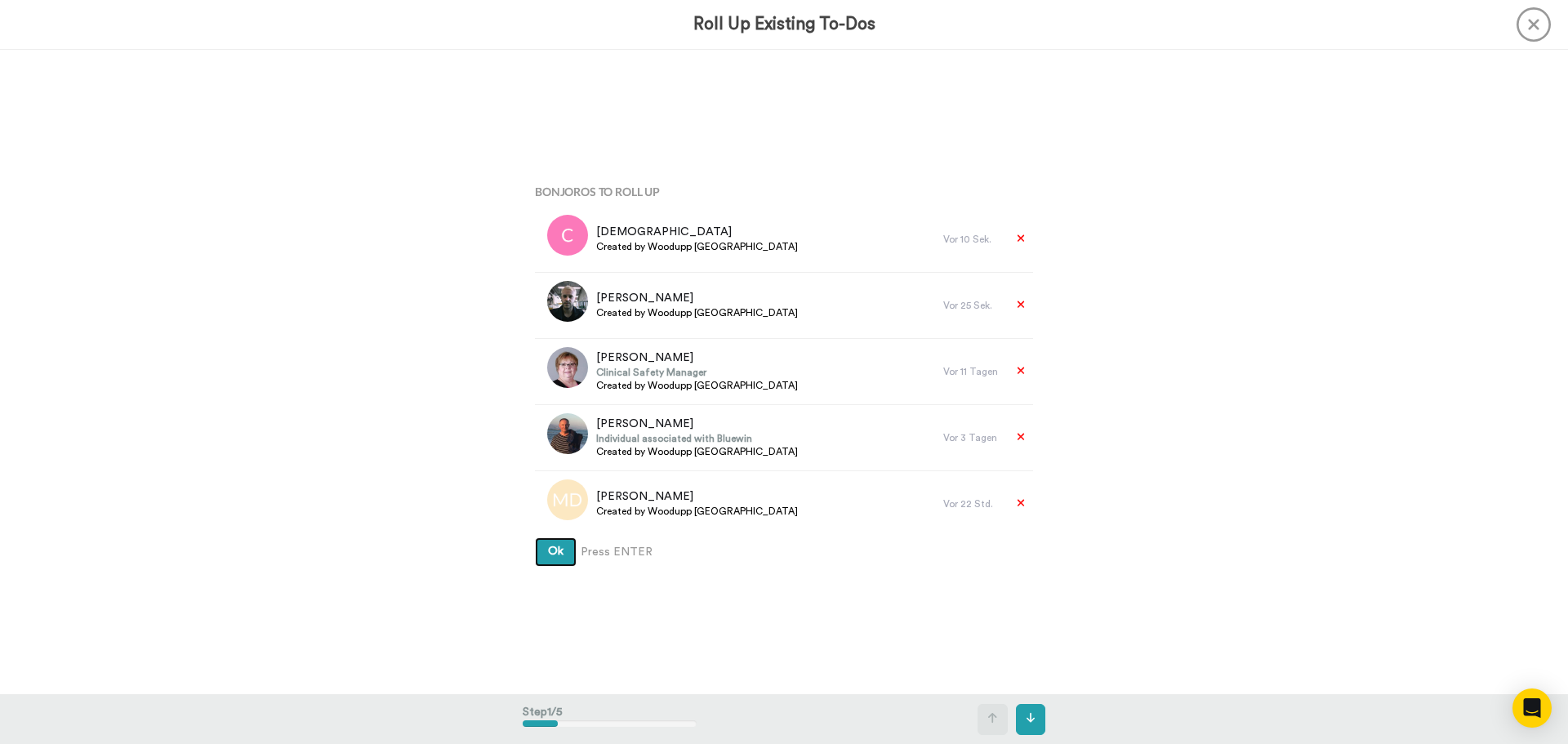
click at [535, 538] on button "Ok" at bounding box center [556, 552] width 41 height 30
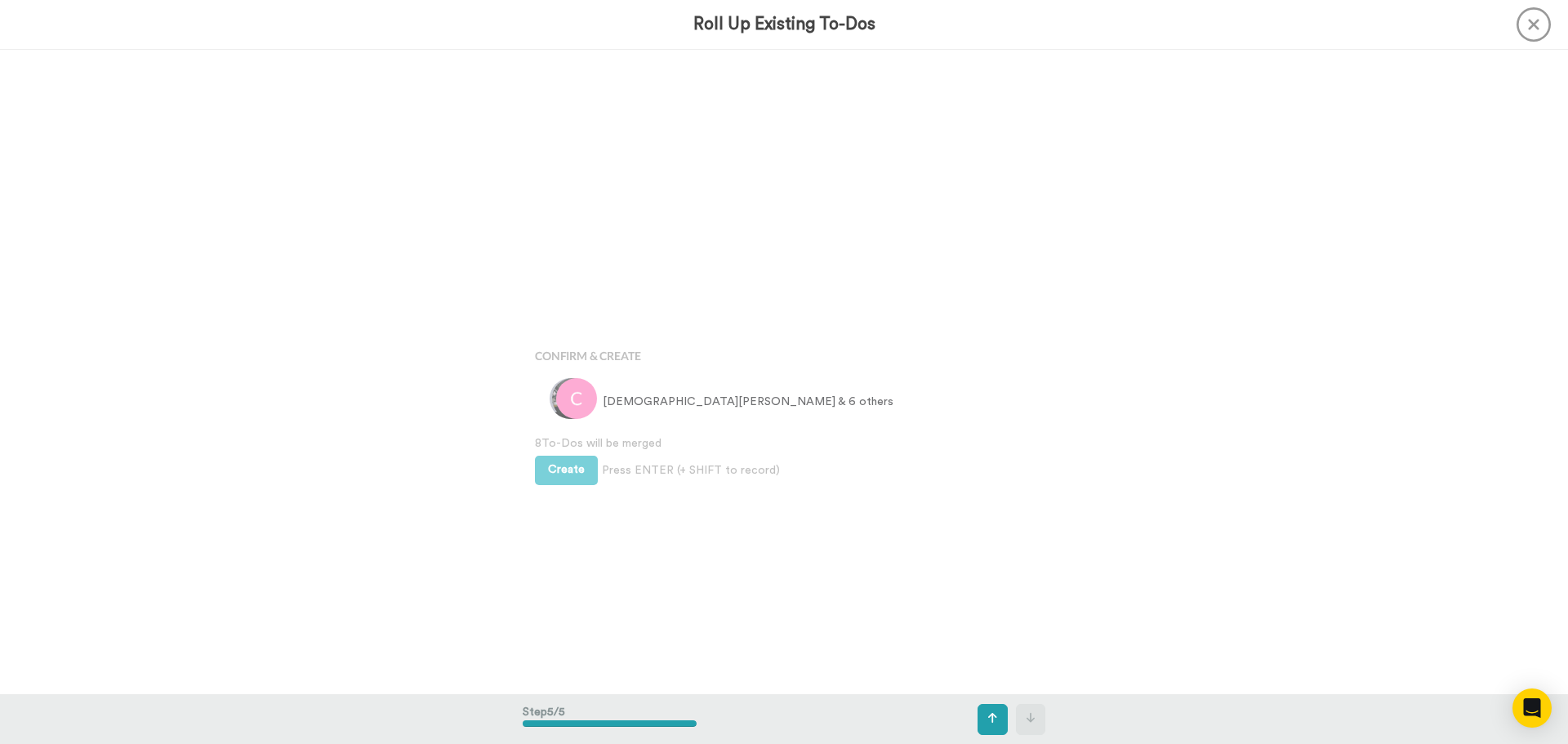
scroll to position [2578, 0]
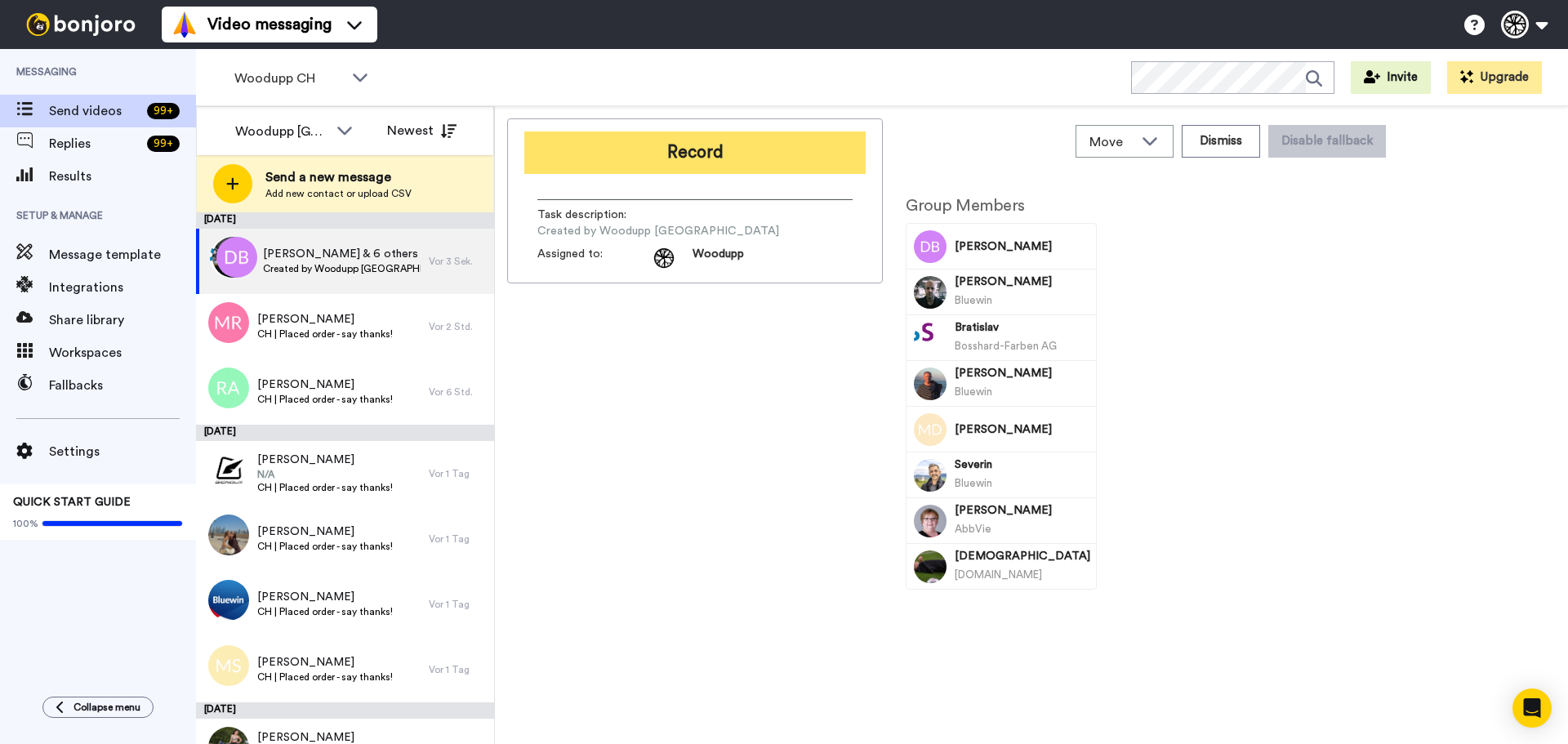
click at [779, 149] on button "Record" at bounding box center [695, 152] width 341 height 42
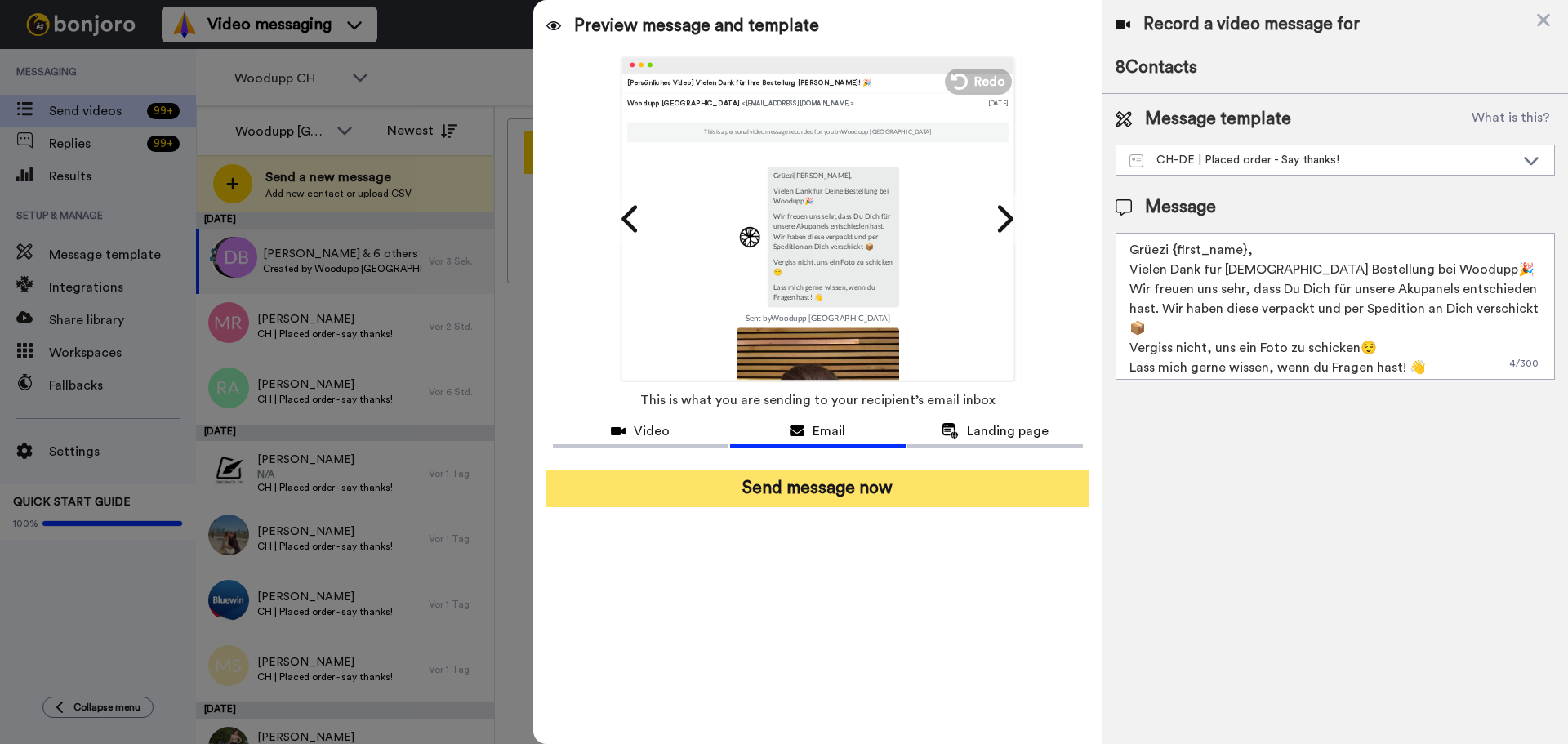
click at [812, 492] on button "Send message now" at bounding box center [818, 488] width 543 height 38
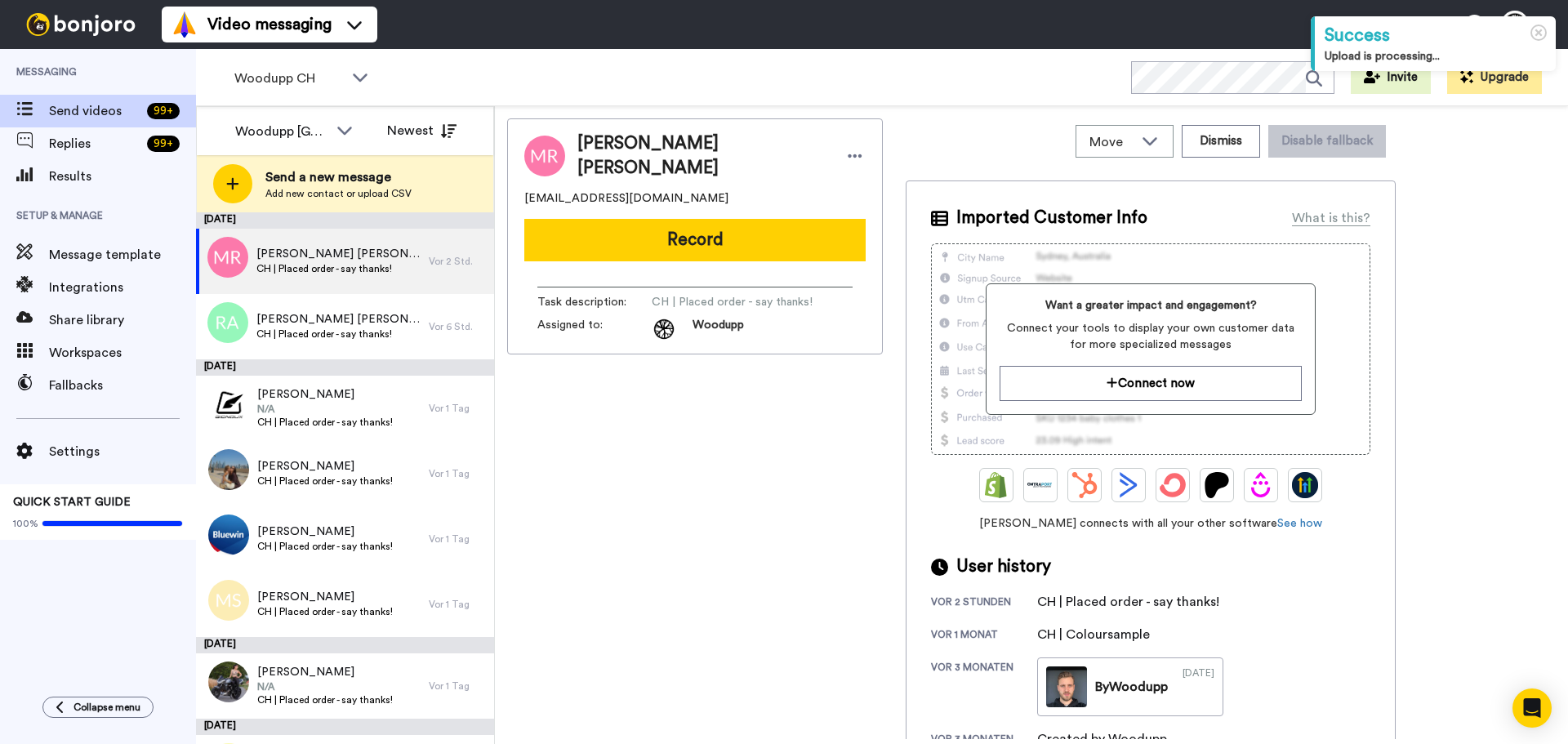
click at [586, 519] on div "[PERSON_NAME] [PERSON_NAME] [PERSON_NAME][EMAIL_ADDRESS][DOMAIN_NAME] Record Ta…" at bounding box center [695, 428] width 375 height 620
